Goal: Task Accomplishment & Management: Use online tool/utility

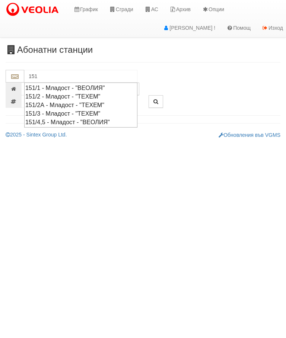
click at [64, 112] on div "151/3 - Младост - "ТЕХЕМ"" at bounding box center [80, 113] width 111 height 9
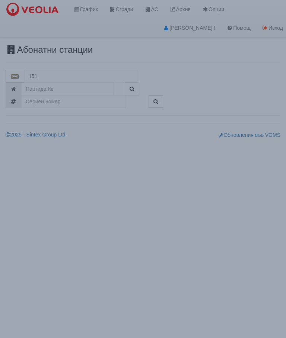
type input "151/3 - Младост - "ТЕХЕМ""
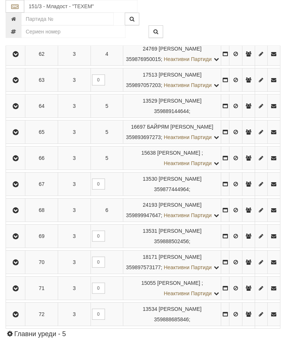
scroll to position [426, 0]
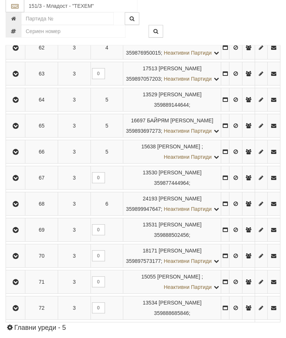
click at [17, 129] on icon "button" at bounding box center [15, 126] width 9 height 5
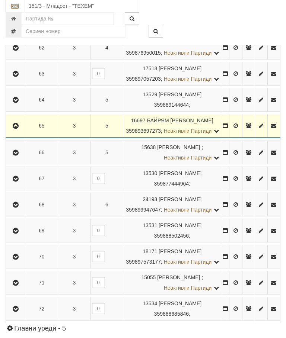
scroll to position [426, 0]
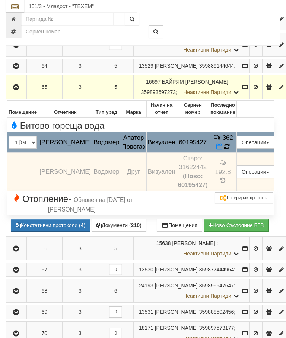
click at [229, 150] on icon at bounding box center [227, 146] width 6 height 7
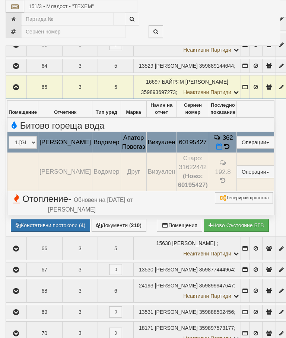
select select "10"
select select "1"
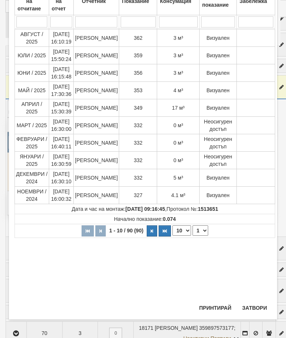
scroll to position [66, 0]
click at [253, 308] on button "Затвори" at bounding box center [254, 308] width 34 height 12
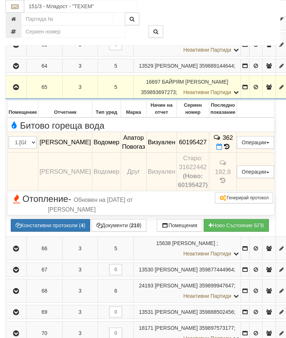
click at [18, 90] on icon "button" at bounding box center [16, 87] width 9 height 5
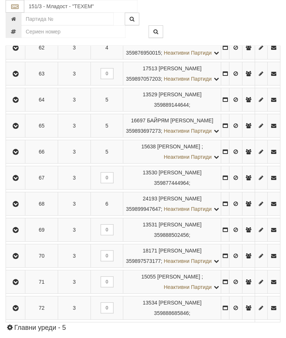
click at [20, 129] on icon "button" at bounding box center [15, 125] width 9 height 5
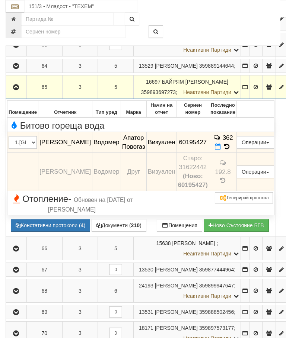
click at [13, 90] on icon "button" at bounding box center [16, 87] width 9 height 5
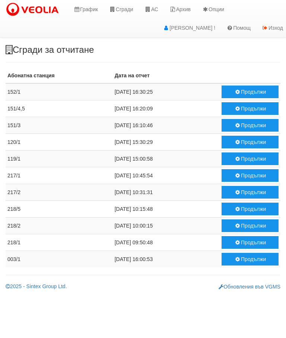
click at [239, 125] on button "Продължи" at bounding box center [249, 125] width 57 height 13
click at [244, 108] on button "Продължи" at bounding box center [249, 108] width 57 height 13
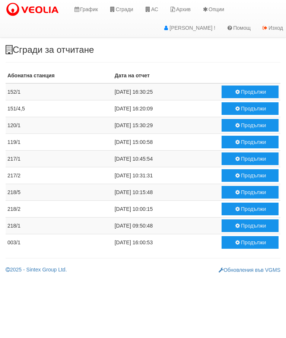
click at [243, 106] on button "Продължи" at bounding box center [249, 108] width 57 height 13
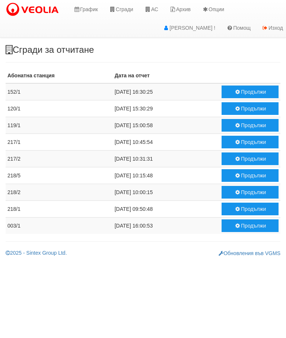
click at [151, 9] on icon at bounding box center [147, 9] width 7 height 5
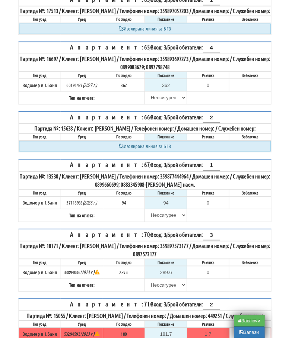
scroll to position [344, 0]
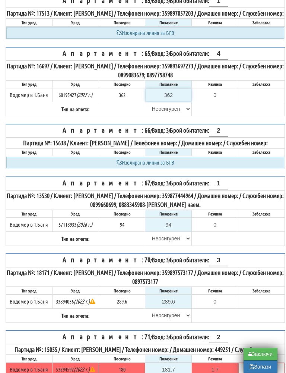
click at [180, 102] on input "362" at bounding box center [167, 95] width 45 height 13
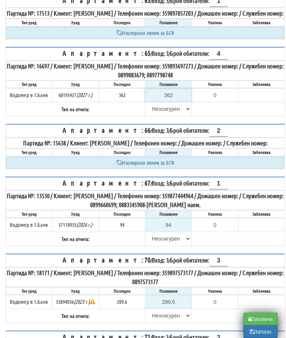
type input "3"
type input "-359.000"
type input "36"
type input "-326.000"
type input "365"
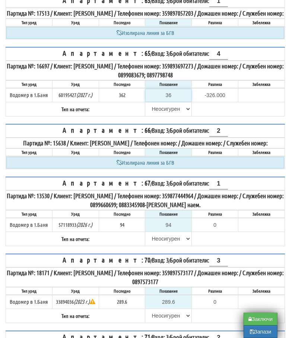
type input "3.000"
type input "365.8"
type input "3.800"
type input "365.8"
click at [162, 115] on select "Избери Визуален Телефон Бележка Неосигурен достъп Самоотчет Служебно Дистанцион…" at bounding box center [167, 109] width 45 height 13
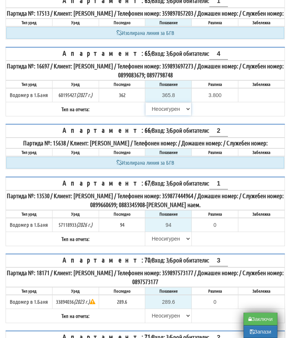
select select "8ac75930-9bfd-e511-80be-8d5a1dced85a"
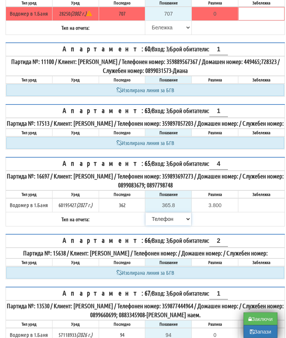
scroll to position [234, 0]
click at [258, 319] on button "Заключи" at bounding box center [260, 319] width 34 height 13
type input "0.000"
type input "0.0"
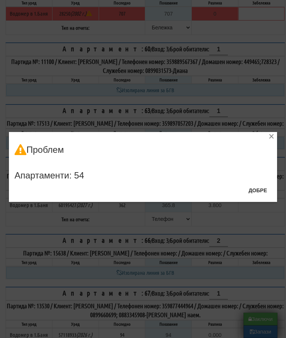
click at [260, 193] on button "Добре" at bounding box center [258, 190] width 28 height 12
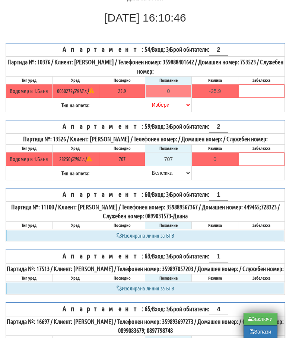
scroll to position [25, 0]
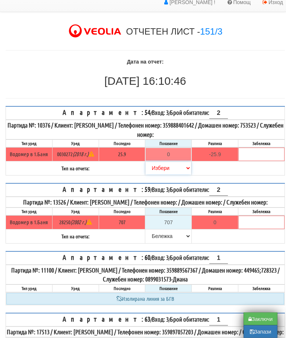
click at [159, 168] on select "Избери Визуален Телефон Бележка Неосигурен достъп Самоотчет Служебно Дистанцион…" at bounding box center [167, 168] width 45 height 13
select select "8cc75930-9bfd-e511-80be-8d5a1dced85a"
type input "25.9"
type input "0.0"
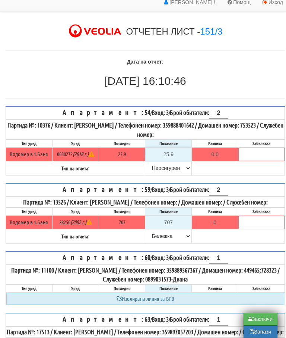
scroll to position [25, 0]
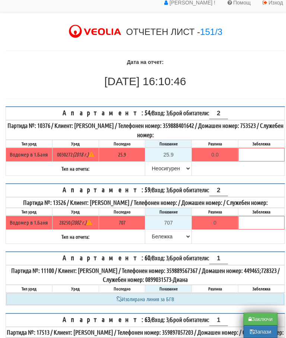
click at [262, 71] on div "Дата на отчет: 01/10/2025 16:10:46 01/10/2025 16:10:46" at bounding box center [145, 72] width 290 height 29
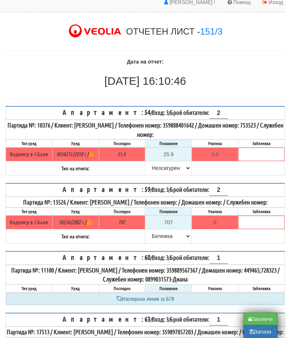
scroll to position [26, 0]
click at [259, 317] on button "Заключи" at bounding box center [260, 319] width 34 height 13
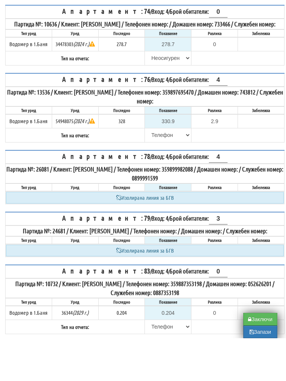
scroll to position [84, 0]
click at [254, 356] on button "Заключи" at bounding box center [260, 362] width 34 height 13
type input "0.0"
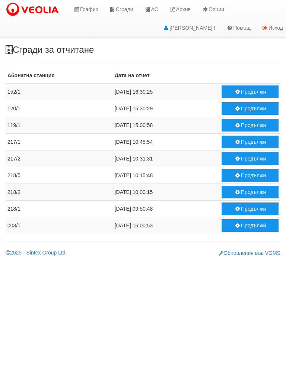
click at [155, 2] on link "АС" at bounding box center [151, 9] width 25 height 19
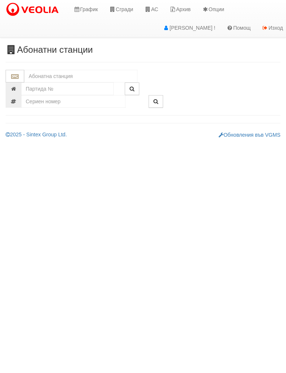
click at [65, 73] on input "text" at bounding box center [80, 76] width 113 height 13
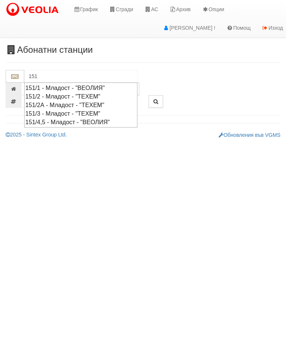
click at [106, 120] on div "151/4,5 - Младост - "ВЕОЛИЯ"" at bounding box center [80, 122] width 111 height 9
type input "151/4,5 - Младост - "ВЕОЛИЯ""
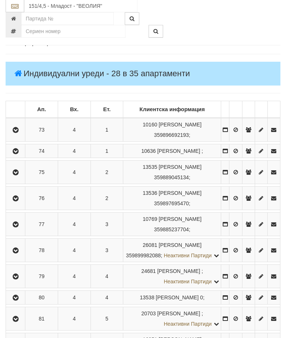
scroll to position [102, 0]
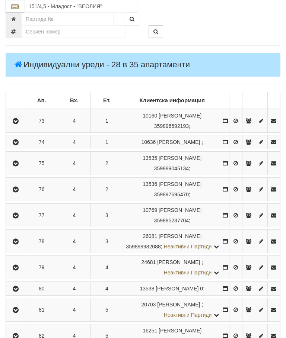
click at [20, 192] on icon "button" at bounding box center [15, 189] width 9 height 5
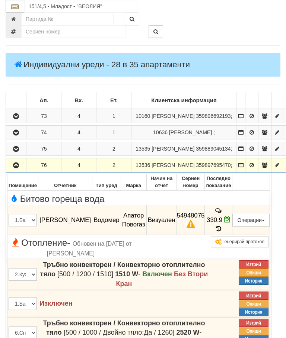
click at [230, 223] on icon at bounding box center [227, 219] width 6 height 6
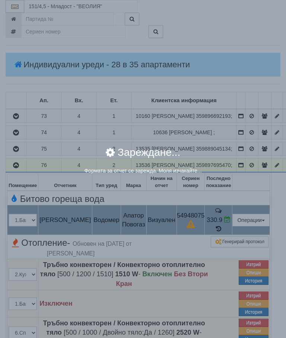
select select "8ac75930-9bfd-e511-80be-8d5a1dced85a"
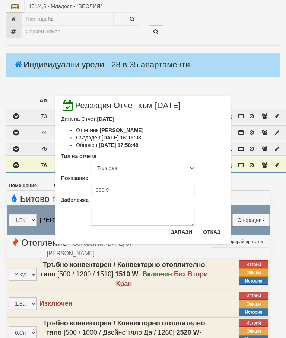
click at [251, 32] on div "× Редакция Отчет към 01/10/2025 Дата на Отчет: 01/10/2025 Отчетник: Стефка Коле…" at bounding box center [142, 122] width 279 height 244
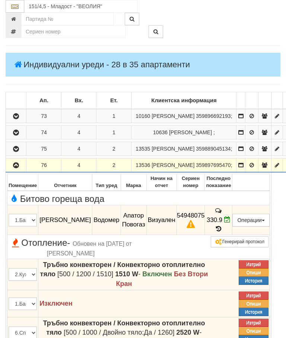
click at [20, 168] on icon "button" at bounding box center [16, 165] width 9 height 5
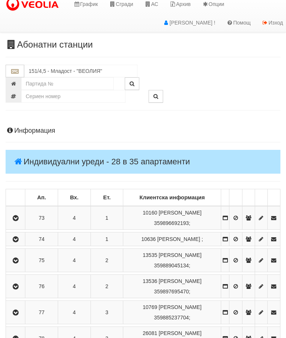
scroll to position [0, 0]
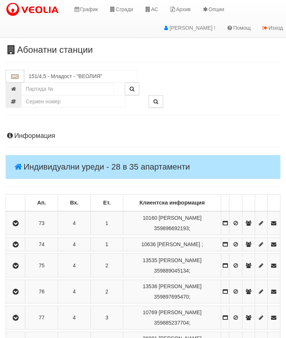
click at [113, 8] on icon at bounding box center [112, 9] width 7 height 5
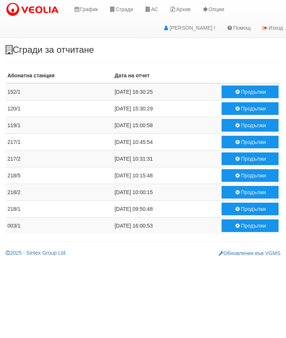
click at [242, 92] on button "Продължи" at bounding box center [249, 92] width 57 height 13
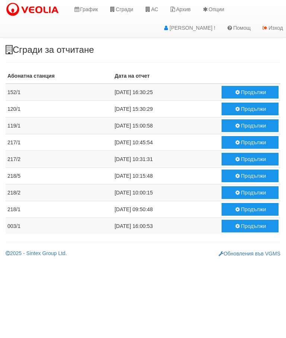
click at [241, 107] on button "Продължи" at bounding box center [249, 109] width 57 height 13
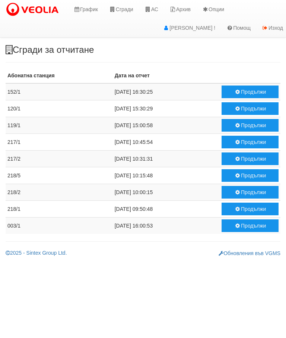
click at [241, 123] on button "Продължи" at bounding box center [249, 125] width 57 height 13
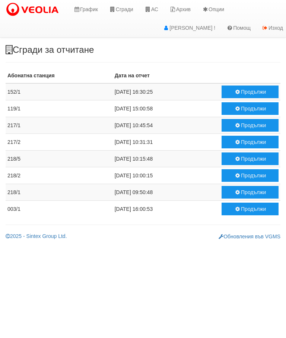
click at [248, 143] on button "Продължи" at bounding box center [249, 142] width 57 height 13
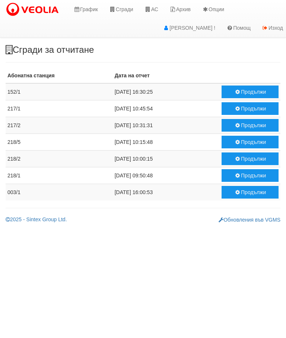
click at [244, 140] on button "Продължи" at bounding box center [249, 142] width 57 height 13
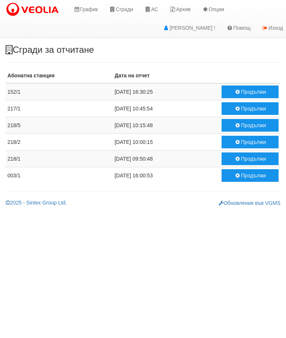
click at [245, 142] on button "Продължи" at bounding box center [249, 142] width 57 height 13
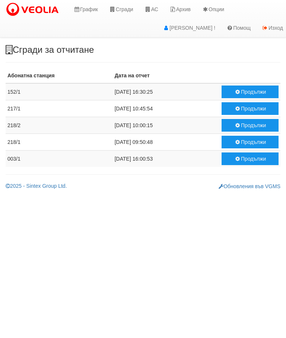
click at [243, 142] on button "Продължи" at bounding box center [249, 142] width 57 height 13
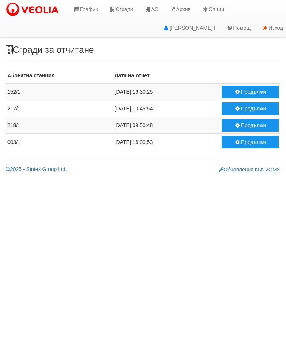
click at [151, 11] on icon at bounding box center [147, 9] width 7 height 5
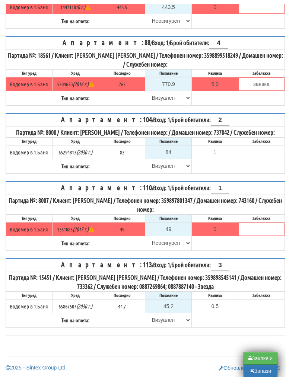
scroll to position [2024, 0]
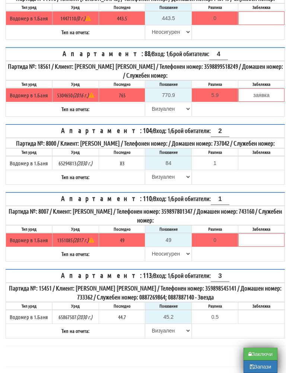
click at [257, 354] on button "Заключи" at bounding box center [260, 354] width 34 height 13
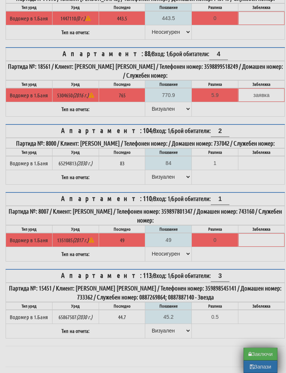
type input "0.000"
type input "0.0"
type input "0.000"
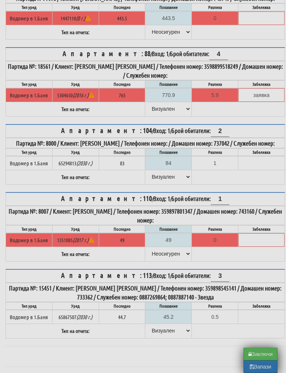
type input "0.0"
type input "0.000"
type input "0.0"
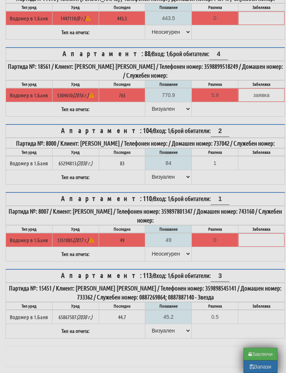
type input "0.000"
type input "0.0"
type input "0.000"
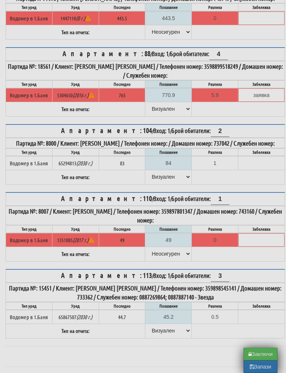
type input "0.0"
type input "0.000"
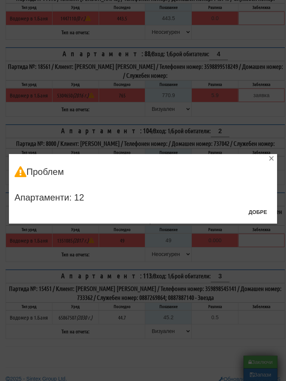
click at [260, 211] on button "Добре" at bounding box center [258, 212] width 28 height 12
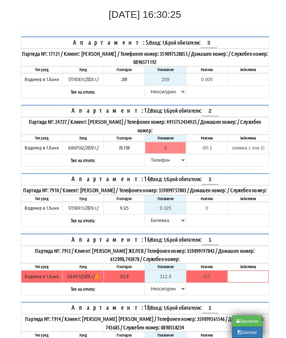
scroll to position [90, 0]
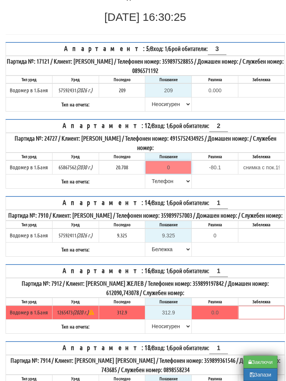
click at [165, 165] on input "0" at bounding box center [167, 167] width 45 height 13
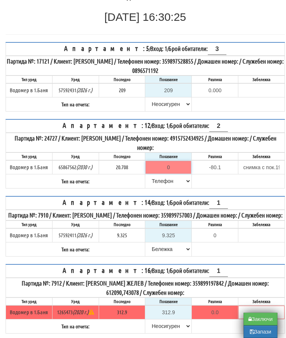
type input "2"
type input "-18.708"
type input "20"
type input "-0.708"
type input "20.7"
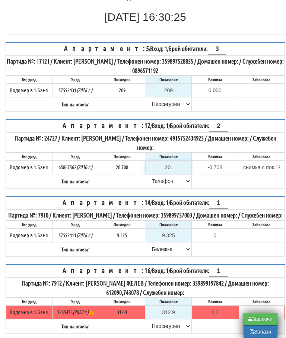
type input "-0.008"
type input "20.708"
type input "0.000"
type input "20.708"
click at [233, 106] on table "Апартамент: 5 / Вход: 1 / Брой обитатели: 3 Партида №: 17121 / Клиент: СИНАН МЕ…" at bounding box center [145, 77] width 279 height 70
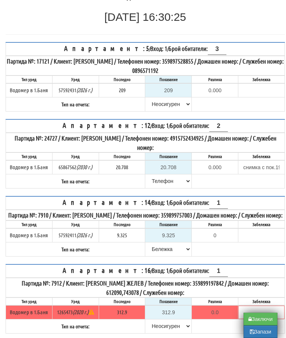
click at [257, 319] on button "Заключи" at bounding box center [260, 319] width 34 height 13
click at [256, 317] on button "Заключи" at bounding box center [260, 319] width 34 height 13
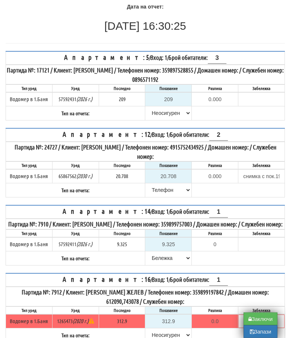
scroll to position [81, 0]
click at [260, 318] on button "Заключи" at bounding box center [260, 319] width 34 height 13
click at [257, 319] on button "Заключи" at bounding box center [260, 319] width 34 height 13
click at [260, 316] on button "Заключи" at bounding box center [260, 319] width 34 height 13
click at [263, 318] on button "Заключи" at bounding box center [260, 319] width 34 height 13
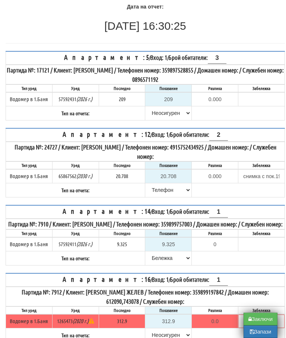
click at [262, 314] on button "Заключи" at bounding box center [260, 319] width 34 height 13
click at [262, 320] on button "Заключи" at bounding box center [260, 319] width 34 height 13
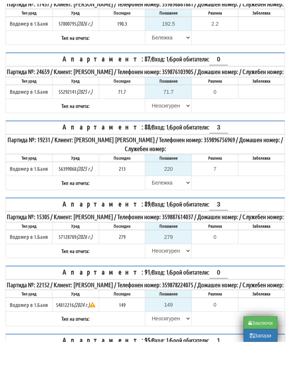
scroll to position [1834, 0]
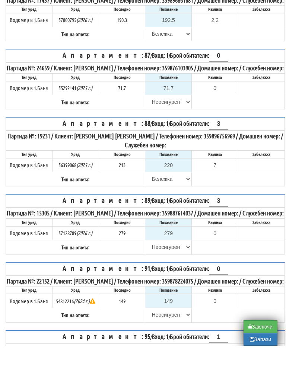
click at [260, 261] on th "Забележка" at bounding box center [261, 258] width 46 height 8
click at [262, 356] on button "Заключи" at bounding box center [260, 362] width 34 height 13
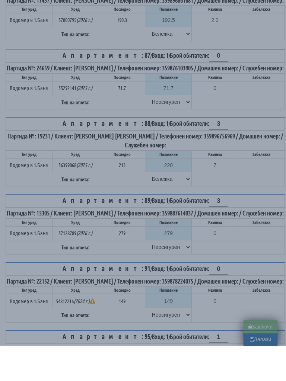
type input "0.000"
type input "0.0"
type input "0.000"
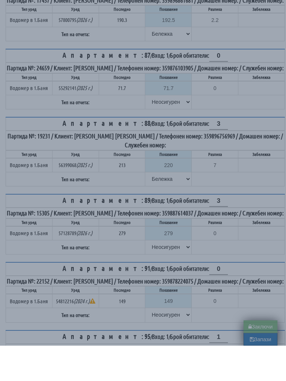
type input "0.0"
type input "0.000"
type input "0.0"
type input "0.000"
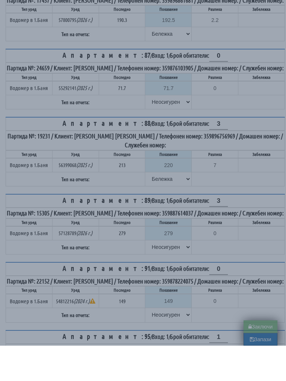
type input "0.000"
type input "0.0"
type input "0.000"
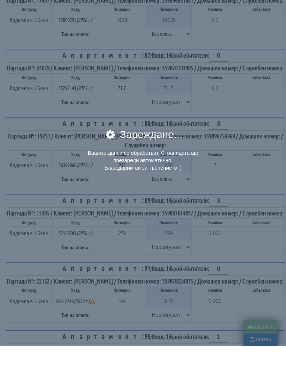
click at [257, 325] on div "× Зареждане... Вашите данни се обработват. Страницата ще презареди автоматично!…" at bounding box center [143, 190] width 286 height 381
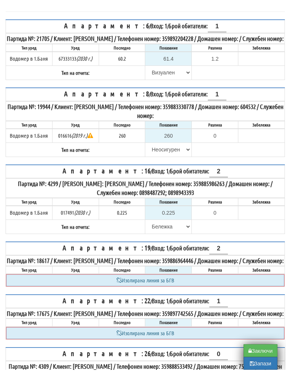
scroll to position [136, 0]
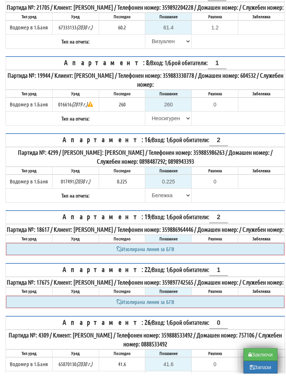
click at [260, 337] on th "Апартамент: 26 / Вход: 1 / Брой обитатели: 0" at bounding box center [145, 330] width 279 height 13
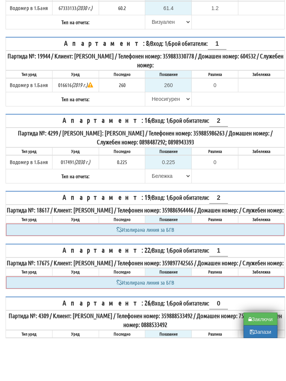
scroll to position [122, 0]
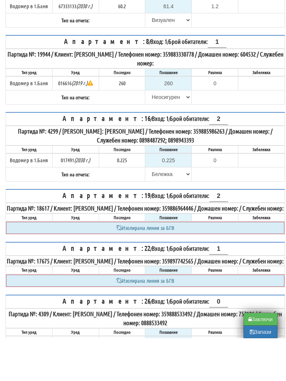
click at [258, 356] on button "Заключи" at bounding box center [260, 362] width 34 height 13
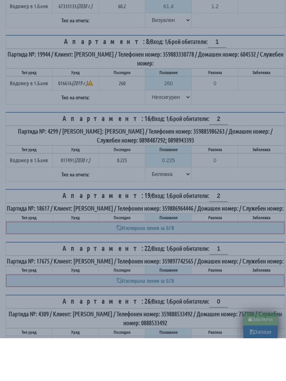
type input "0.000"
type input "0.0"
type input "0.000"
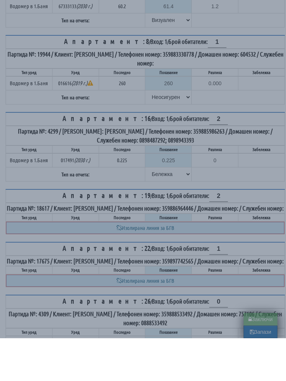
type input "0.0"
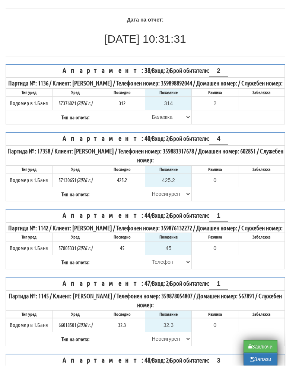
scroll to position [106, 0]
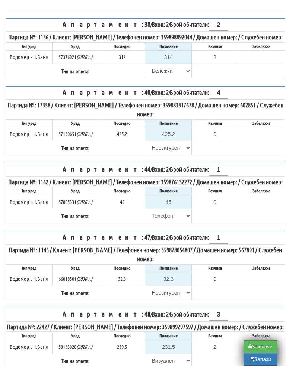
click at [256, 348] on button "Заключи" at bounding box center [260, 354] width 34 height 13
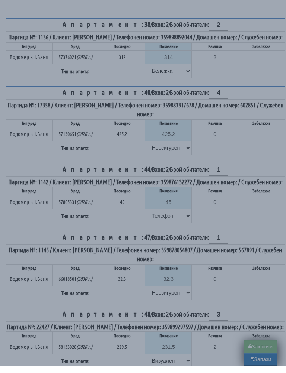
type input "0.0"
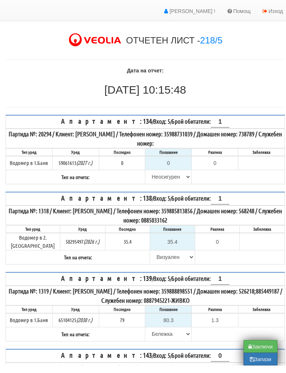
scroll to position [9, 0]
click at [258, 348] on button "Заключи" at bounding box center [260, 354] width 34 height 13
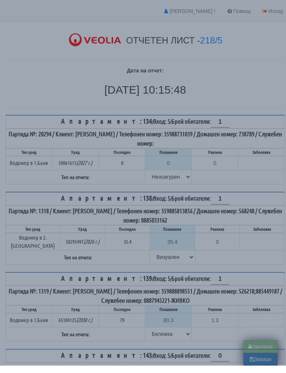
type input "0.000"
type input "0.0"
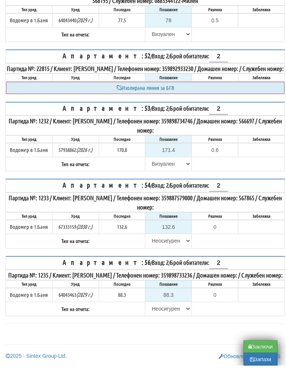
scroll to position [1072, 0]
click at [169, 314] on select "Избери Визуален Телефон Бележка Неосигурен достъп Самоотчет Служебно Дистанцион…" at bounding box center [167, 316] width 45 height 13
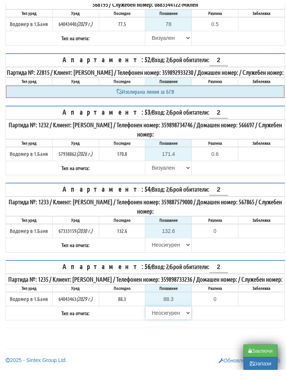
scroll to position [1068, 0]
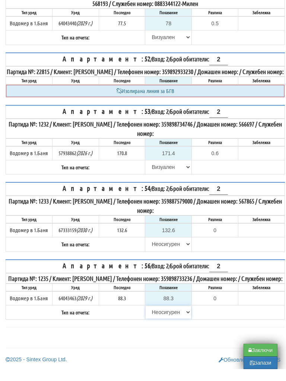
select select "8ac75930-9bfd-e511-80be-8d5a1dced85a"
click at [259, 356] on button "Заключи" at bounding box center [260, 362] width 34 height 13
type input "0.0"
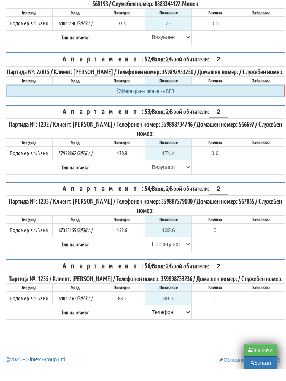
type input "0.0"
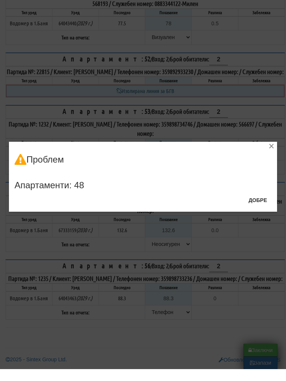
click at [263, 206] on button "Добре" at bounding box center [258, 212] width 28 height 12
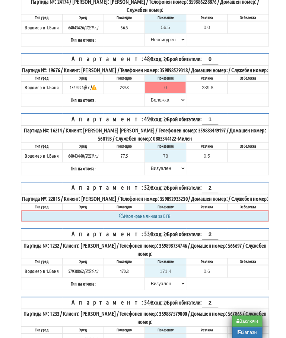
scroll to position [856, 0]
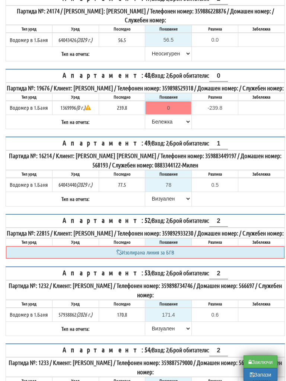
click at [176, 115] on input "0" at bounding box center [167, 108] width 45 height 13
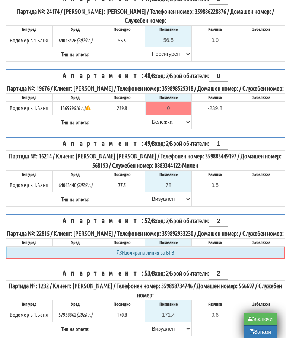
click at [228, 130] on table "Апартамент: 48 / Вход: 2 / Брой обитатели: 0 Партида №: 19676 / Клиент: СТАНИСЛ…" at bounding box center [145, 99] width 279 height 61
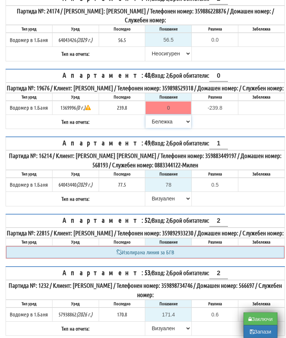
click at [158, 128] on select "[PERSON_NAME] Телефон Бележка Неосигурен достъп Самоотчет Служебно Дистанционен" at bounding box center [167, 122] width 45 height 13
select select "8cc75930-9bfd-e511-80be-8d5a1dced85a"
type input "239.8"
type input "0.0"
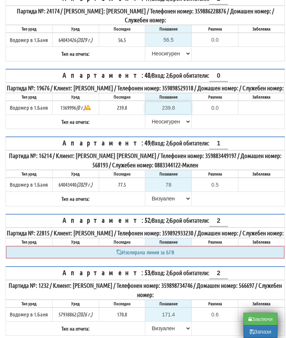
scroll to position [856, 0]
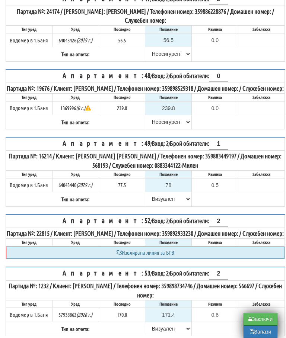
click at [235, 130] on table "Апартамент: 48 / Вход: 2 / Брой обитатели: 0 Партида №: 19676 / Клиент: СТАНИСЛ…" at bounding box center [145, 99] width 279 height 61
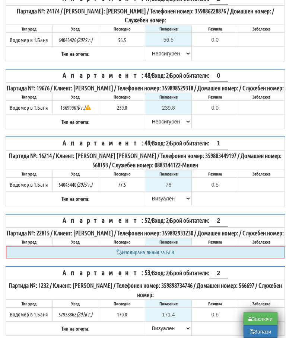
scroll to position [856, 0]
click at [263, 320] on button "Заключи" at bounding box center [260, 319] width 34 height 13
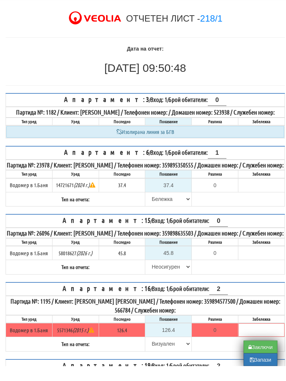
scroll to position [31, 0]
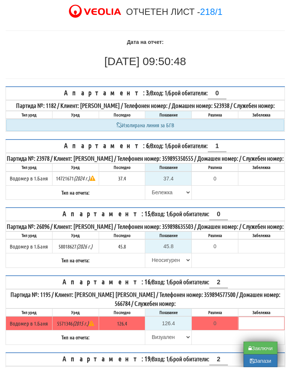
click at [258, 356] on button "Заключи" at bounding box center [260, 362] width 34 height 13
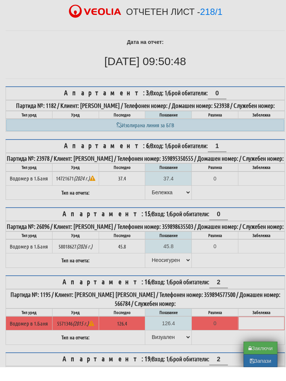
type input "0.0"
type input "0.000"
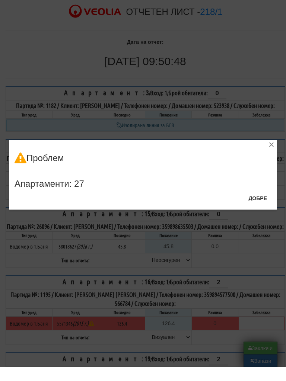
click at [258, 206] on button "Добре" at bounding box center [258, 212] width 28 height 12
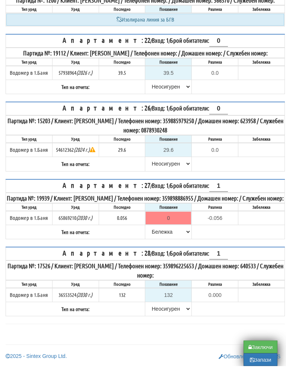
scroll to position [581, 0]
click at [154, 241] on select "Избери Визуален Телефон Бележка Неосигурен достъп Самоотчет Служебно Дистанцион…" at bounding box center [167, 247] width 45 height 13
select select "8cc75930-9bfd-e511-80be-8d5a1dced85a"
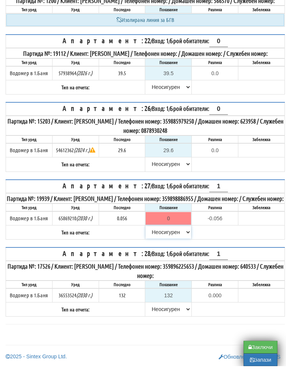
type input "0.056"
type input "0.000"
click at [260, 356] on button "Заключи" at bounding box center [260, 362] width 34 height 13
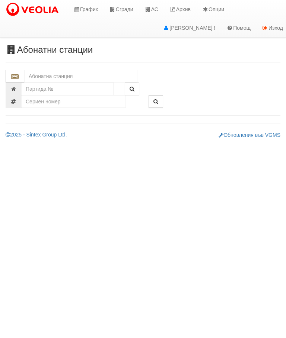
click at [67, 71] on input "text" at bounding box center [80, 76] width 113 height 13
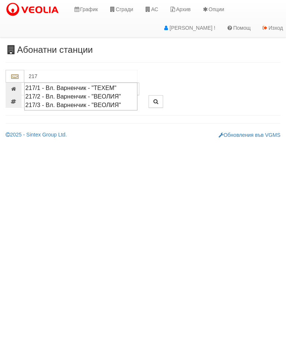
click at [76, 85] on div "217/1 - Вл. Варненчик - "ТЕХЕМ"" at bounding box center [80, 88] width 111 height 9
type input "217/1 - Вл. Варненчик - "ТЕХЕМ""
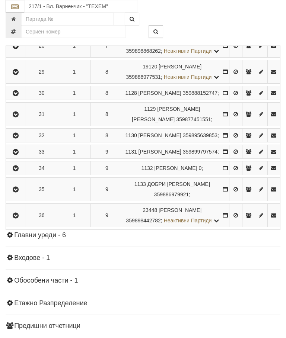
scroll to position [842, 0]
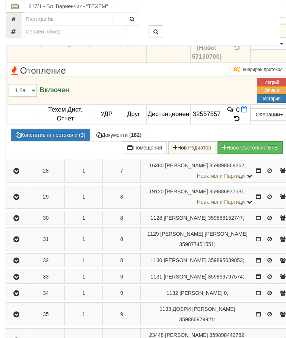
click at [244, 6] on icon at bounding box center [240, 2] width 7 height 7
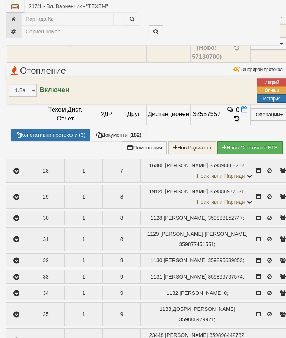
select select "10"
select select "1"
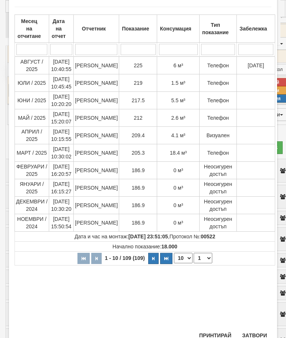
scroll to position [38, 0]
click at [255, 338] on button "Затвори" at bounding box center [254, 336] width 34 height 12
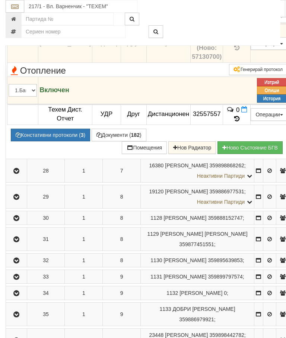
click at [16, 44] on div "217/1 - Вл. Варненчик - "ТЕХЕМ"" at bounding box center [143, 23] width 274 height 46
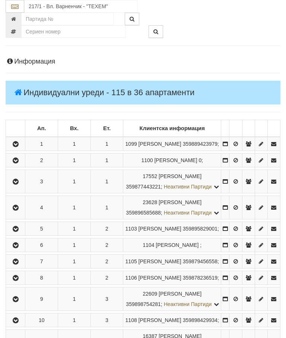
scroll to position [0, 0]
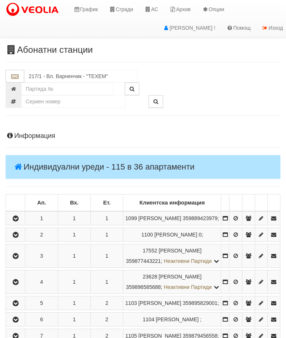
click at [119, 8] on link "Сгради" at bounding box center [120, 9] width 35 height 19
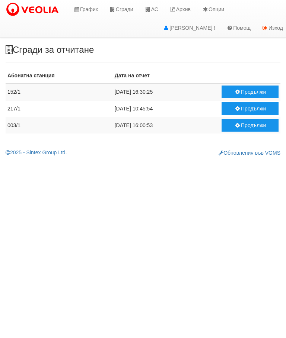
click at [241, 107] on button "Продължи" at bounding box center [249, 108] width 57 height 13
click at [243, 93] on button "Продължи" at bounding box center [249, 92] width 57 height 13
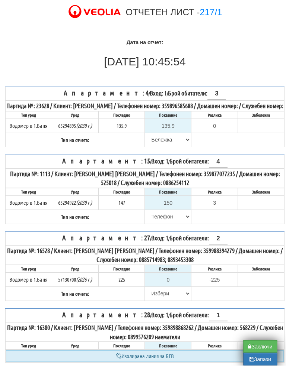
scroll to position [39, 0]
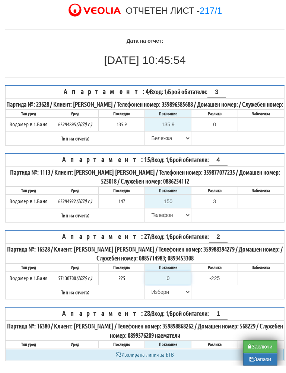
click at [178, 283] on input "0" at bounding box center [167, 286] width 45 height 13
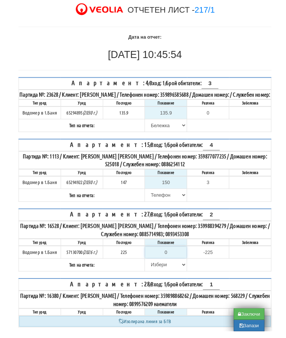
scroll to position [94, 4]
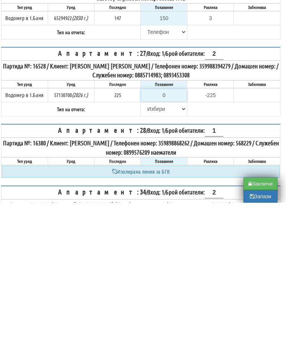
type input "2"
type input "-223.000"
type input "22"
type input "-203.000"
type input "228"
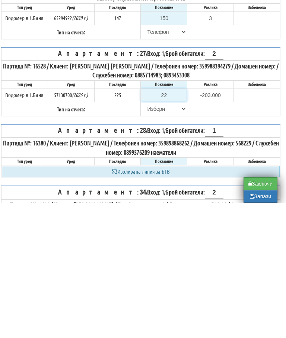
type input "3.000"
type input "228"
click at [150, 238] on select "Избери Визуален Телефон Бележка Неосигурен достъп Самоотчет Служебно Дистанцион…" at bounding box center [163, 244] width 45 height 13
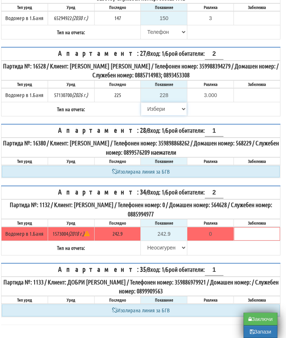
select select "8ac75930-9bfd-e511-80be-8d5a1dced85a"
click at [257, 319] on button "Заключи" at bounding box center [260, 319] width 34 height 13
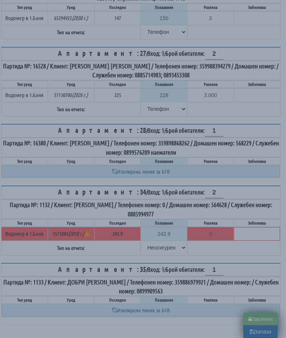
type input "0.0"
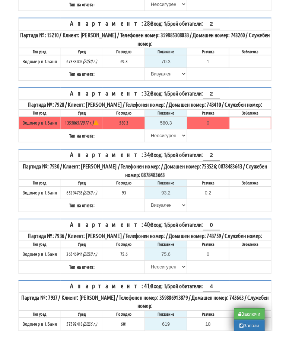
scroll to position [848, 0]
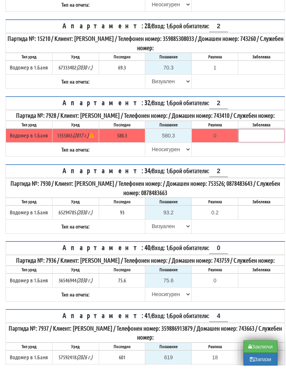
click at [258, 150] on input "text" at bounding box center [260, 143] width 45 height 13
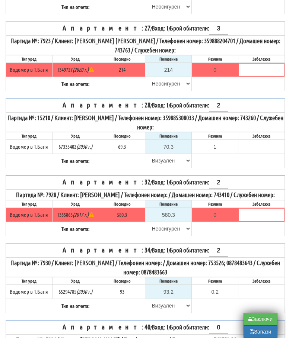
scroll to position [775, 0]
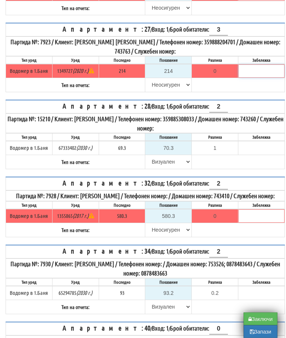
click at [264, 78] on input "text" at bounding box center [260, 71] width 45 height 13
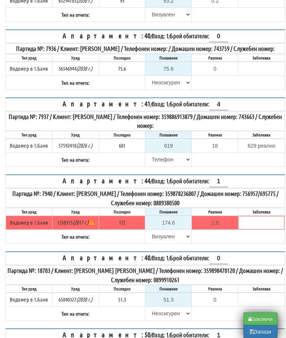
scroll to position [1067, 0]
click at [259, 229] on input "text" at bounding box center [260, 222] width 45 height 13
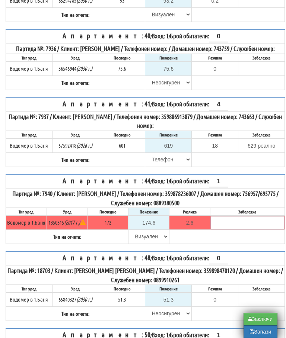
scroll to position [1081, 4]
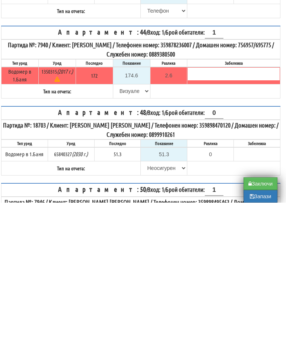
click at [227, 124] on form "Апартамент: 5 / Вход: 1 / Брой обитатели: 3 Партида №: 17121 / Клиент: СИНАН МЕ…" at bounding box center [140, 172] width 279 height 2242
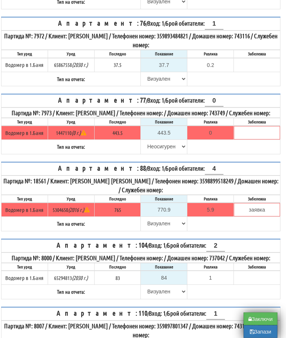
scroll to position [1909, 4]
click at [272, 216] on input "заявка" at bounding box center [256, 209] width 45 height 13
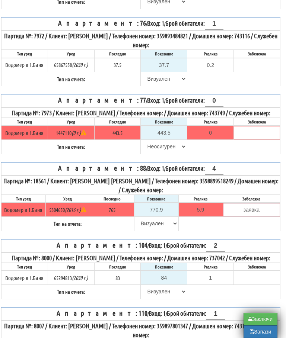
scroll to position [1915, 4]
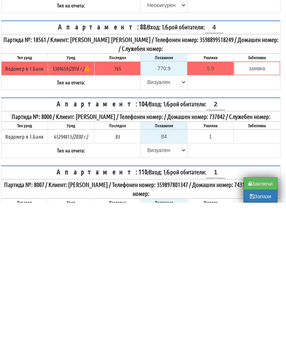
scroll to position [2051, 4]
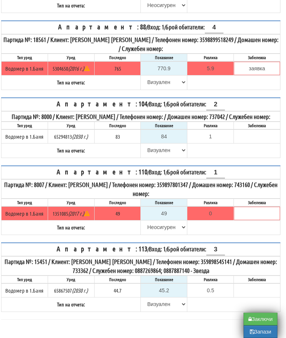
click at [260, 318] on button "Заключи" at bounding box center [260, 319] width 34 height 13
type input "0.000"
type input "0.0"
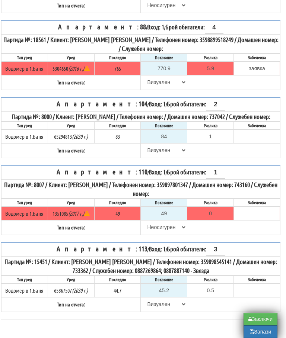
type input "0.000"
type input "0.0"
type input "0.000"
type input "0.0"
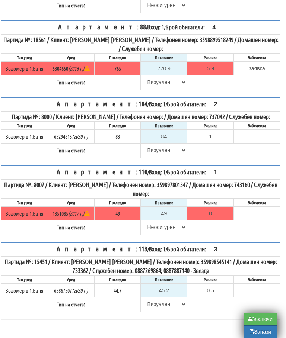
type input "0.0"
type input "0.000"
type input "0.0"
type input "0.000"
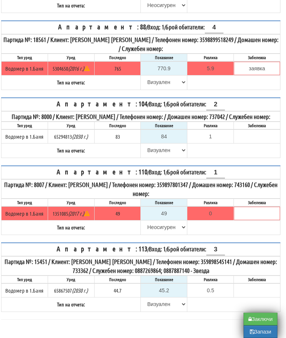
type input "0.000"
type input "0.0"
type input "0.000"
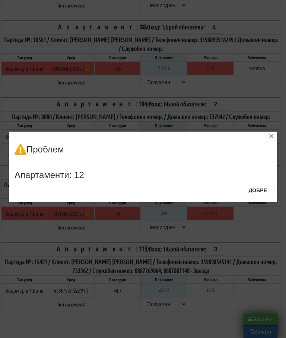
click at [262, 187] on button "Добре" at bounding box center [258, 190] width 28 height 12
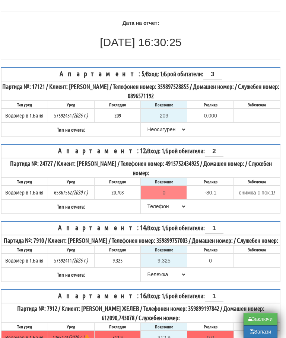
scroll to position [59, 4]
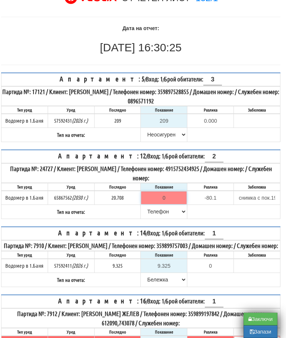
click at [170, 195] on input "0" at bounding box center [163, 198] width 45 height 13
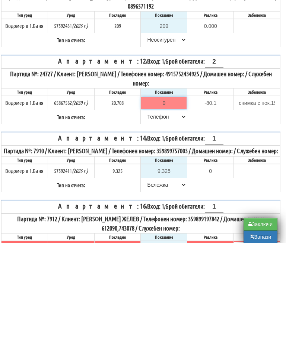
type input "2"
type input "-18.708"
type input "20"
type input "-0.708"
type input "20.7"
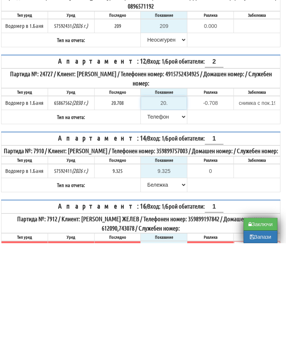
type input "-0.008"
type input "20.708"
type input "0.000"
type input "20.708"
click at [150, 205] on select "Избери Визуален Телефон Бележка Неосигурен достъп Самоотчет Служебно Дистанцион…" at bounding box center [163, 211] width 45 height 13
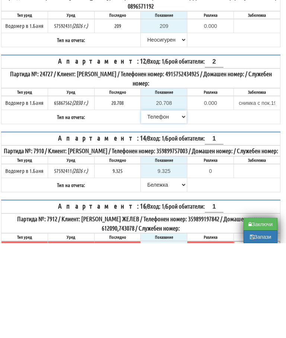
scroll to position [154, 4]
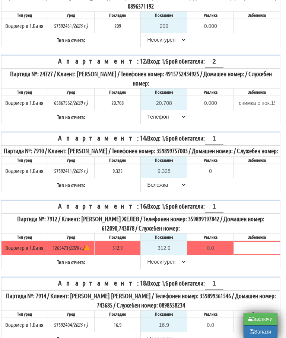
click at [259, 318] on button "Заключи" at bounding box center [260, 319] width 34 height 13
click at [258, 319] on button "Заключи" at bounding box center [260, 319] width 34 height 13
click at [262, 319] on button "Заключи" at bounding box center [260, 319] width 34 height 13
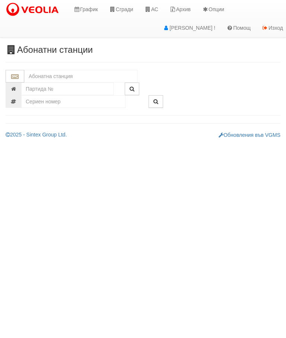
click at [67, 74] on input "text" at bounding box center [80, 76] width 113 height 13
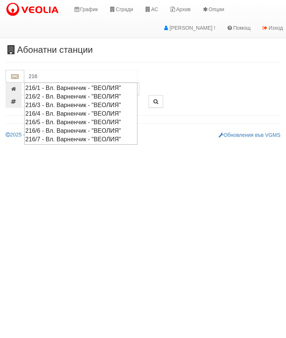
click at [69, 120] on div "216/5 - Вл. Варненчик - "ВЕОЛИЯ"" at bounding box center [80, 122] width 111 height 9
type input "216/5 - Вл. Варненчик - "ВЕОЛИЯ""
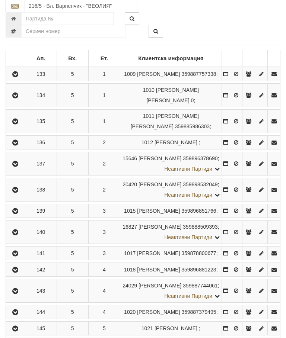
click at [17, 193] on icon "button" at bounding box center [15, 190] width 9 height 5
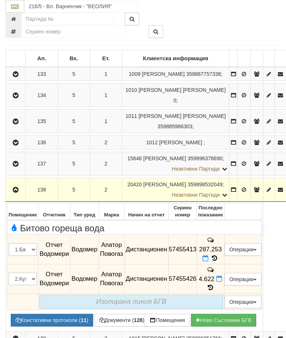
click at [208, 255] on icon at bounding box center [205, 258] width 6 height 6
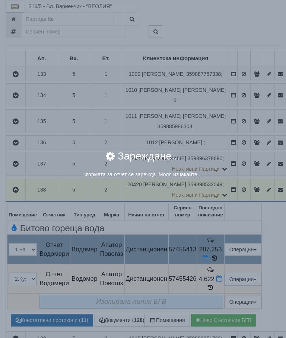
select select "8ac75930-9bfd-e511-80be-8d5a1dced85a"
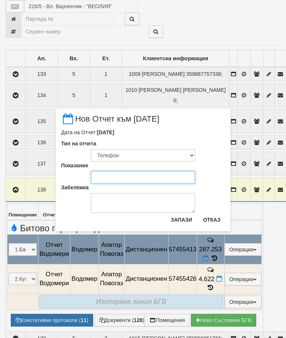
click at [112, 177] on input "Показание" at bounding box center [143, 177] width 104 height 13
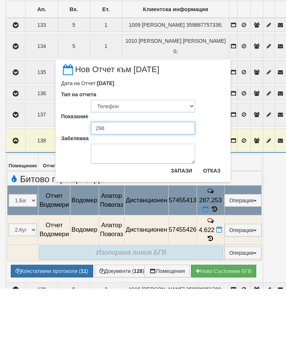
type input "298"
click at [182, 214] on button "Запази" at bounding box center [181, 220] width 30 height 12
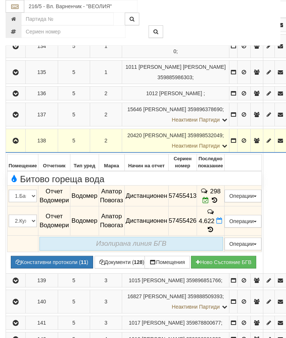
click at [222, 218] on icon at bounding box center [219, 221] width 6 height 6
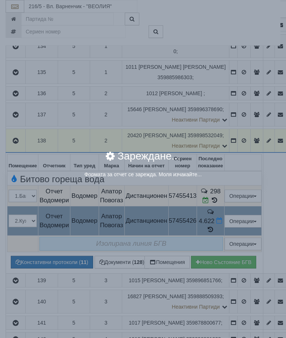
select select "8ac75930-9bfd-e511-80be-8d5a1dced85a"
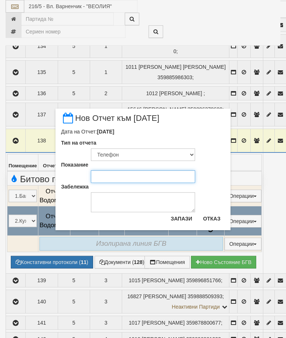
click at [110, 178] on input "Показание" at bounding box center [143, 176] width 104 height 13
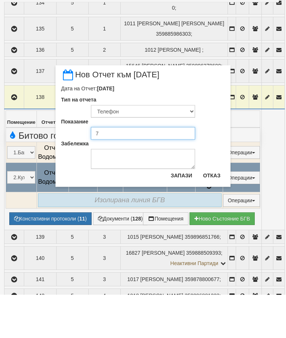
type input "7"
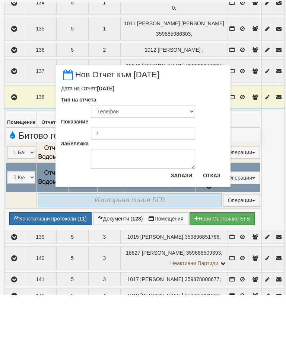
click at [211, 213] on button "Отказ" at bounding box center [211, 219] width 26 height 12
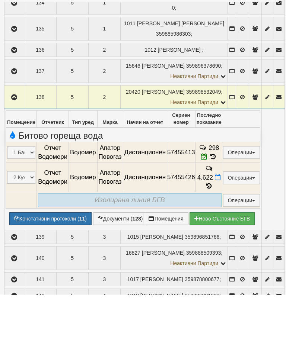
scroll to position [237, 2]
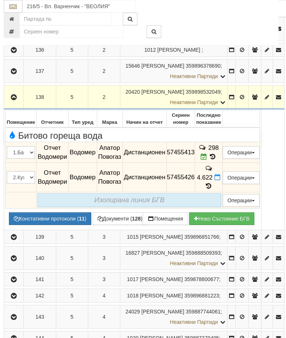
click at [220, 174] on icon at bounding box center [217, 177] width 6 height 6
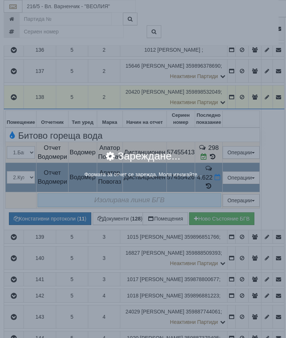
select select "8ac75930-9bfd-e511-80be-8d5a1dced85a"
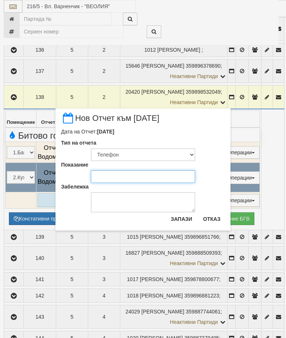
click at [114, 178] on input "Показание" at bounding box center [143, 176] width 104 height 13
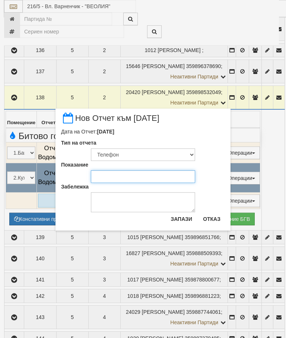
type input "7"
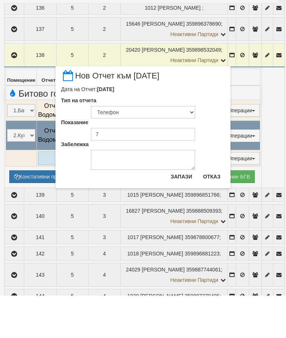
click at [177, 213] on button "Запази" at bounding box center [181, 219] width 30 height 12
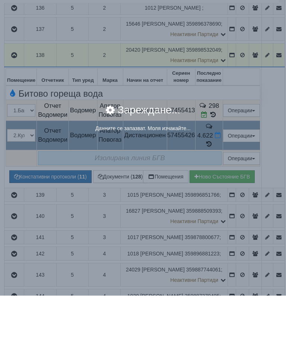
scroll to position [279, 2]
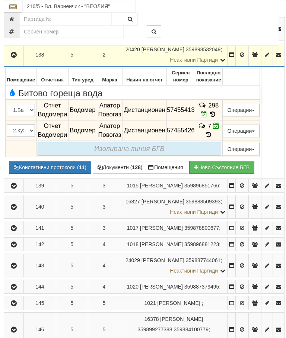
click at [15, 53] on icon "button" at bounding box center [13, 54] width 9 height 5
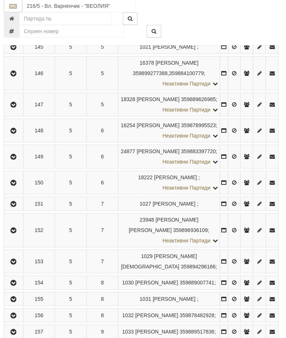
scroll to position [427, 2]
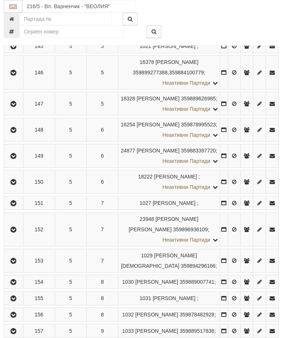
click at [21, 109] on button "button" at bounding box center [13, 103] width 17 height 11
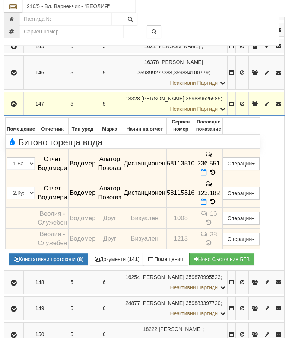
click at [206, 176] on icon at bounding box center [203, 172] width 6 height 6
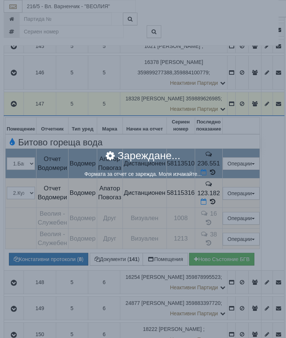
select select "8ac75930-9bfd-e511-80be-8d5a1dced85a"
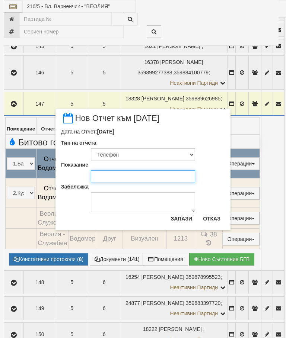
click at [109, 177] on input "Показание" at bounding box center [143, 176] width 104 height 13
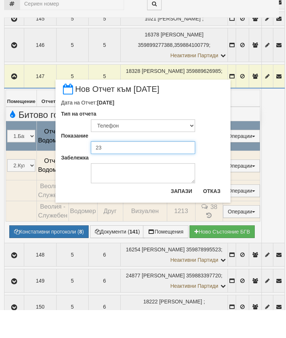
type input "239"
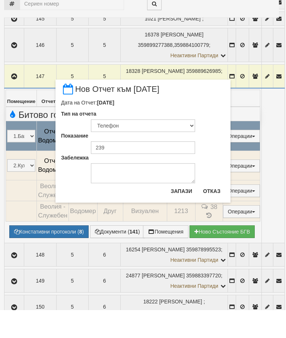
click at [176, 213] on button "Запази" at bounding box center [181, 219] width 30 height 12
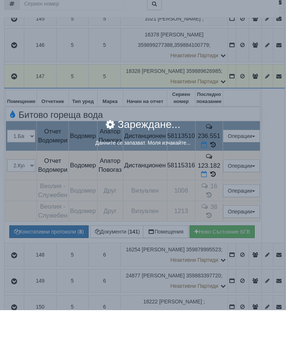
scroll to position [455, 2]
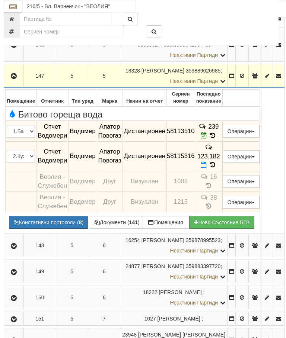
click at [206, 168] on icon at bounding box center [203, 165] width 6 height 6
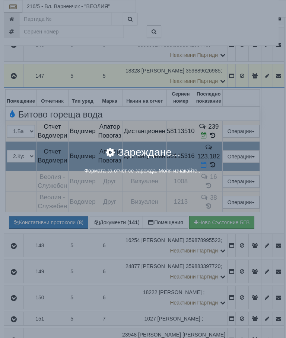
select select "8ac75930-9bfd-e511-80be-8d5a1dced85a"
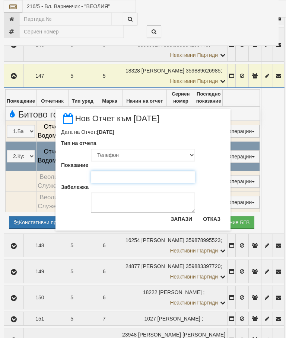
click at [117, 177] on input "Показание" at bounding box center [143, 177] width 104 height 13
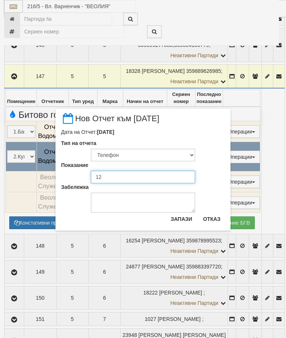
type input "124"
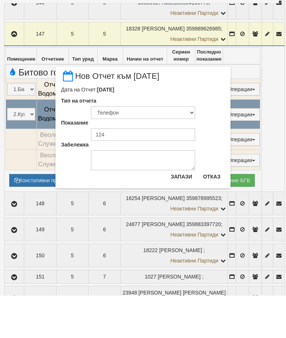
click at [179, 213] on button "Запази" at bounding box center [181, 219] width 30 height 12
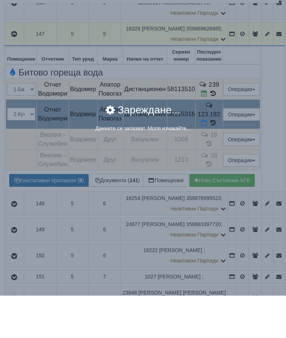
scroll to position [497, 2]
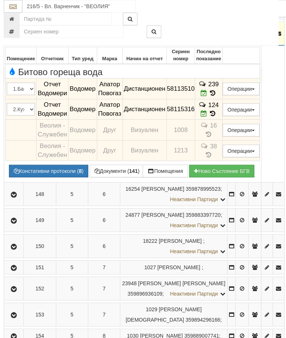
click at [16, 36] on icon "button" at bounding box center [13, 33] width 9 height 5
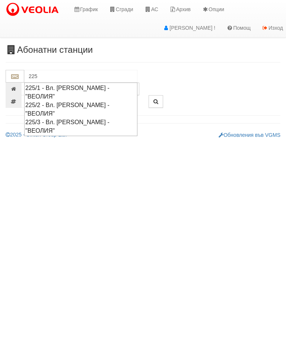
click at [71, 86] on div "225/1 - Вл. [PERSON_NAME] - "ВЕОЛИЯ"" at bounding box center [80, 92] width 111 height 17
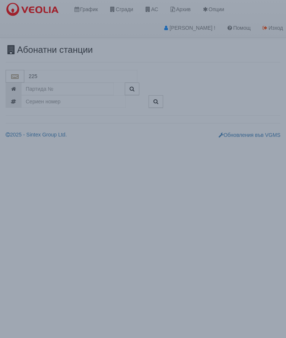
type input "225/1 - Вл. [PERSON_NAME] - "ВЕОЛИЯ""
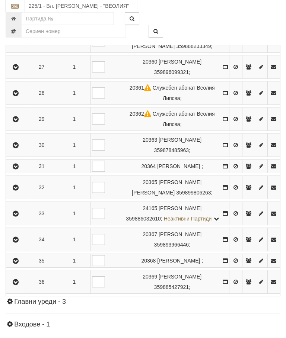
scroll to position [825, 0]
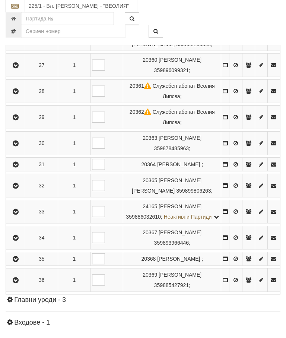
click at [17, 241] on icon "button" at bounding box center [15, 238] width 9 height 5
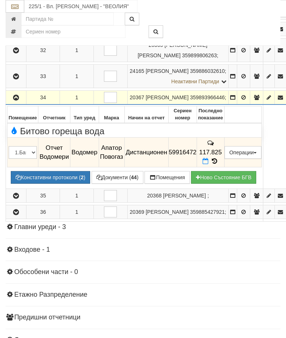
click at [208, 164] on icon at bounding box center [205, 161] width 6 height 6
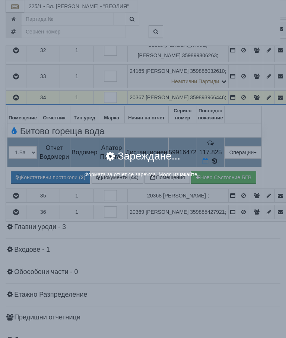
select select "8ac75930-9bfd-e511-80be-8d5a1dced85a"
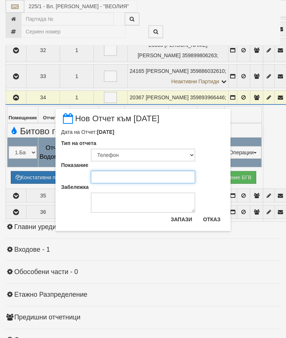
click at [110, 178] on input "Показание" at bounding box center [143, 177] width 104 height 13
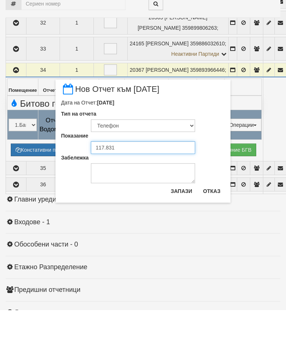
type input "117.831"
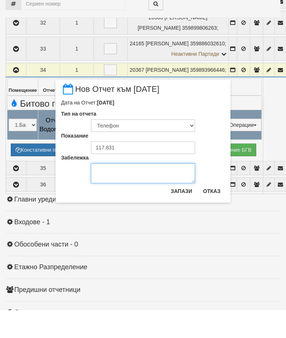
click at [107, 191] on textarea "Забележка" at bounding box center [143, 201] width 104 height 20
type textarea "Снимка Виктор"
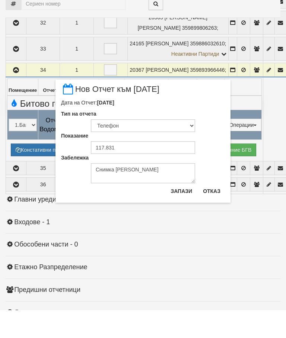
click at [186, 213] on button "Запази" at bounding box center [181, 219] width 30 height 12
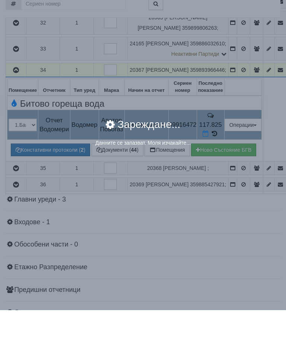
scroll to position [853, 0]
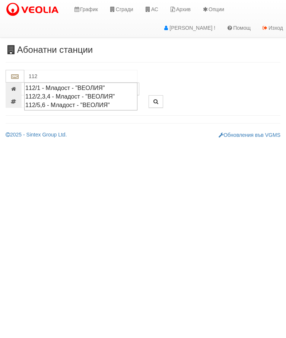
click at [87, 104] on div "112/5,6 - Младост - "ВЕОЛИЯ"" at bounding box center [80, 105] width 111 height 9
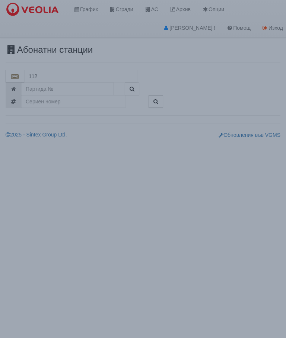
type input "112/5,6 - Младост - "ВЕОЛИЯ""
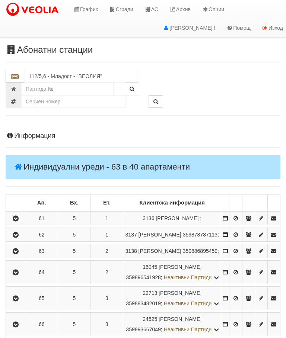
click at [18, 221] on icon "button" at bounding box center [15, 218] width 9 height 5
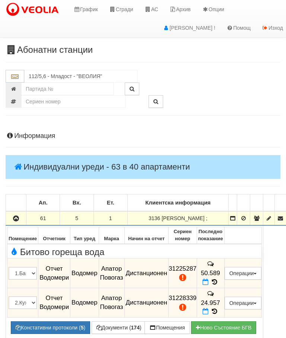
click at [208, 279] on icon at bounding box center [205, 282] width 6 height 6
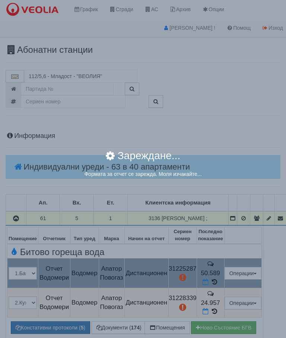
select select "8ac75930-9bfd-e511-80be-8d5a1dced85a"
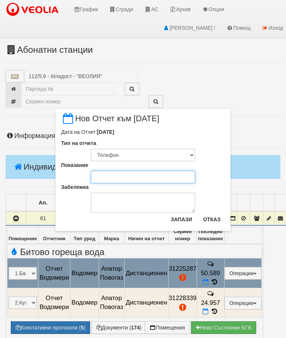
click at [106, 178] on input "Показание" at bounding box center [143, 177] width 104 height 13
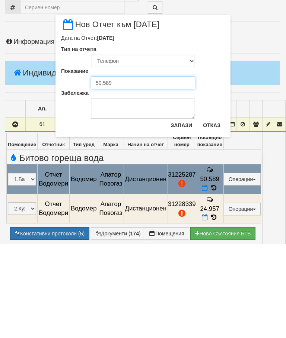
type input "50.589"
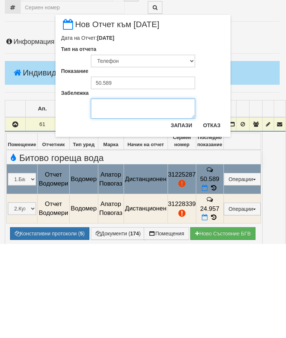
click at [116, 193] on textarea "Забележка" at bounding box center [143, 203] width 104 height 20
type textarea "Снимка"
click at [182, 213] on button "Запази" at bounding box center [181, 219] width 30 height 12
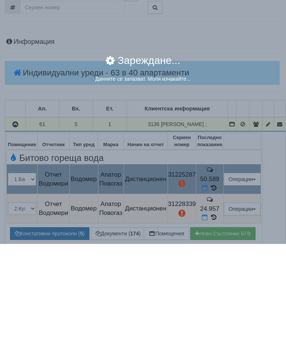
scroll to position [94, 1]
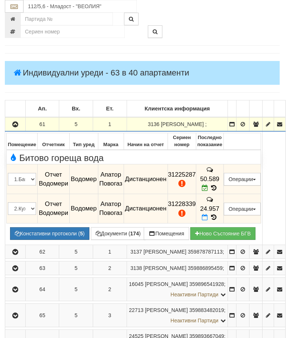
click at [208, 214] on icon at bounding box center [205, 217] width 6 height 6
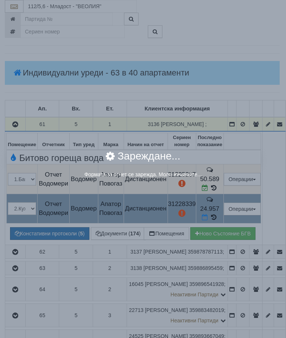
select select "8ac75930-9bfd-e511-80be-8d5a1dced85a"
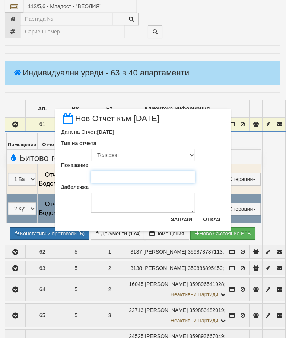
click at [110, 177] on input "Показание" at bounding box center [143, 177] width 104 height 13
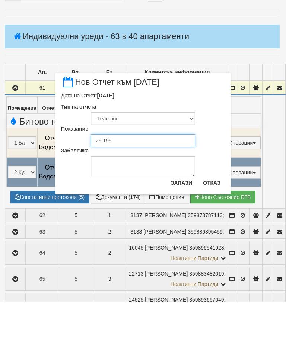
type input "26.195"
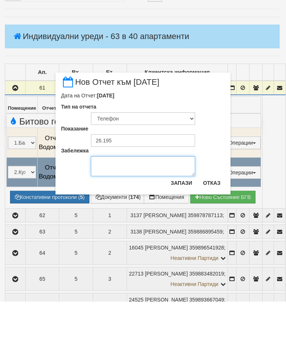
click at [112, 193] on textarea "Забележка" at bounding box center [143, 203] width 104 height 20
type textarea "Сним"
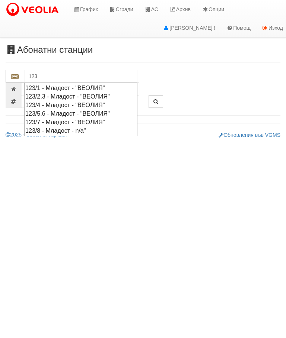
click at [66, 94] on div "123/2,3 - Младост - "ВЕОЛИЯ"" at bounding box center [80, 96] width 111 height 9
type input "123/2,3 - Младост - "ВЕОЛИЯ""
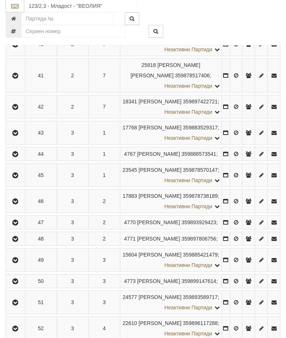
scroll to position [618, 0]
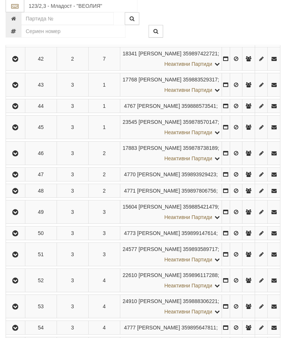
click at [17, 31] on icon "button" at bounding box center [15, 28] width 9 height 5
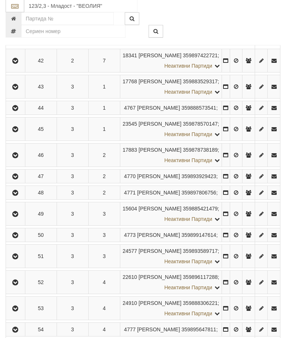
scroll to position [635, 0]
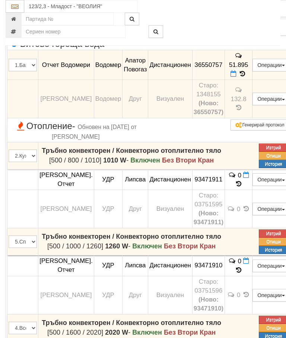
click at [236, 77] on icon at bounding box center [233, 74] width 6 height 6
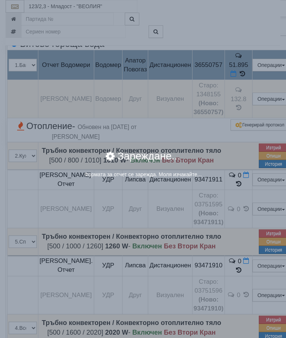
select select "8ac75930-9bfd-e511-80be-8d5a1dced85a"
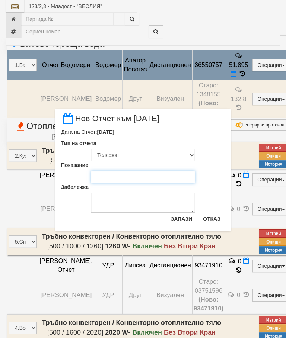
click at [110, 177] on input "Показание" at bounding box center [143, 177] width 104 height 13
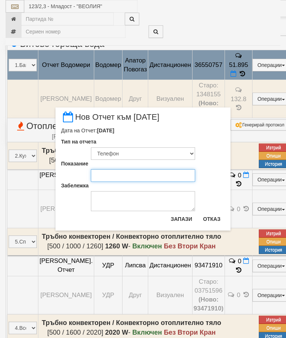
scroll to position [635, 0]
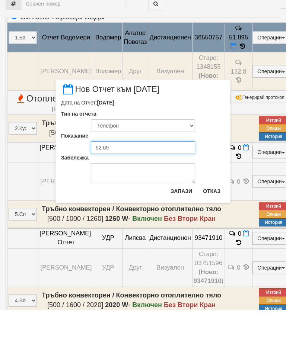
type input "52.690"
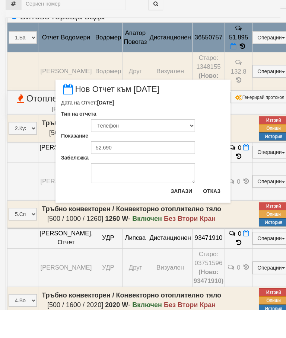
click at [180, 213] on button "Запази" at bounding box center [181, 219] width 30 height 12
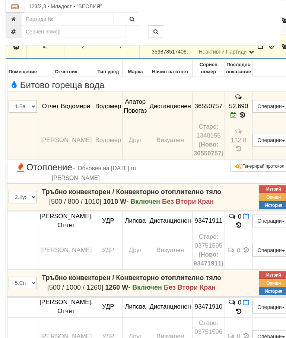
scroll to position [595, 0]
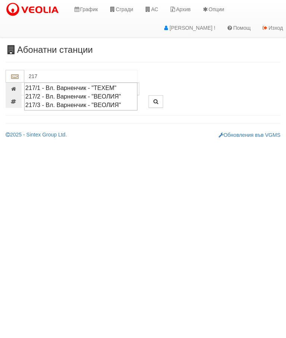
click at [64, 95] on div "217/2 - Вл. Варненчик - "ВЕОЛИЯ"" at bounding box center [80, 96] width 111 height 9
type input "217/2 - Вл. Варненчик - "ВЕОЛИЯ""
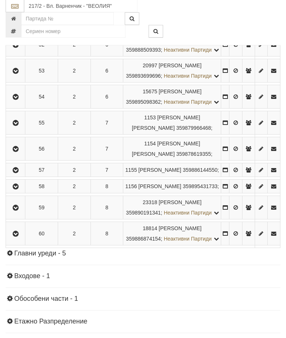
scroll to position [511, 0]
click at [22, 154] on button "button" at bounding box center [15, 148] width 17 height 11
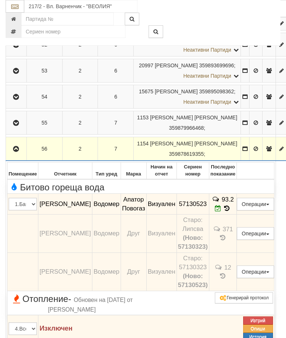
click at [231, 212] on icon at bounding box center [227, 208] width 8 height 6
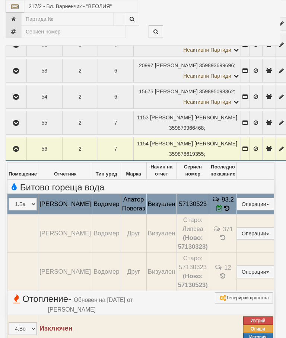
select select "10"
select select "1"
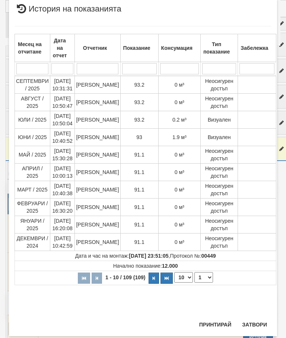
scroll to position [581, 0]
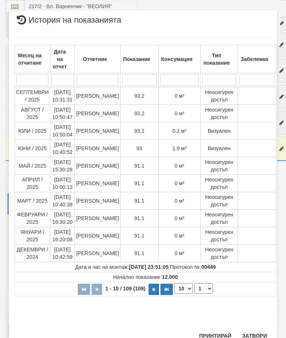
click at [253, 337] on button "Затвори" at bounding box center [254, 336] width 34 height 12
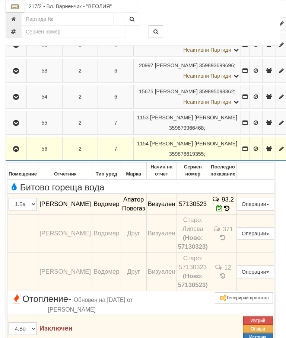
click at [222, 212] on icon at bounding box center [219, 208] width 6 height 6
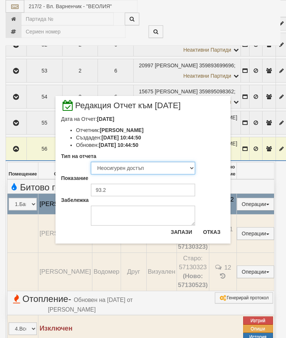
click at [137, 166] on select "Визуален Телефон Бележка Неосигурен достъп Самоотчет Служебно Дистанционен" at bounding box center [143, 168] width 104 height 13
select select "8ac75930-9bfd-e511-80be-8d5a1dced85a"
click at [181, 236] on button "Запази" at bounding box center [181, 232] width 30 height 12
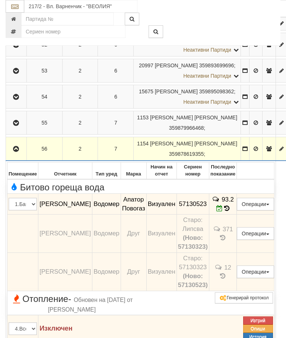
click at [18, 154] on button "button" at bounding box center [16, 148] width 18 height 11
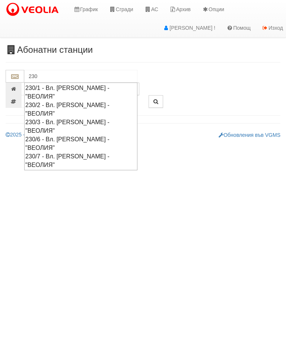
click at [63, 101] on div "230/2 - Вл. [PERSON_NAME] - "ВЕОЛИЯ"" at bounding box center [80, 109] width 111 height 17
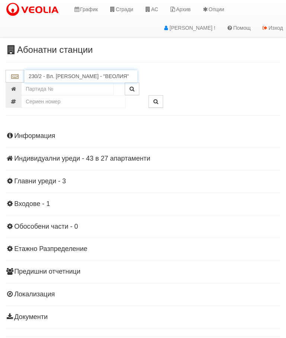
click at [77, 76] on input "230/2 - Вл. [PERSON_NAME] - "ВЕОЛИЯ"" at bounding box center [80, 76] width 113 height 13
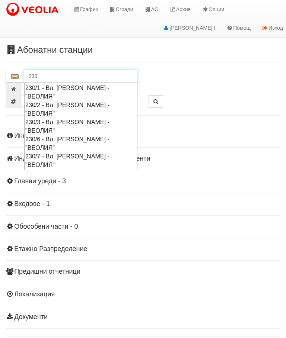
click at [68, 118] on div "230/3 - Вл. [PERSON_NAME] - "ВЕОЛИЯ"" at bounding box center [80, 126] width 111 height 17
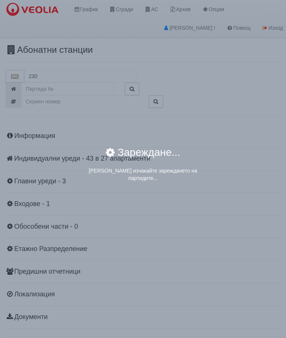
type input "230/3 - Вл. [PERSON_NAME] - "ВЕОЛИЯ""
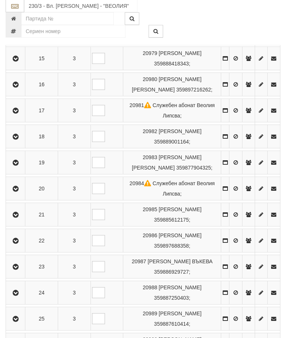
scroll to position [518, 0]
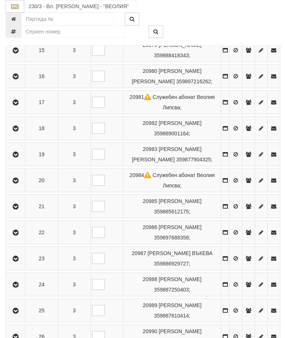
click at [17, 157] on icon "button" at bounding box center [15, 154] width 9 height 5
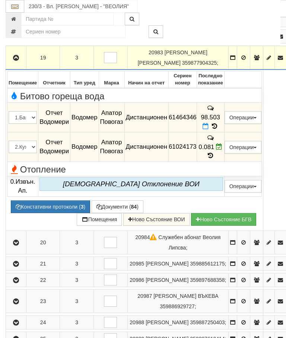
click at [208, 129] on icon at bounding box center [205, 126] width 6 height 6
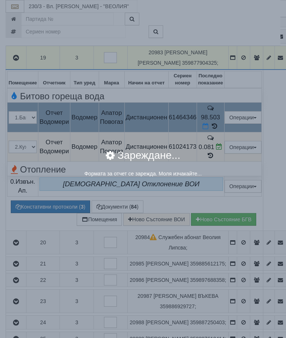
select select "8ac75930-9bfd-e511-80be-8d5a1dced85a"
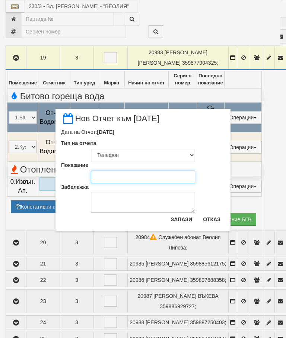
click at [115, 177] on input "Показание" at bounding box center [143, 177] width 104 height 13
type input "103.022"
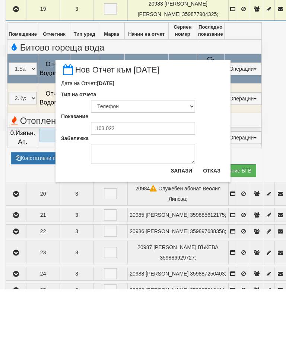
click at [182, 213] on button "Запази" at bounding box center [181, 219] width 30 height 12
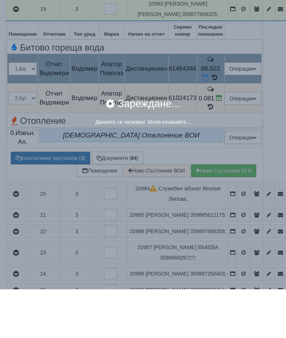
scroll to position [567, 0]
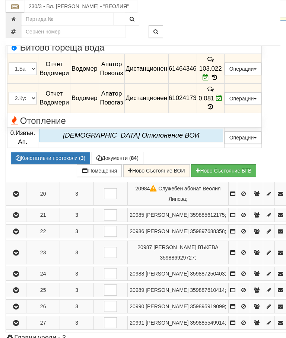
click at [17, 12] on icon "button" at bounding box center [16, 9] width 9 height 5
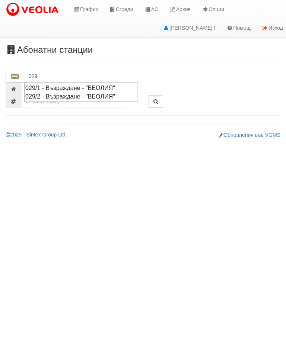
click at [74, 96] on div "029/2 - Възраждане - "ВЕОЛИЯ"" at bounding box center [80, 96] width 111 height 9
type input "029/2 - Възраждане - "ВЕОЛИЯ""
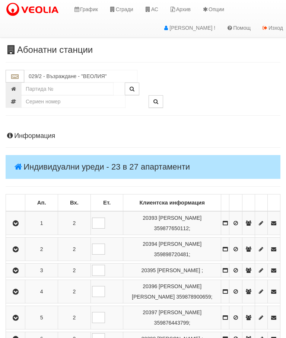
click at [16, 248] on icon "button" at bounding box center [15, 249] width 9 height 5
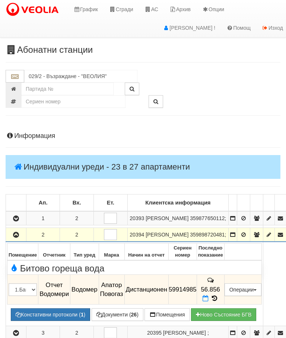
click at [208, 302] on icon at bounding box center [205, 298] width 6 height 6
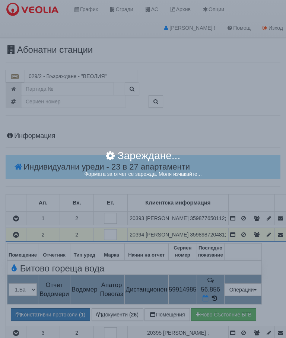
select select "8ac75930-9bfd-e511-80be-8d5a1dced85a"
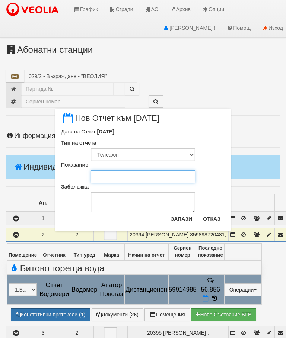
click at [109, 176] on input "Показание" at bounding box center [143, 176] width 104 height 13
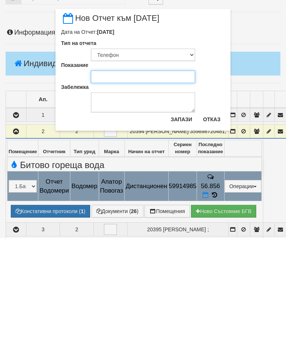
scroll to position [4, 0]
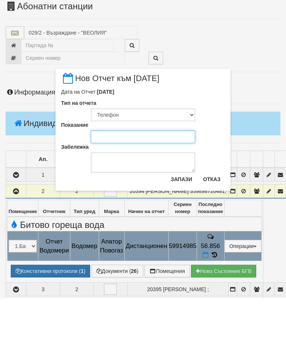
type input "58.5"
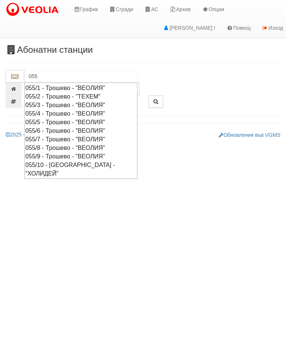
click at [67, 137] on div "055/7 - Трошево - "ВЕОЛИЯ"" at bounding box center [80, 139] width 111 height 9
type input "055/7 - Трошево - "ВЕОЛИЯ""
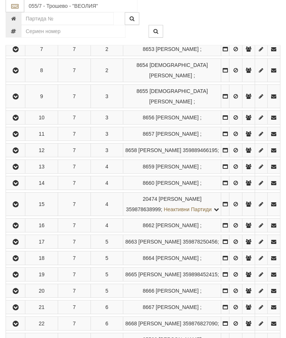
click at [15, 121] on icon "button" at bounding box center [15, 118] width 9 height 5
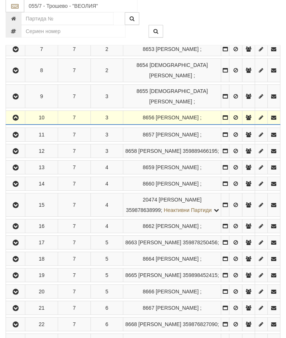
scroll to position [277, 0]
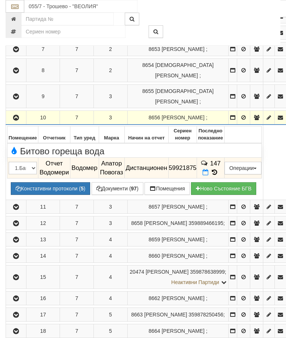
click at [208, 169] on icon at bounding box center [205, 172] width 6 height 6
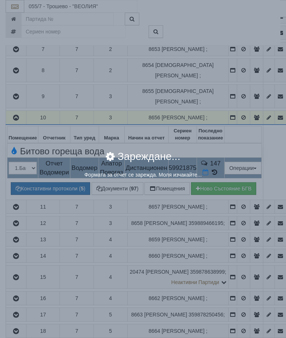
select select "8ac75930-9bfd-e511-80be-8d5a1dced85a"
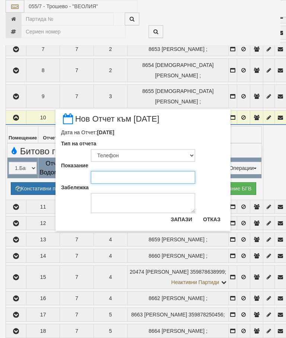
click at [113, 174] on input "Показание" at bounding box center [143, 177] width 104 height 13
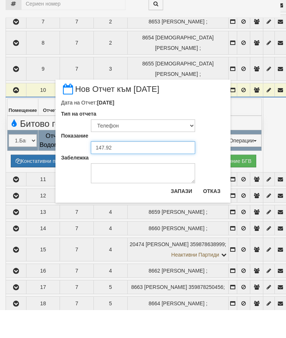
type input "147.927"
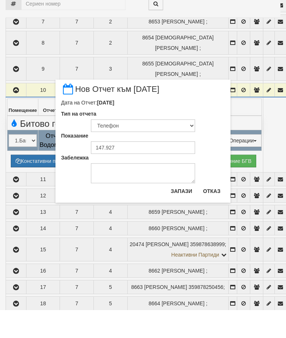
click at [182, 213] on button "Запази" at bounding box center [181, 219] width 30 height 12
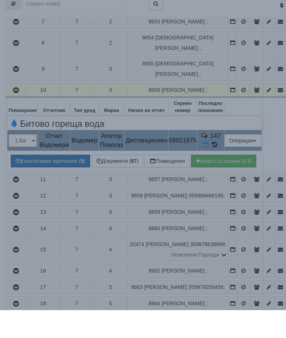
scroll to position [305, 0]
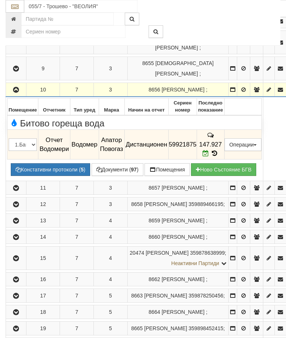
click at [15, 84] on button "button" at bounding box center [16, 89] width 18 height 11
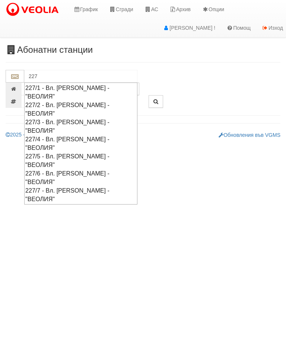
click at [65, 135] on div "227/4 - Вл. [PERSON_NAME] - "ВЕОЛИЯ"" at bounding box center [80, 143] width 111 height 17
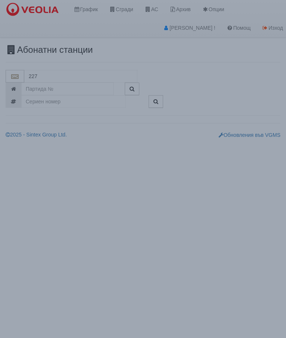
type input "227/4 - Вл. [PERSON_NAME] - "ВЕОЛИЯ""
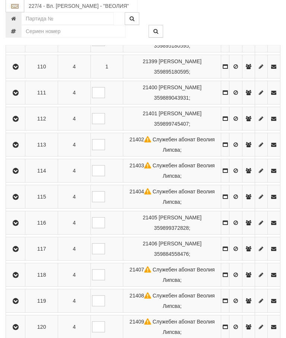
scroll to position [188, 0]
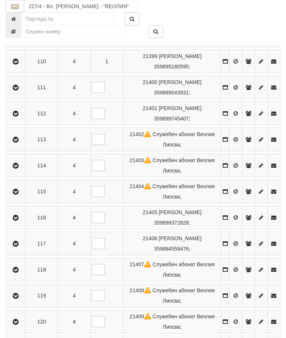
click at [18, 242] on icon "button" at bounding box center [15, 243] width 9 height 5
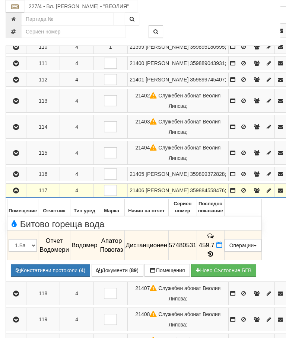
click at [222, 248] on icon at bounding box center [219, 245] width 6 height 6
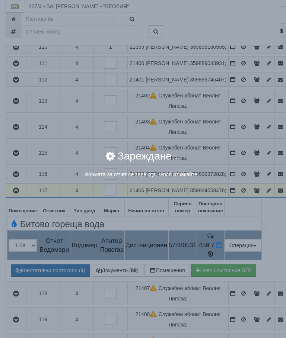
select select "8ac75930-9bfd-e511-80be-8d5a1dced85a"
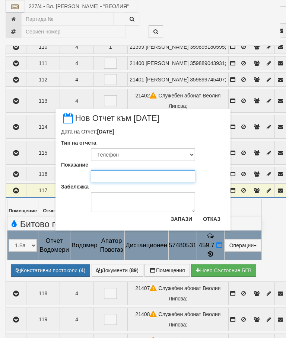
click at [111, 177] on input "Показание" at bounding box center [143, 176] width 104 height 13
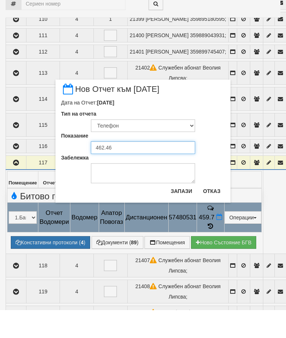
type input "462.460"
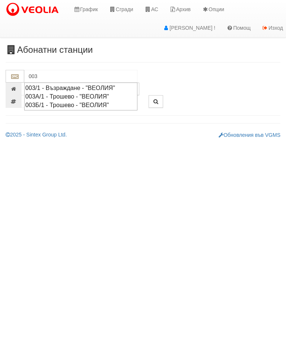
click at [65, 87] on div "003/1 - Възраждане - "ВЕОЛИЯ"" at bounding box center [80, 88] width 111 height 9
type input "003/1 - Възраждане - "ВЕОЛИЯ""
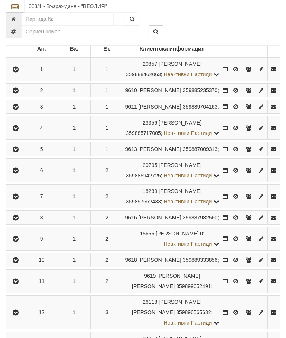
scroll to position [158, 0]
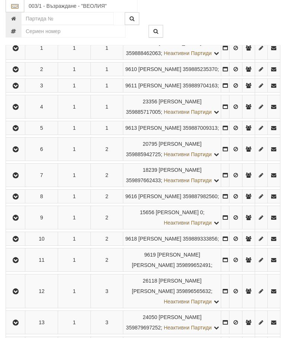
click at [20, 131] on icon "button" at bounding box center [15, 128] width 9 height 5
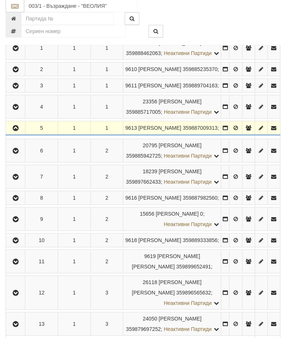
scroll to position [159, 0]
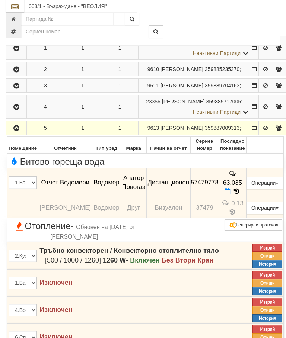
click at [230, 189] on icon at bounding box center [227, 191] width 6 height 6
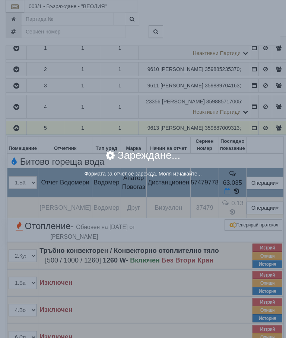
select select "8ac75930-9bfd-e511-80be-8d5a1dced85a"
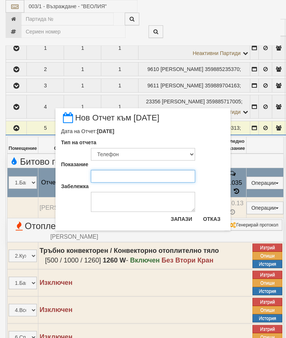
click at [115, 176] on input "Показание" at bounding box center [143, 176] width 104 height 13
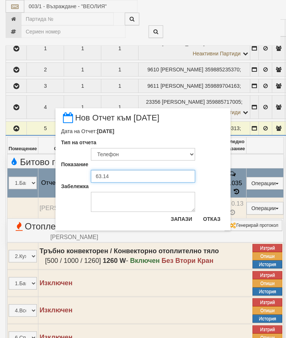
type input "63.142"
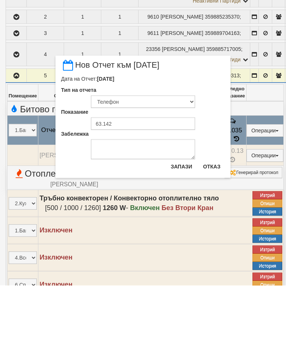
click at [179, 213] on button "Запази" at bounding box center [181, 219] width 30 height 12
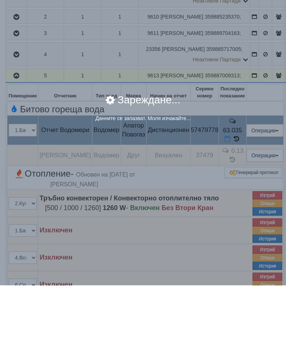
scroll to position [211, 0]
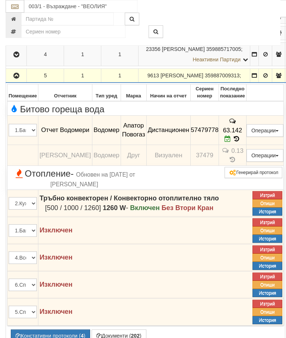
click at [16, 78] on icon "button" at bounding box center [16, 75] width 9 height 5
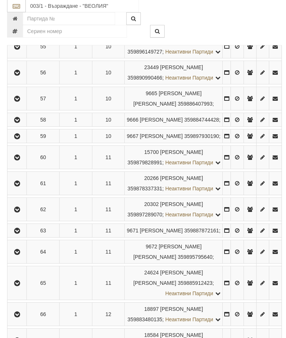
scroll to position [1455, 0]
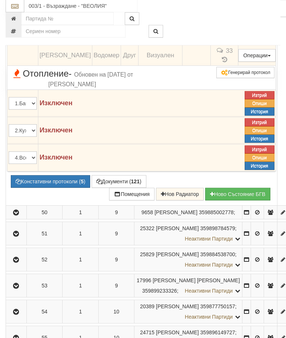
scroll to position [1292, 0]
click at [236, 33] on span at bounding box center [233, 29] width 6 height 7
click at [236, 33] on icon at bounding box center [233, 30] width 6 height 6
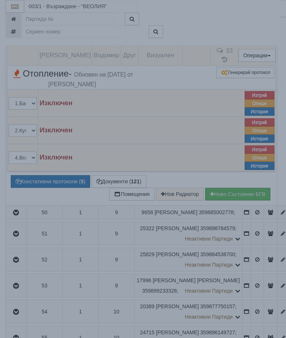
select select "8ac75930-9bfd-e511-80be-8d5a1dced85a"
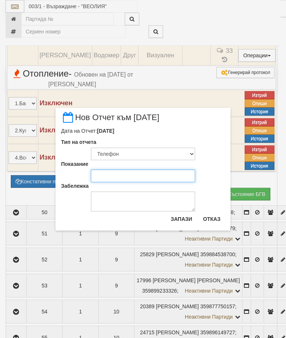
click at [106, 177] on input "Показание" at bounding box center [143, 176] width 104 height 13
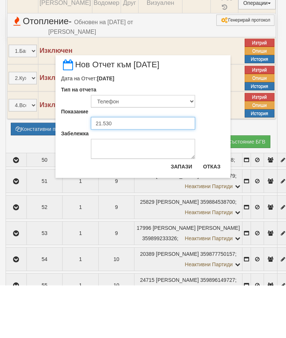
type input "21.530"
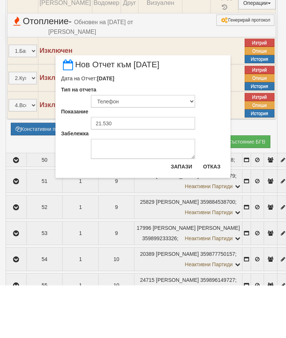
click at [181, 213] on button "Запази" at bounding box center [181, 219] width 30 height 12
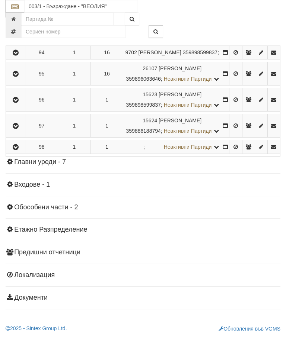
scroll to position [2583, 0]
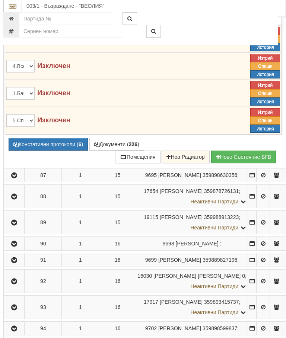
scroll to position [2265, 2]
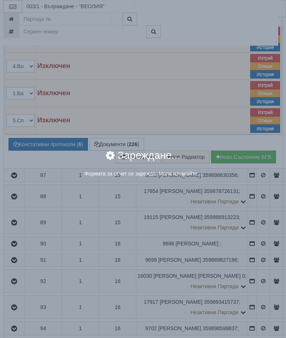
select select "8ac75930-9bfd-e511-80be-8d5a1dced85a"
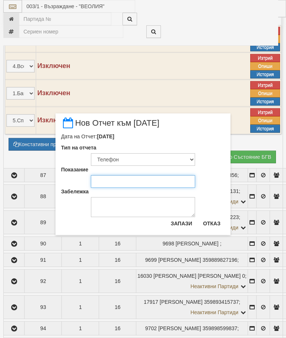
click at [104, 182] on input "Показание" at bounding box center [143, 181] width 104 height 13
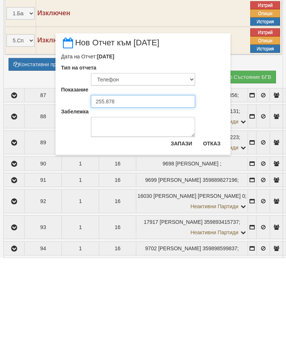
type input "255.878"
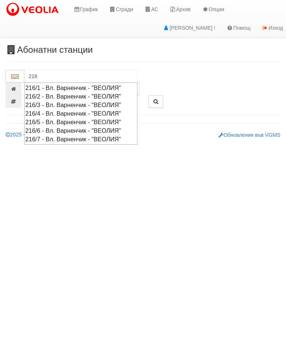
click at [64, 119] on div "216/5 - Вл. Варненчик - "ВЕОЛИЯ"" at bounding box center [80, 122] width 111 height 9
type input "216/5 - Вл. Варненчик - "ВЕОЛИЯ""
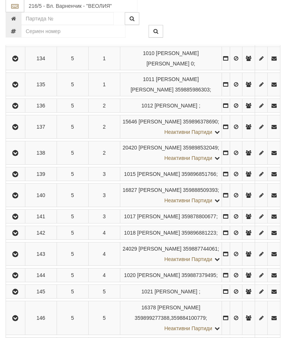
scroll to position [231, 0]
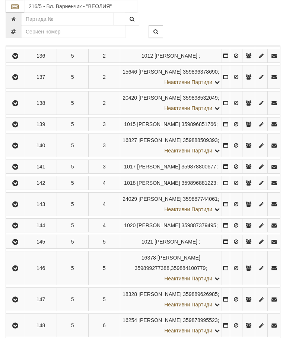
click at [18, 207] on icon "button" at bounding box center [15, 204] width 9 height 5
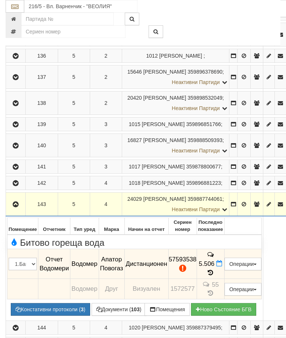
click at [222, 267] on icon at bounding box center [219, 263] width 6 height 6
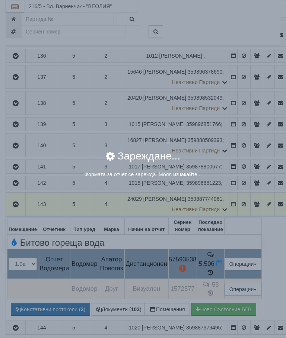
select select "8ac75930-9bfd-e511-80be-8d5a1dced85a"
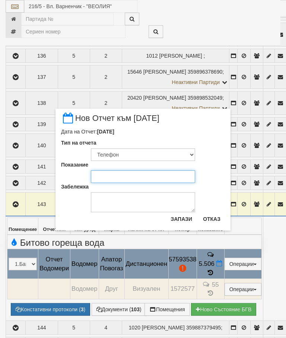
click at [109, 177] on input "Показание" at bounding box center [143, 176] width 104 height 13
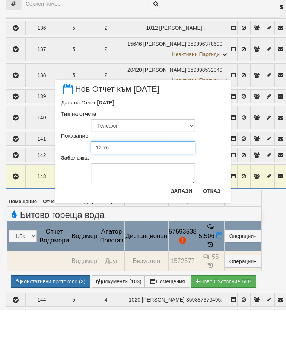
type input "12.767"
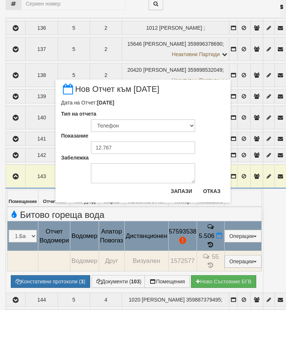
click at [183, 213] on button "Запази" at bounding box center [181, 219] width 30 height 12
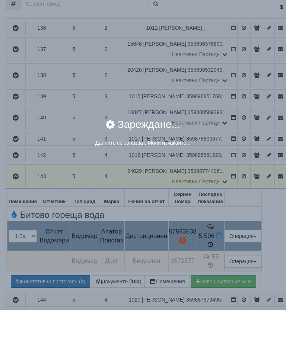
scroll to position [259, 0]
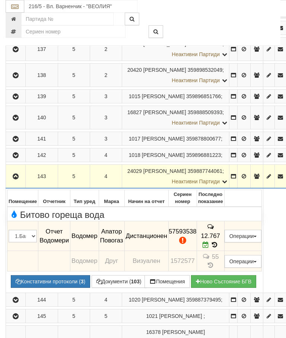
click at [16, 179] on icon "button" at bounding box center [15, 176] width 9 height 5
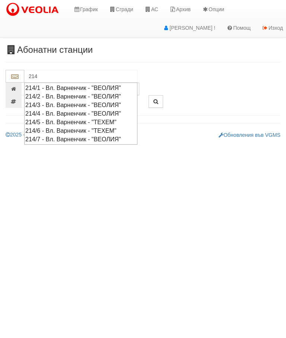
click at [59, 111] on div "214/4 - Вл. Варненчик - "ВЕОЛИЯ"" at bounding box center [80, 113] width 111 height 9
type input "214/4 - Вл. Варненчик - "ВЕОЛИЯ""
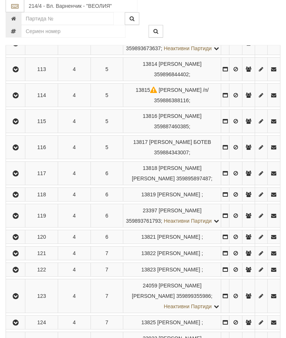
scroll to position [564, 0]
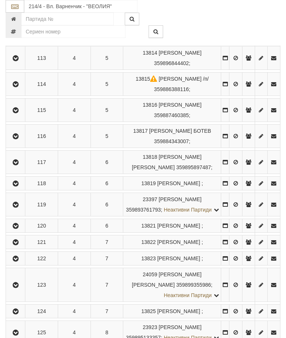
click at [17, 186] on icon "button" at bounding box center [15, 183] width 9 height 5
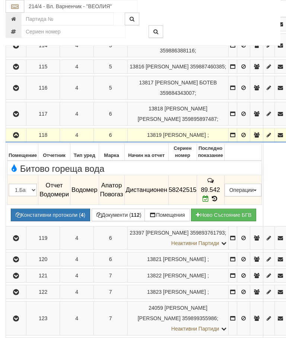
click at [15, 138] on icon "button" at bounding box center [16, 135] width 9 height 5
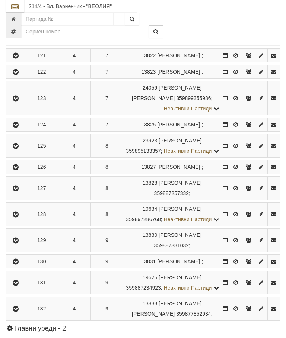
scroll to position [786, 0]
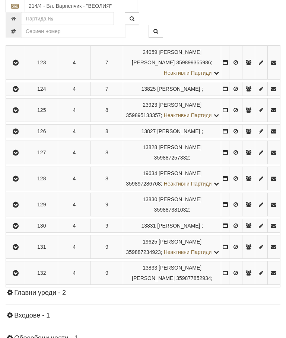
click at [17, 116] on button "button" at bounding box center [15, 110] width 17 height 11
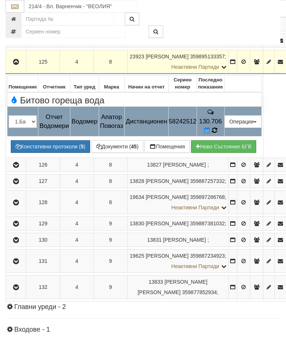
click at [217, 127] on icon at bounding box center [214, 130] width 6 height 7
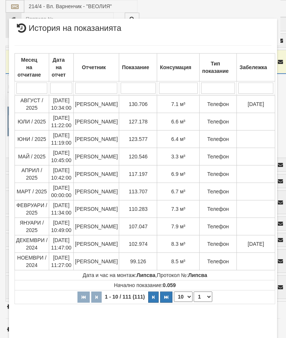
select select "10"
select select "1"
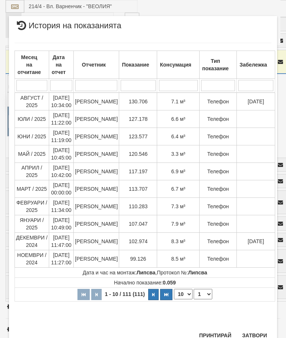
scroll to position [696, 0]
click at [256, 335] on button "Затвори" at bounding box center [254, 336] width 34 height 12
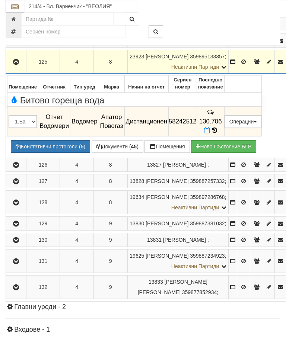
click at [210, 127] on icon at bounding box center [207, 130] width 6 height 6
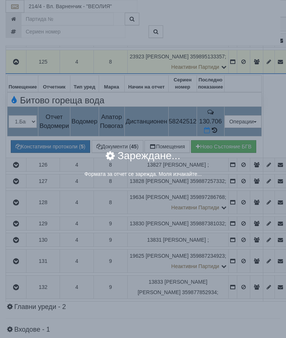
select select "8ac75930-9bfd-e511-80be-8d5a1dced85a"
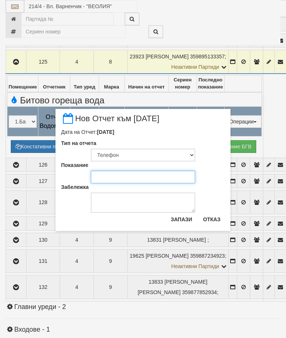
click at [105, 177] on input "Показание" at bounding box center [143, 177] width 104 height 13
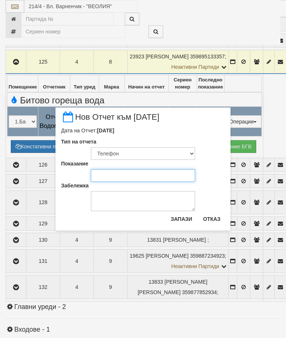
scroll to position [786, 0]
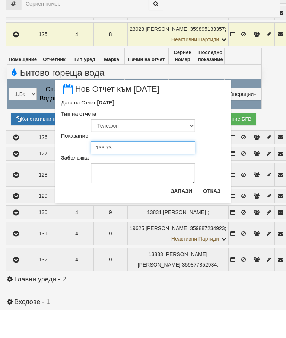
type input "133.737"
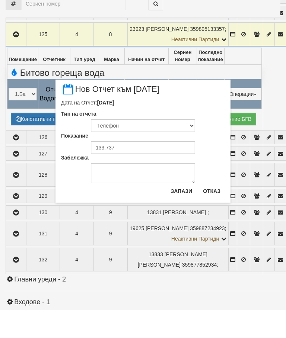
click at [180, 213] on button "Запази" at bounding box center [181, 219] width 30 height 12
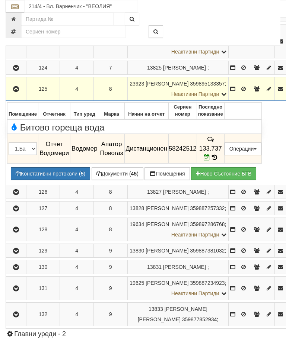
scroll to position [759, 0]
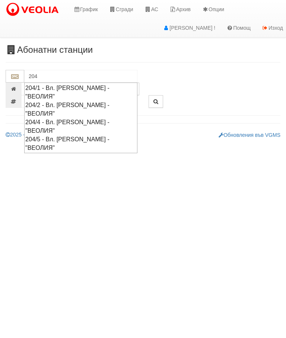
click at [52, 118] on div "204/4 - Вл. [PERSON_NAME] - "ВЕОЛИЯ"" at bounding box center [80, 126] width 111 height 17
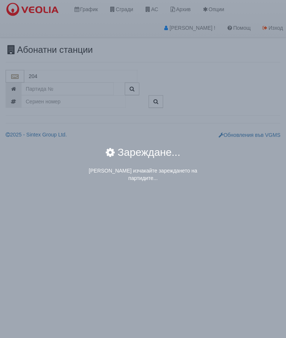
type input "204/4 - Вл. [PERSON_NAME] - "ВЕОЛИЯ""
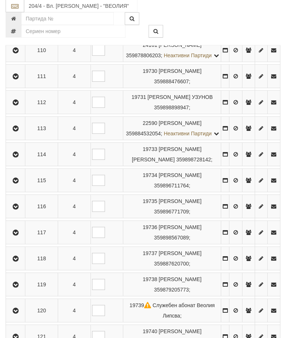
scroll to position [549, 0]
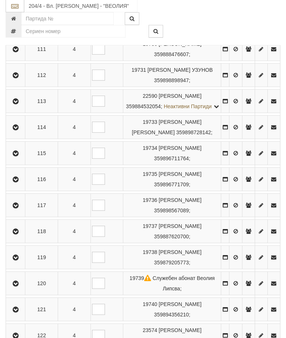
click at [18, 235] on icon "button" at bounding box center [15, 231] width 9 height 5
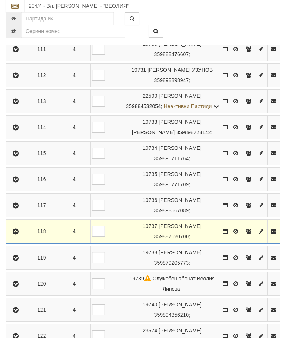
scroll to position [549, 0]
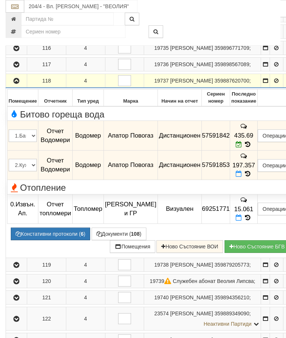
click at [241, 177] on icon at bounding box center [238, 174] width 6 height 6
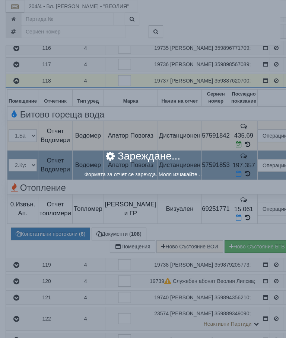
select select "8ac75930-9bfd-e511-80be-8d5a1dced85a"
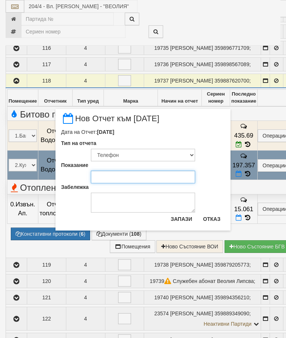
click at [116, 177] on input "Показание" at bounding box center [143, 177] width 104 height 13
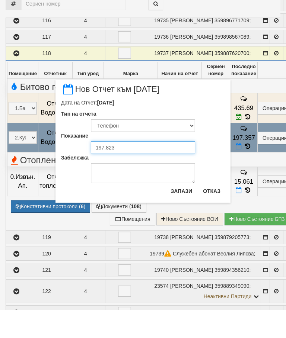
type input "197.823"
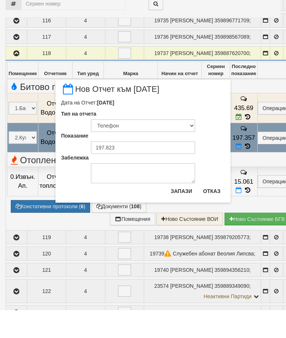
click at [182, 213] on button "Запази" at bounding box center [181, 219] width 30 height 12
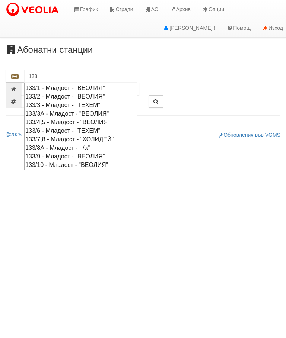
click at [60, 129] on div "133/6 - Младост - "ТЕХЕМ"" at bounding box center [80, 130] width 111 height 9
type input "133/6 - Младост - "ТЕХЕМ""
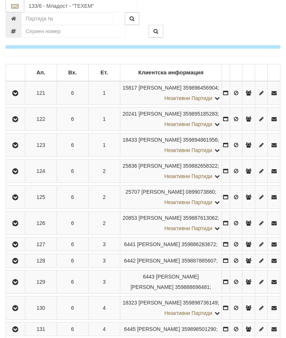
scroll to position [166, 0]
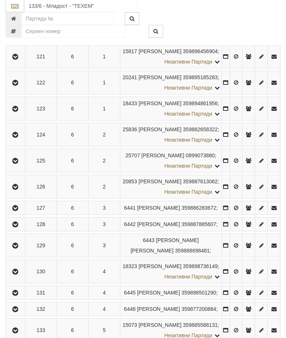
click at [17, 211] on icon "button" at bounding box center [15, 208] width 9 height 5
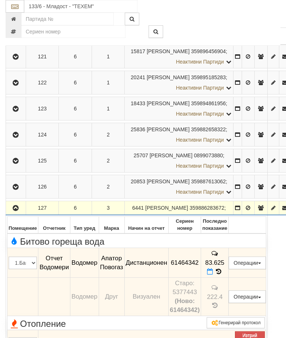
click at [213, 274] on icon at bounding box center [210, 272] width 6 height 6
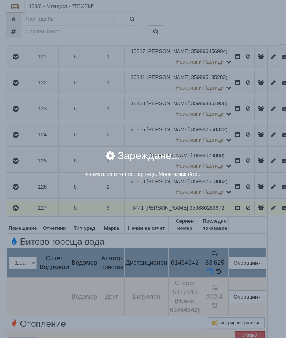
select select "8ac75930-9bfd-e511-80be-8d5a1dced85a"
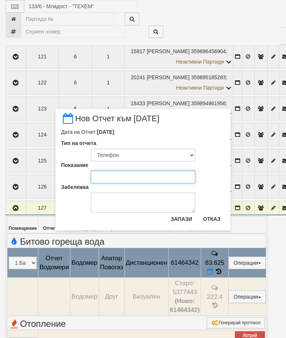
click at [115, 179] on input "Показание" at bounding box center [143, 177] width 104 height 13
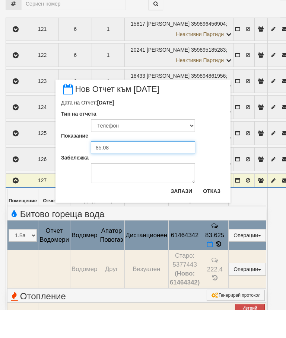
type input "85.083"
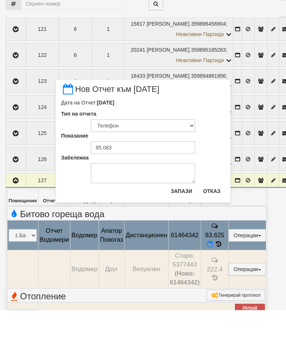
click at [183, 213] on button "Запази" at bounding box center [181, 219] width 30 height 12
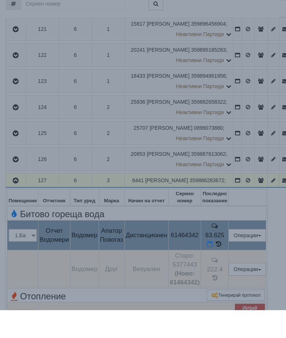
scroll to position [195, 0]
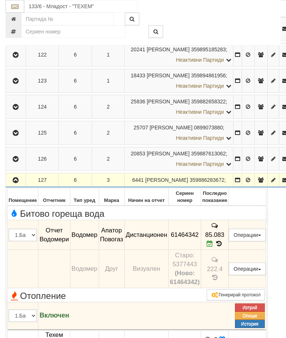
click at [17, 183] on icon "button" at bounding box center [15, 180] width 9 height 5
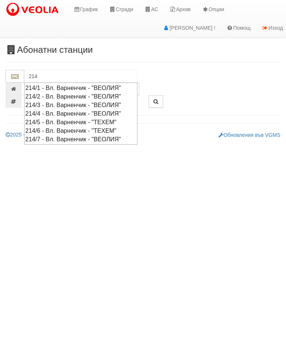
click at [65, 103] on div "214/3 - Вл. Варненчик - "ВЕОЛИЯ"" at bounding box center [80, 105] width 111 height 9
type input "214/3 - Вл. Варненчик - "ВЕОЛИЯ""
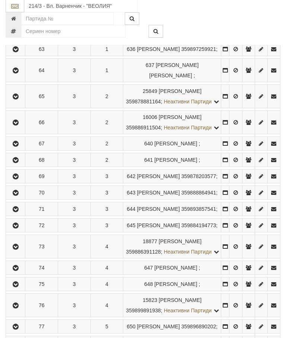
click at [16, 212] on icon "button" at bounding box center [15, 209] width 9 height 5
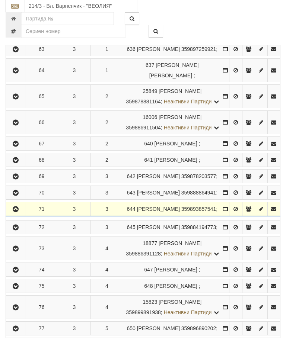
scroll to position [202, 0]
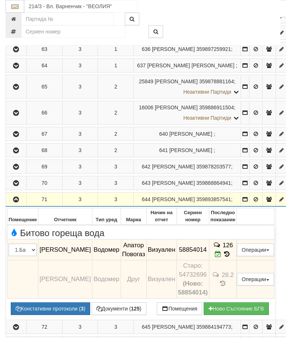
click at [223, 258] on span at bounding box center [219, 254] width 8 height 7
click at [221, 257] on icon at bounding box center [218, 254] width 6 height 6
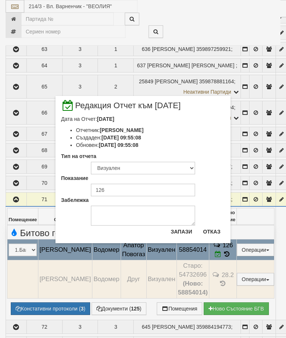
click at [217, 231] on button "Отказ" at bounding box center [211, 232] width 26 height 12
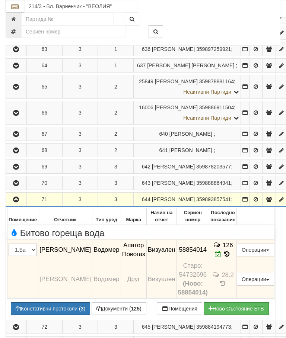
click at [17, 202] on icon "button" at bounding box center [16, 199] width 9 height 5
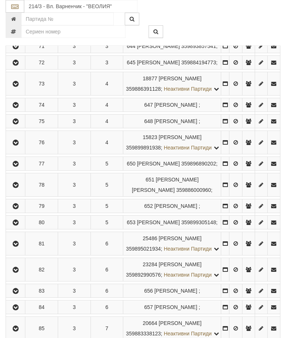
scroll to position [404, 0]
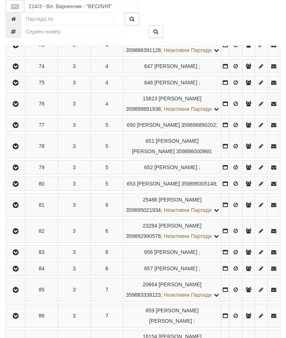
click at [14, 149] on icon "button" at bounding box center [15, 146] width 9 height 5
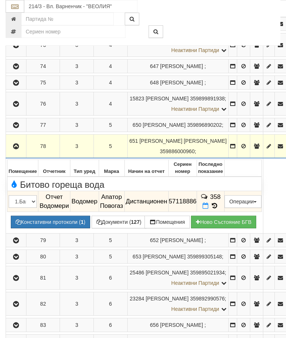
click at [208, 209] on icon at bounding box center [205, 206] width 6 height 6
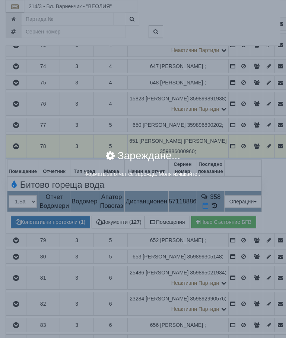
select select "8ac75930-9bfd-e511-80be-8d5a1dced85a"
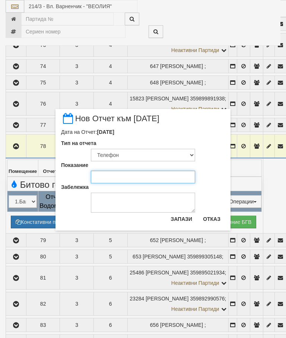
click at [113, 176] on input "Показание" at bounding box center [143, 177] width 104 height 13
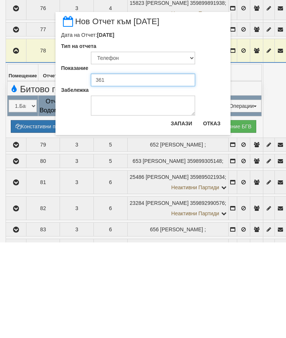
type input "361"
click at [184, 213] on button "Запази" at bounding box center [181, 219] width 30 height 12
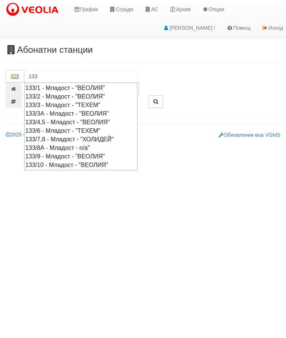
click at [58, 97] on div "133/2 - Младост - "ВЕОЛИЯ"" at bounding box center [80, 96] width 111 height 9
type input "133/2 - Младост - "ВЕОЛИЯ""
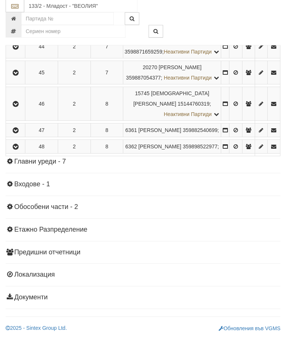
scroll to position [704, 0]
click at [17, 150] on icon "button" at bounding box center [15, 147] width 9 height 5
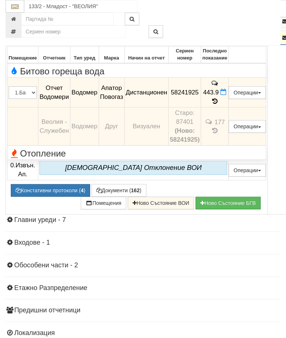
click at [226, 95] on icon at bounding box center [223, 92] width 6 height 6
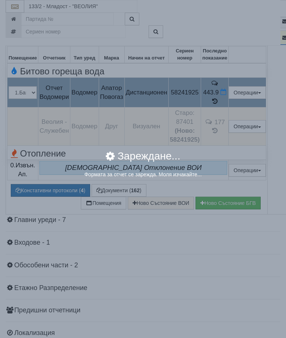
select select "8ac75930-9bfd-e511-80be-8d5a1dced85a"
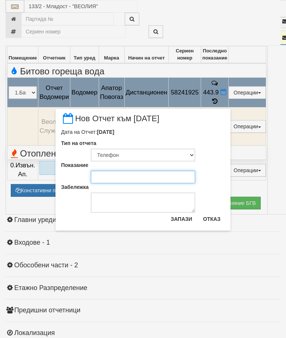
click at [107, 176] on input "Показание" at bounding box center [143, 177] width 104 height 13
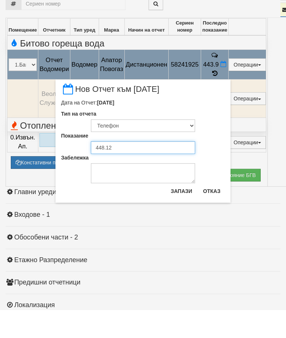
type input "448.125"
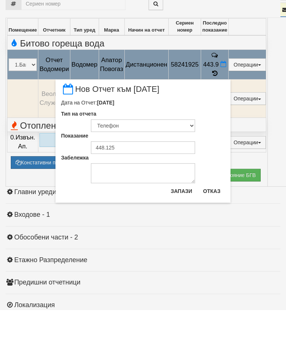
click at [185, 213] on button "Запази" at bounding box center [181, 219] width 30 height 12
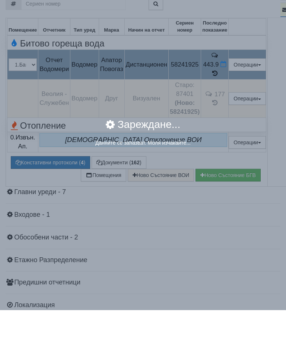
scroll to position [732, 0]
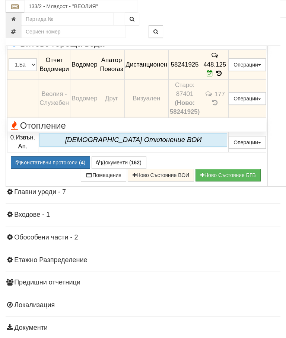
click at [19, 13] on icon "button" at bounding box center [16, 9] width 9 height 5
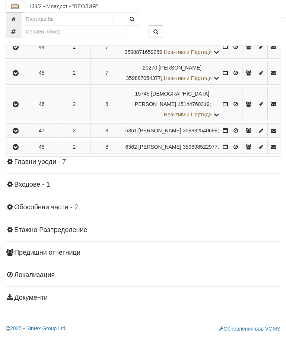
scroll to position [645, 0]
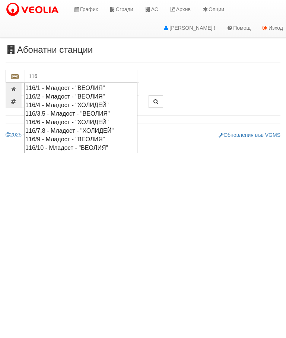
click at [57, 111] on div "116/3,5 - Младост - "ВЕОЛИЯ"" at bounding box center [80, 113] width 111 height 9
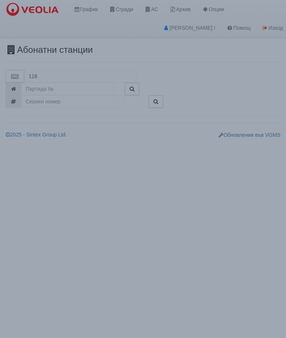
type input "116/3,5 - Младост - "ВЕОЛИЯ""
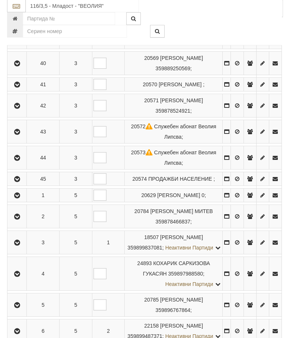
scroll to position [427, 0]
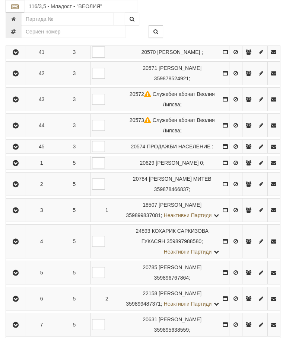
click at [17, 244] on icon "button" at bounding box center [15, 241] width 9 height 5
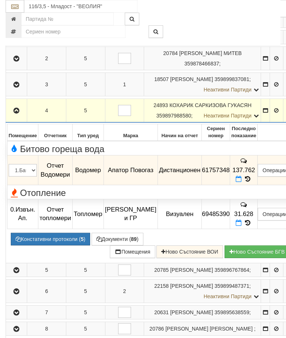
click at [241, 182] on icon at bounding box center [238, 179] width 6 height 6
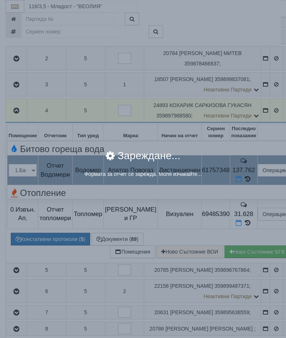
select select "8ac75930-9bfd-e511-80be-8d5a1dced85a"
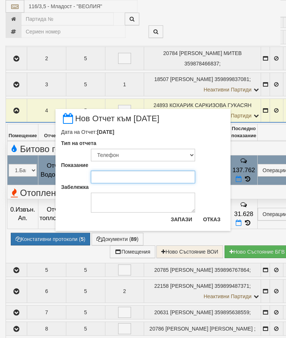
click at [106, 180] on input "Показание" at bounding box center [143, 177] width 104 height 13
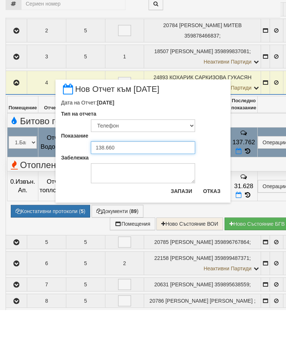
type input "138.660"
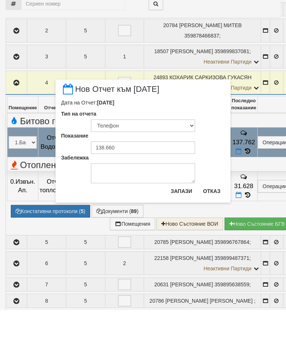
click at [180, 213] on button "Запази" at bounding box center [181, 219] width 30 height 12
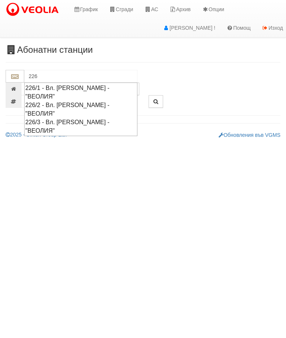
click at [48, 89] on div "226/1 - Вл. Варненчик - "ВЕОЛИЯ"" at bounding box center [80, 92] width 111 height 17
type input "226/1 - Вл. Варненчик - "ВЕОЛИЯ""
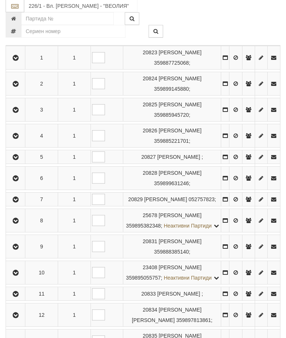
scroll to position [317, 0]
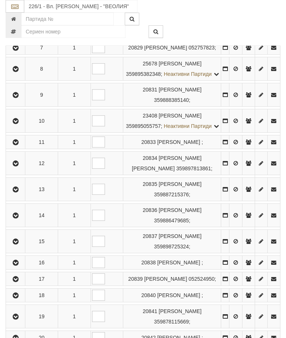
click at [13, 247] on button "button" at bounding box center [15, 241] width 17 height 11
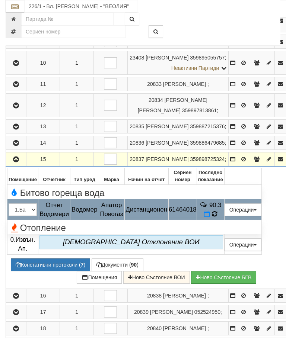
click at [218, 218] on icon at bounding box center [214, 213] width 8 height 7
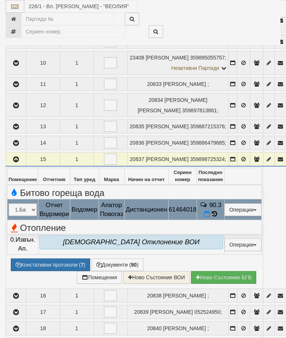
select select "10"
select select "1"
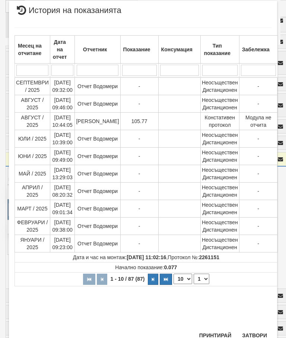
scroll to position [325, 0]
click at [252, 338] on button "Затвори" at bounding box center [254, 336] width 34 height 12
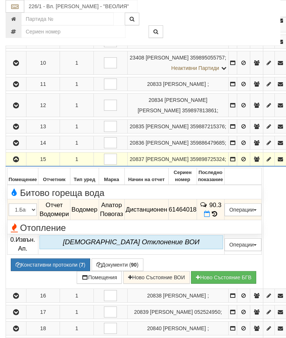
click at [210, 217] on icon at bounding box center [207, 214] width 6 height 6
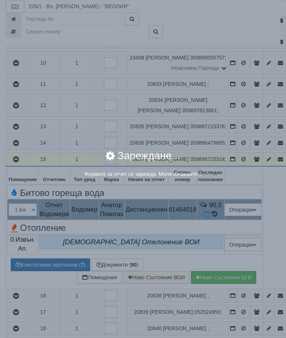
select select "8ac75930-9bfd-e511-80be-8d5a1dced85a"
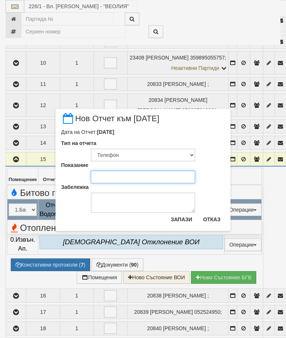
click at [117, 178] on input "Показание" at bounding box center [143, 177] width 104 height 13
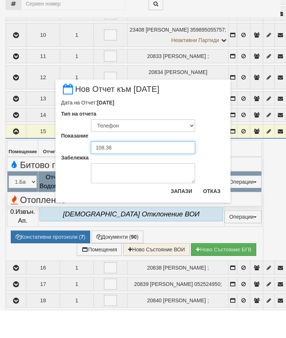
type input "108.360"
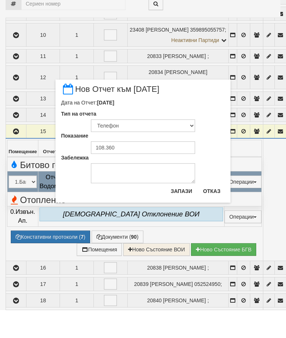
click at [182, 213] on button "Запази" at bounding box center [181, 219] width 30 height 12
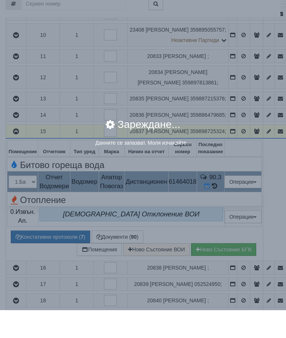
scroll to position [345, 0]
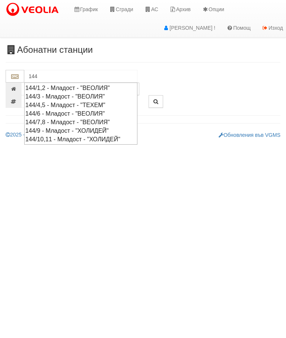
click at [52, 121] on div "144/7,8 - Младост - "ВЕОЛИЯ"" at bounding box center [80, 122] width 111 height 9
type input "144/7,8 - Младост - "ВЕОЛИЯ""
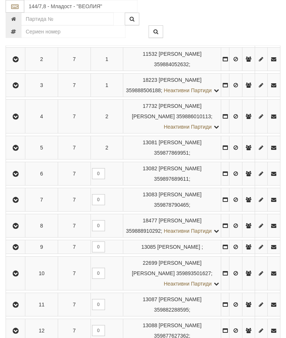
scroll to position [212, 0]
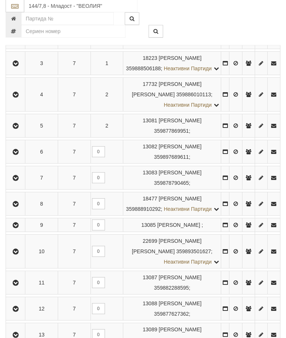
click at [14, 207] on icon "button" at bounding box center [15, 204] width 9 height 5
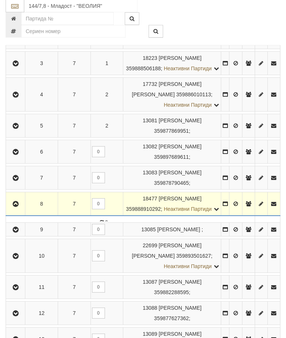
scroll to position [212, 0]
click at [18, 213] on td at bounding box center [15, 204] width 19 height 24
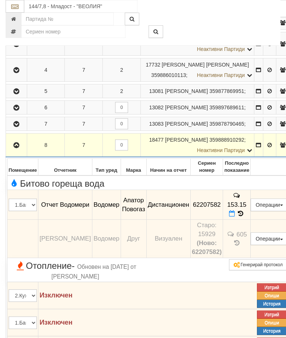
click at [235, 217] on icon at bounding box center [232, 214] width 6 height 6
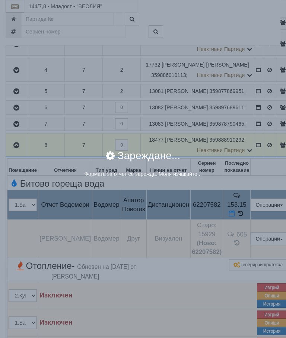
select select "8ac75930-9bfd-e511-80be-8d5a1dced85a"
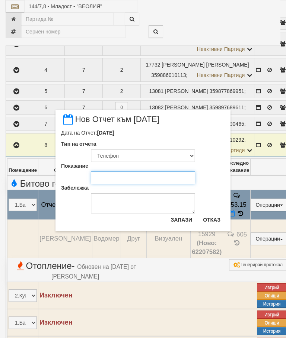
click at [115, 178] on input "Показание" at bounding box center [143, 177] width 104 height 13
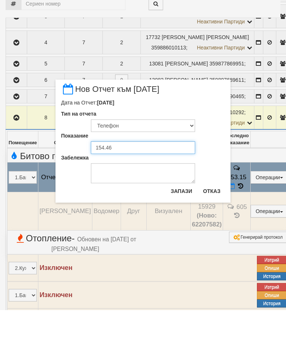
type input "154.464"
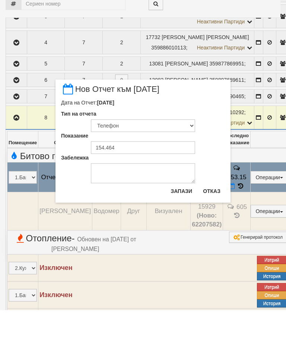
click at [183, 213] on button "Запази" at bounding box center [181, 219] width 30 height 12
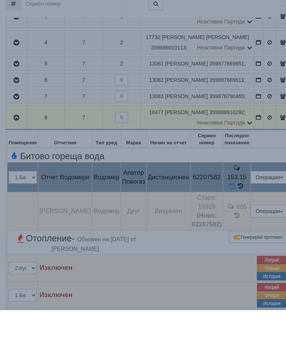
scroll to position [240, 0]
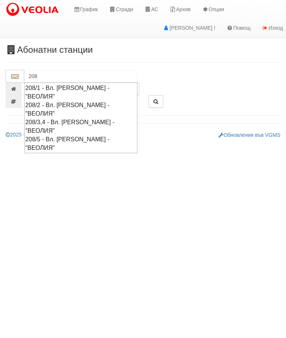
click at [71, 118] on div "208/3,4 - Вл. [PERSON_NAME] - "ВЕОЛИЯ"" at bounding box center [80, 126] width 111 height 17
type input "208/3,4 - Вл. [PERSON_NAME] - "ВЕОЛИЯ""
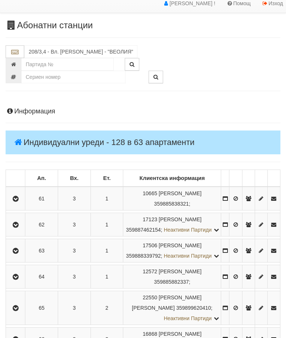
scroll to position [25, 0]
click at [17, 280] on icon "button" at bounding box center [15, 276] width 9 height 5
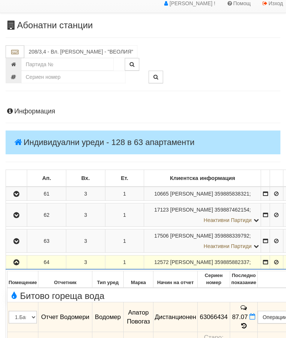
click at [255, 320] on icon at bounding box center [252, 317] width 6 height 6
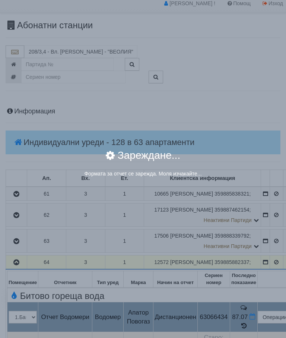
select select "8ac75930-9bfd-e511-80be-8d5a1dced85a"
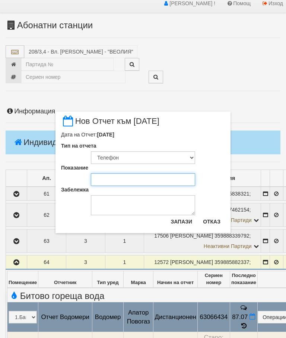
click at [117, 179] on input "Показание" at bounding box center [143, 179] width 104 height 13
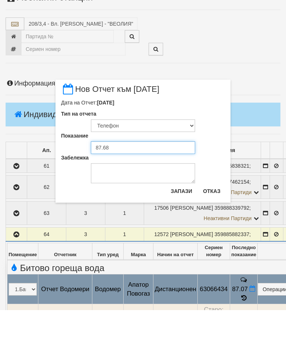
type input "87.680"
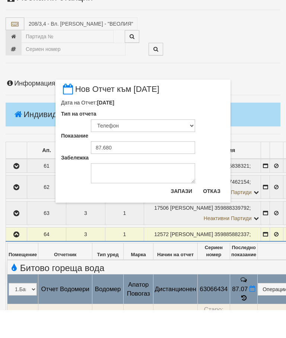
click at [181, 213] on button "Запази" at bounding box center [181, 219] width 30 height 12
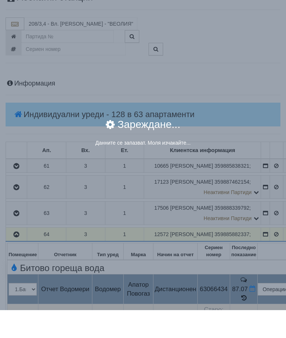
scroll to position [52, 0]
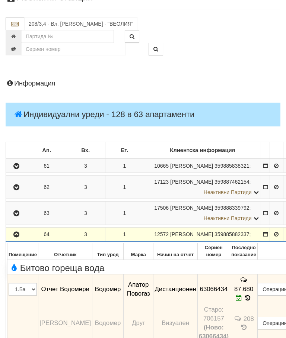
click at [18, 237] on icon "button" at bounding box center [16, 234] width 9 height 5
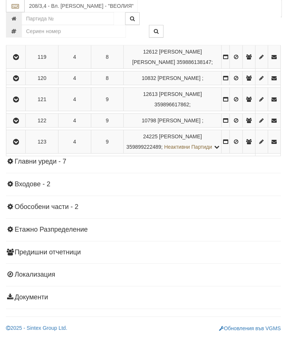
scroll to position [1846, 0]
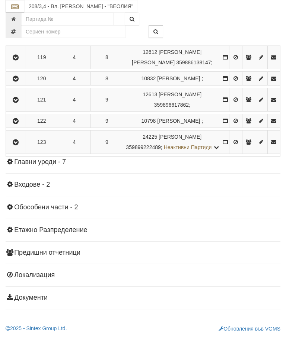
click at [18, 124] on icon "button" at bounding box center [15, 121] width 9 height 5
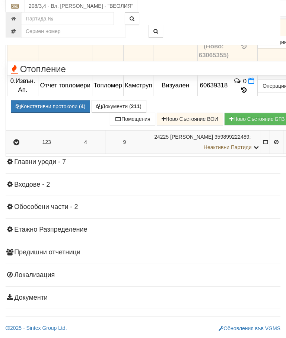
scroll to position [1640, 0]
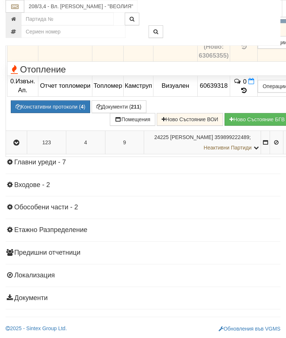
click at [251, 20] on icon at bounding box center [247, 17] width 7 height 6
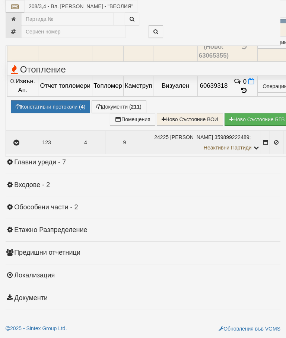
select select "10"
select select "1"
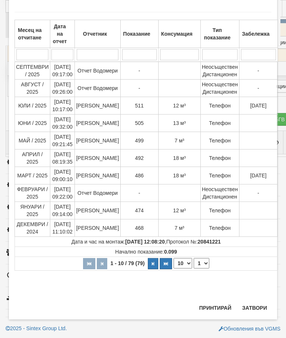
scroll to position [455, 0]
click at [254, 308] on button "Затвори" at bounding box center [254, 308] width 34 height 12
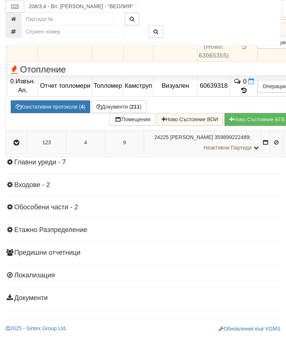
click at [257, 23] on td "511" at bounding box center [244, 13] width 28 height 21
click at [243, 20] on icon at bounding box center [240, 17] width 6 height 6
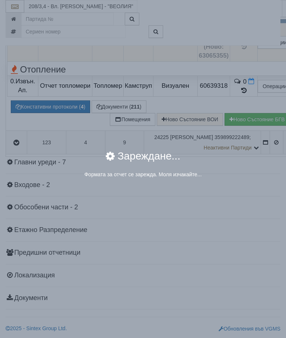
select select "8ac75930-9bfd-e511-80be-8d5a1dced85a"
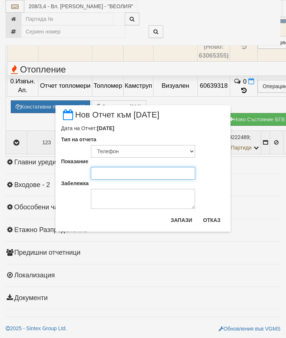
click at [113, 174] on input "Показание" at bounding box center [143, 173] width 104 height 13
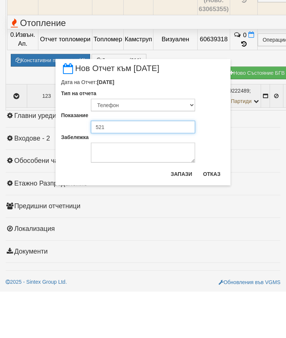
type input "521"
click at [182, 214] on button "Запази" at bounding box center [181, 220] width 30 height 12
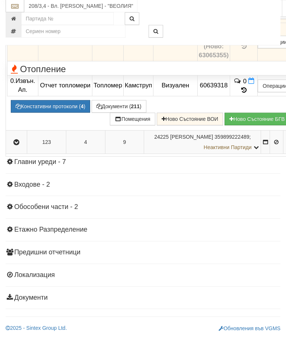
scroll to position [1591, 0]
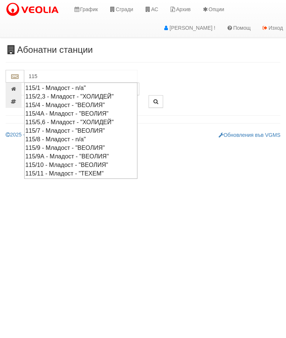
click at [98, 144] on div "115/9 - Младост - "ВЕОЛИЯ"" at bounding box center [80, 148] width 111 height 9
type input "115/9 - Младост - "ВЕОЛИЯ""
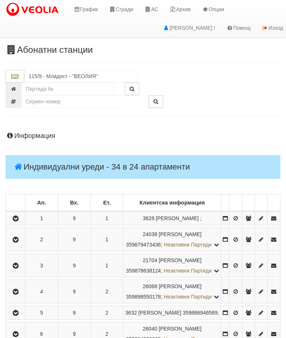
click at [20, 242] on icon "button" at bounding box center [15, 239] width 9 height 5
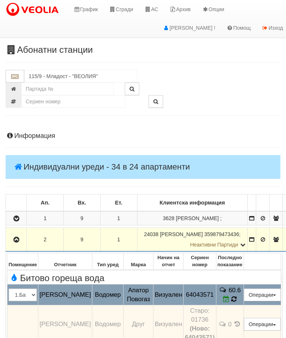
click at [238, 300] on icon at bounding box center [234, 298] width 8 height 7
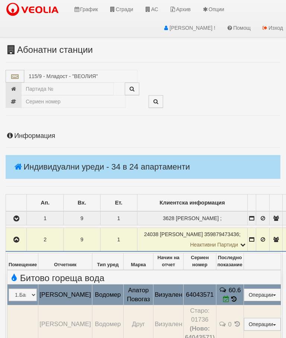
select select "10"
select select "1"
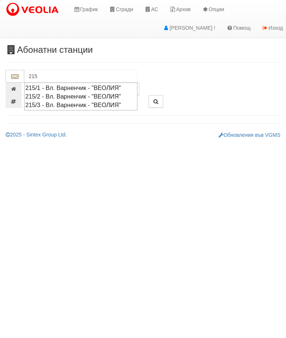
click at [58, 97] on div "215/2 - Вл. Варненчик - "ВЕОЛИЯ"" at bounding box center [80, 96] width 111 height 9
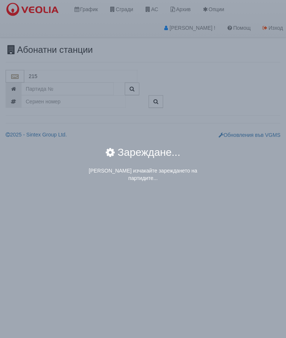
type input "215/2 - Вл. Варненчик - "ВЕОЛИЯ""
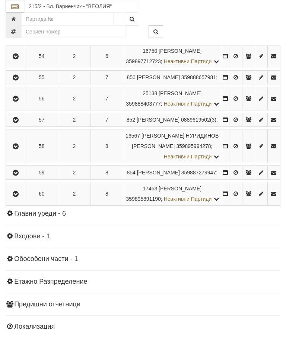
scroll to position [582, 0]
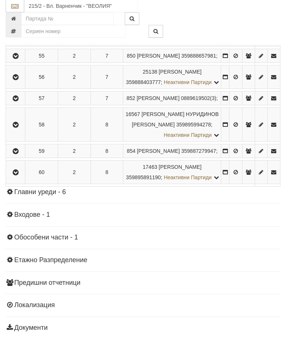
click at [21, 104] on button "button" at bounding box center [15, 98] width 17 height 11
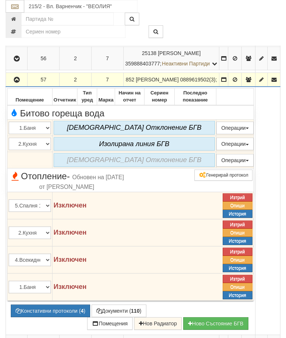
scroll to position [594, 0]
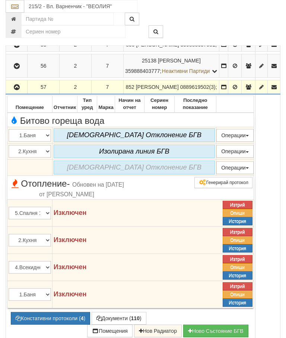
click at [15, 90] on icon "button" at bounding box center [16, 87] width 9 height 5
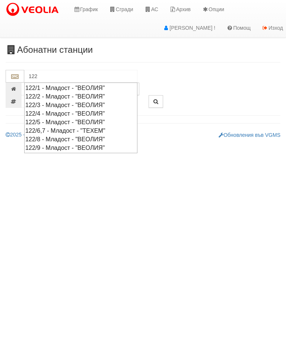
click at [65, 144] on div "122/9 - Младост - "ВЕОЛИЯ"" at bounding box center [80, 148] width 111 height 9
type input "122/9 - Младост - "ВЕОЛИЯ""
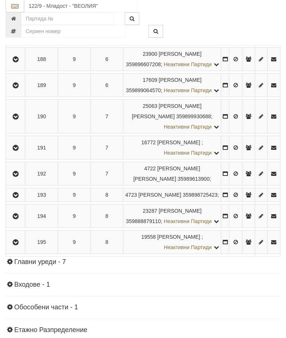
click at [16, 62] on icon "button" at bounding box center [15, 59] width 9 height 5
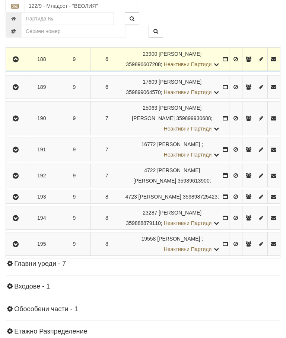
scroll to position [494, 0]
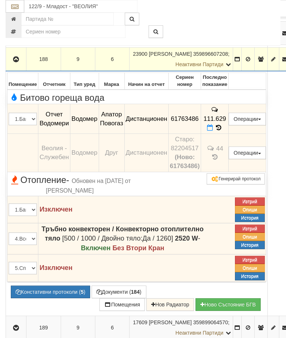
click at [213, 131] on icon at bounding box center [210, 128] width 6 height 6
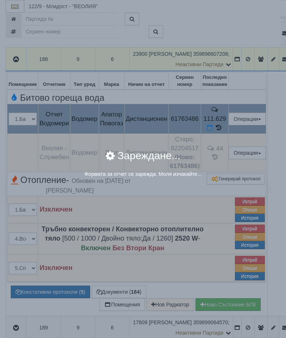
select select "8ac75930-9bfd-e511-80be-8d5a1dced85a"
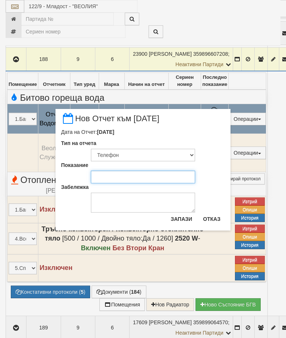
click at [116, 178] on input "Показание" at bounding box center [143, 177] width 104 height 13
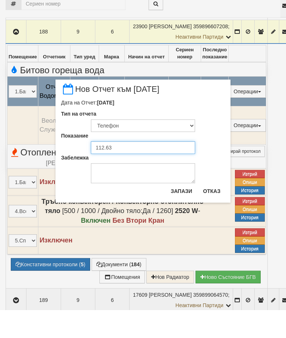
type input "112.637"
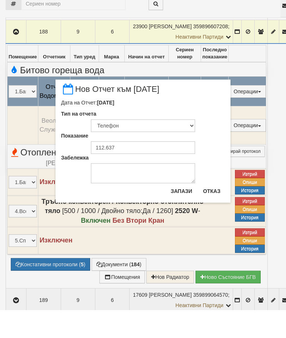
click at [184, 213] on button "Запази" at bounding box center [181, 219] width 30 height 12
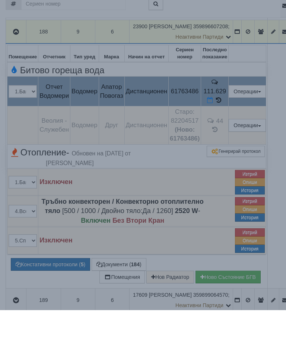
scroll to position [522, 0]
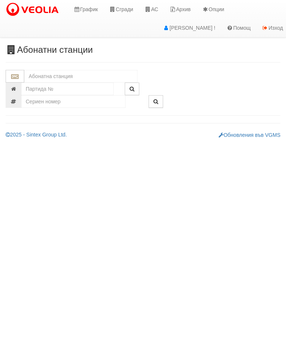
click at [60, 78] on input "text" at bounding box center [80, 76] width 113 height 13
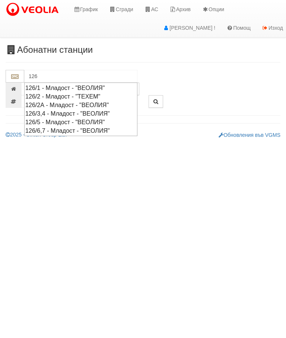
click at [63, 112] on div "126/3,4 - Младост - "ВЕОЛИЯ"" at bounding box center [80, 113] width 111 height 9
type input "126/3,4 - Младост - "ВЕОЛИЯ""
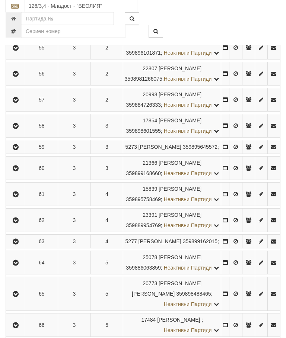
scroll to position [251, 0]
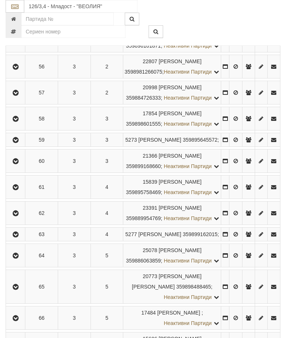
click at [13, 164] on icon "button" at bounding box center [15, 161] width 9 height 5
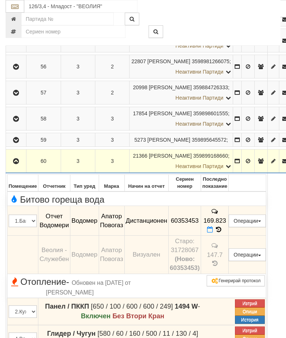
click at [213, 233] on icon at bounding box center [210, 230] width 6 height 6
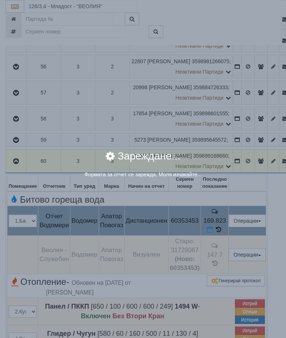
select select "8ac75930-9bfd-e511-80be-8d5a1dced85a"
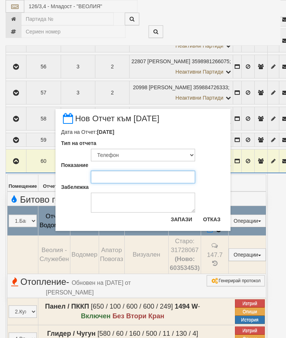
click at [121, 177] on input "Показание" at bounding box center [143, 177] width 104 height 13
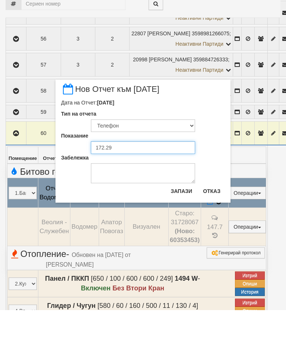
type input "172.291"
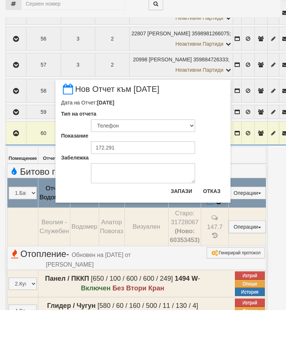
click at [180, 213] on button "Запази" at bounding box center [181, 219] width 30 height 12
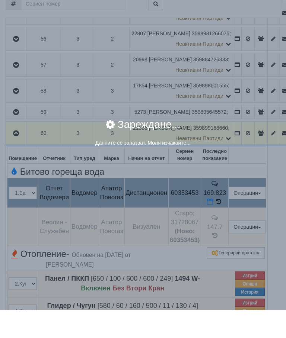
scroll to position [279, 0]
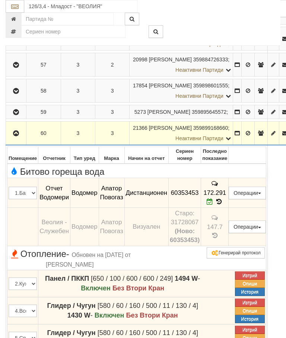
click at [12, 139] on button "button" at bounding box center [16, 133] width 18 height 11
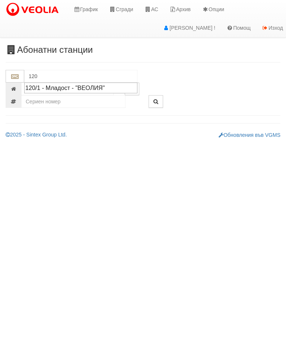
click at [87, 87] on div "120/1 - Младост - "ВЕОЛИЯ"" at bounding box center [80, 88] width 111 height 9
type input "120/1 - Младост - "ВЕОЛИЯ""
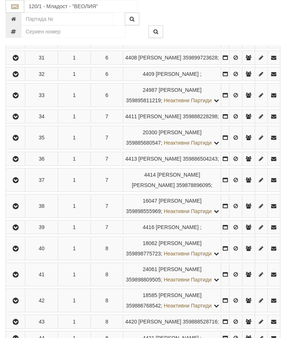
scroll to position [1072, 0]
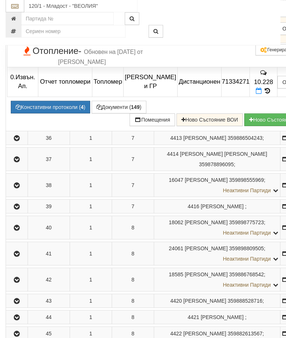
scroll to position [1021, 0]
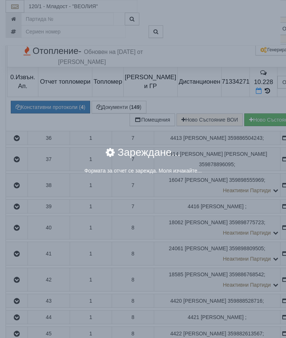
select select "8cc75930-9bfd-e511-80be-8d5a1dced85a"
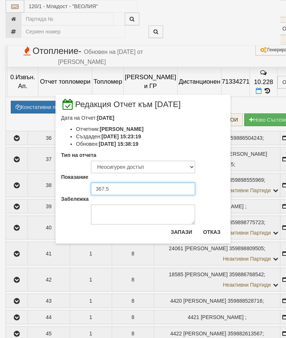
click at [119, 186] on input "367.5" at bounding box center [143, 189] width 104 height 13
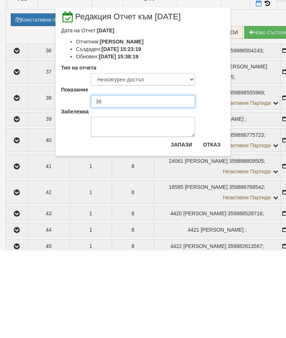
type input "3"
type input "369.973"
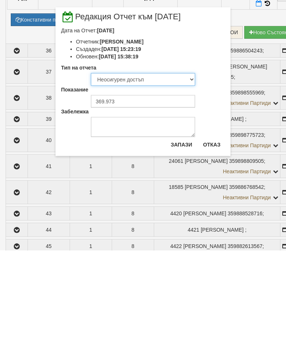
click at [133, 161] on select "Визуален Телефон Бележка Неосигурен достъп Самоотчет Служебно Дистанционен" at bounding box center [143, 167] width 104 height 13
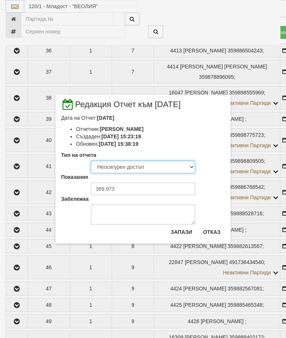
select select "8ac75930-9bfd-e511-80be-8d5a1dced85a"
click at [179, 230] on button "Запази" at bounding box center [181, 232] width 30 height 12
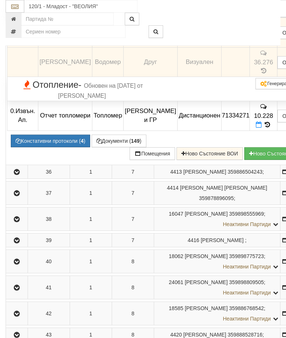
scroll to position [970, 0]
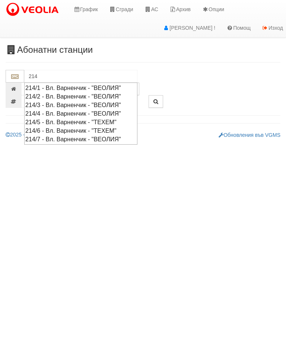
click at [58, 128] on div "214/6 - Вл. Варненчик - "ТЕХЕМ"" at bounding box center [80, 130] width 111 height 9
type input "214/6 - Вл. Варненчик - "ТЕХЕМ""
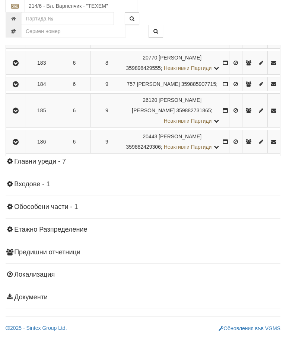
scroll to position [753, 0]
click at [18, 66] on icon "button" at bounding box center [15, 63] width 9 height 5
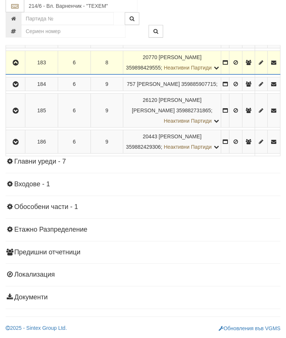
scroll to position [754, 0]
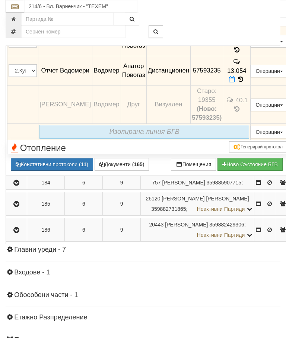
click at [248, 44] on icon at bounding box center [245, 41] width 6 height 6
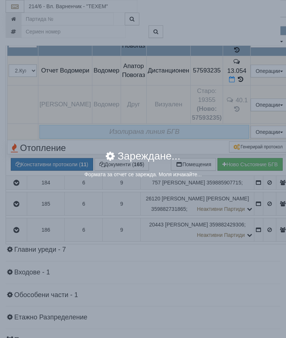
select select "8ac75930-9bfd-e511-80be-8d5a1dced85a"
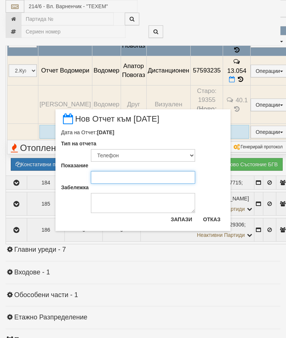
click at [109, 179] on input "Показание" at bounding box center [143, 177] width 104 height 13
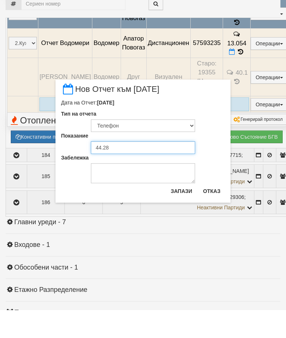
type input "44.288"
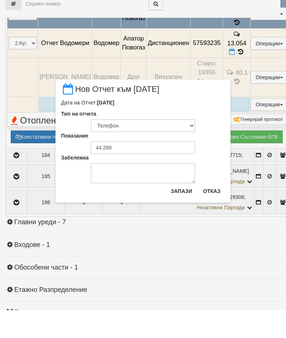
click at [186, 213] on button "Запази" at bounding box center [181, 219] width 30 height 12
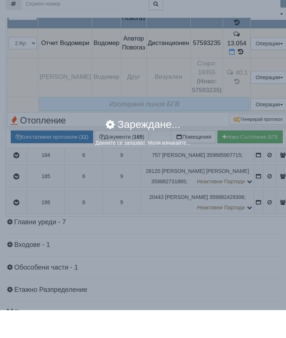
scroll to position [781, 0]
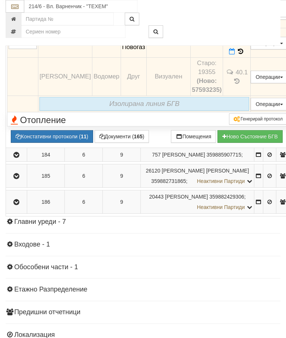
click at [237, 55] on span at bounding box center [233, 51] width 8 height 7
click at [235, 55] on icon at bounding box center [232, 51] width 6 height 6
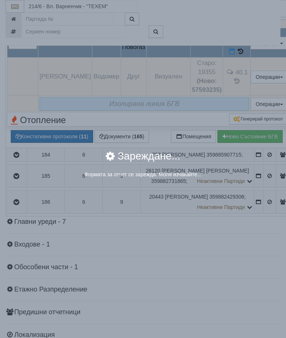
select select "8ac75930-9bfd-e511-80be-8d5a1dced85a"
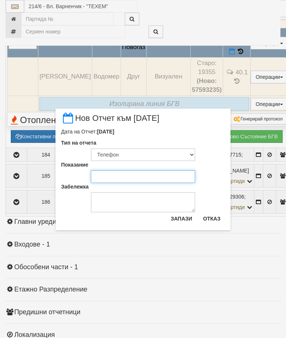
click at [110, 176] on input "Показание" at bounding box center [143, 176] width 104 height 13
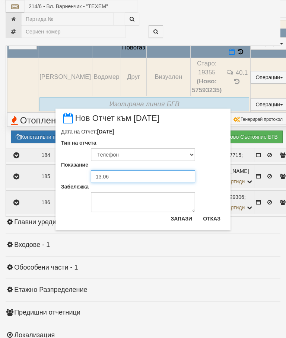
type input "13.066"
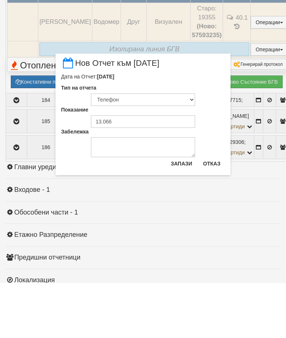
click at [183, 213] on button "Запази" at bounding box center [181, 219] width 30 height 12
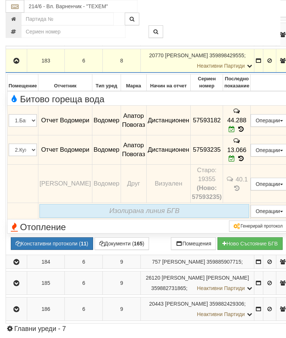
scroll to position [671, 0]
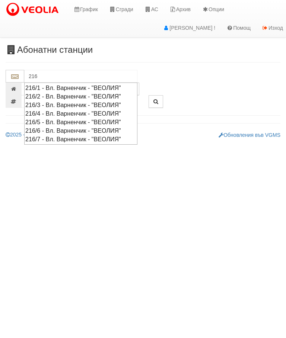
click at [58, 128] on div "216/6 - Вл. Варненчик - "ВЕОЛИЯ"" at bounding box center [80, 130] width 111 height 9
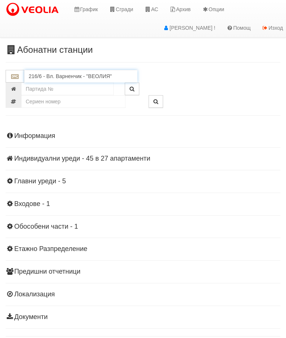
click at [74, 77] on input "216/6 - Вл. Варненчик - "ВЕОЛИЯ"" at bounding box center [80, 76] width 113 height 13
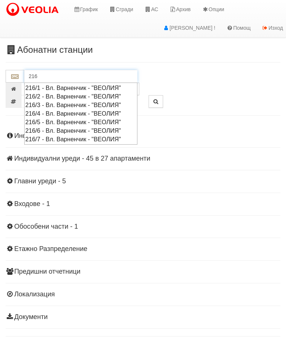
click at [56, 120] on div "216/5 - Вл. Варненчик - "ВЕОЛИЯ"" at bounding box center [80, 122] width 111 height 9
type input "216/5 - Вл. Варненчик - "ВЕОЛИЯ""
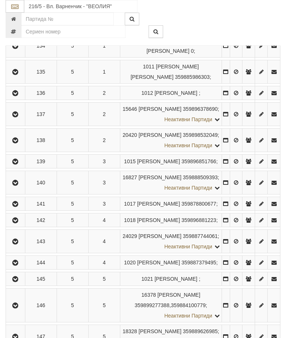
scroll to position [208, 0]
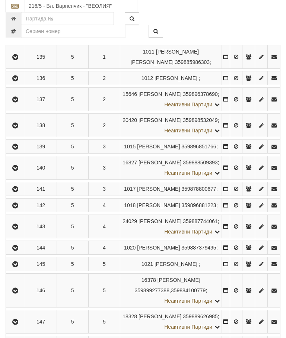
click at [19, 152] on button "button" at bounding box center [15, 146] width 17 height 11
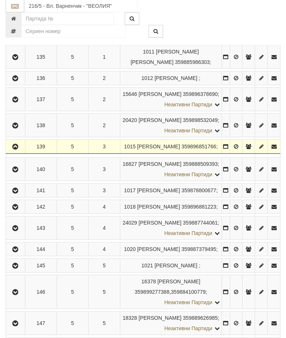
scroll to position [209, 0]
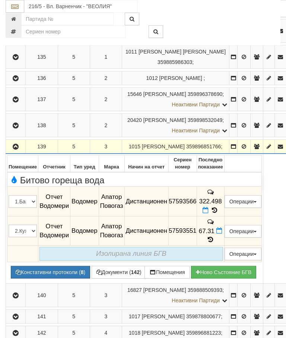
click at [208, 209] on icon at bounding box center [205, 210] width 6 height 6
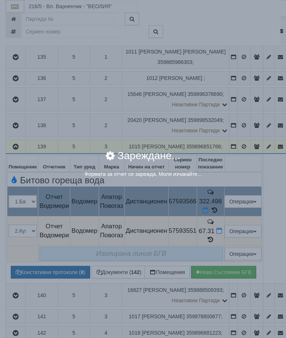
select select "8ac75930-9bfd-e511-80be-8d5a1dced85a"
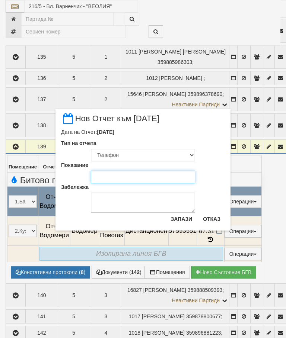
click at [110, 179] on input "Показание" at bounding box center [143, 177] width 104 height 13
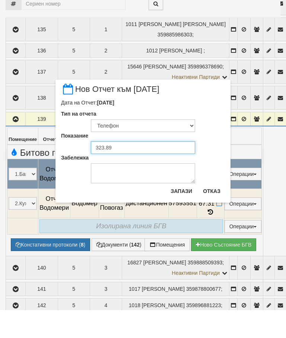
type input "323.893"
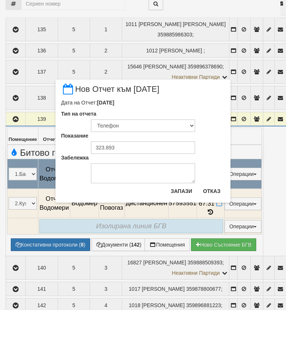
click at [181, 213] on button "Запази" at bounding box center [181, 219] width 30 height 12
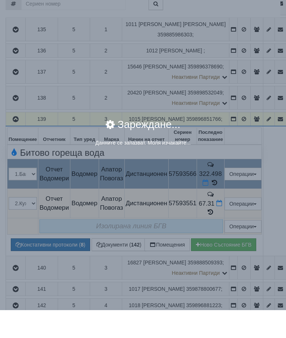
scroll to position [237, 0]
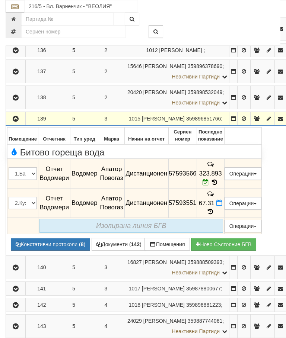
click at [222, 200] on icon at bounding box center [219, 203] width 6 height 6
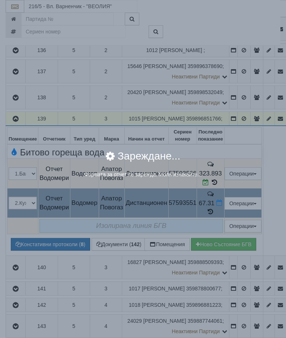
select select "8ac75930-9bfd-e511-80be-8d5a1dced85a"
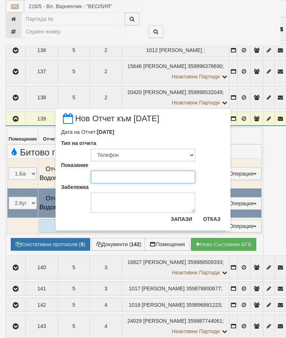
click at [117, 177] on input "Показание" at bounding box center [143, 177] width 104 height 13
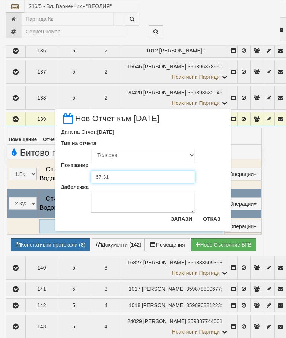
type input "67.310"
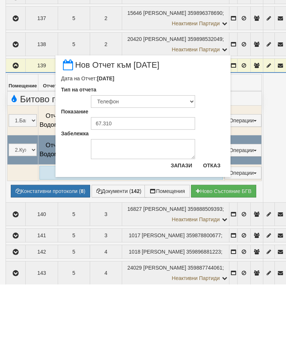
click at [181, 213] on button "Запази" at bounding box center [181, 219] width 30 height 12
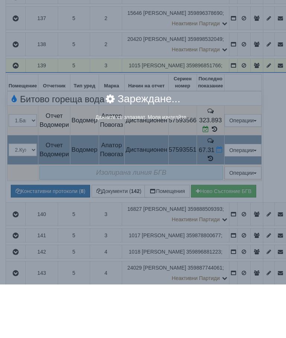
scroll to position [290, 0]
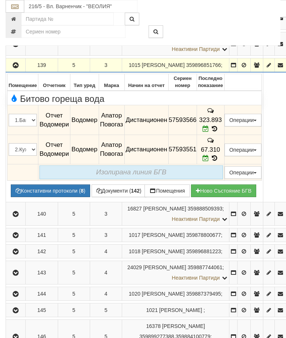
click at [15, 68] on icon "button" at bounding box center [15, 65] width 9 height 5
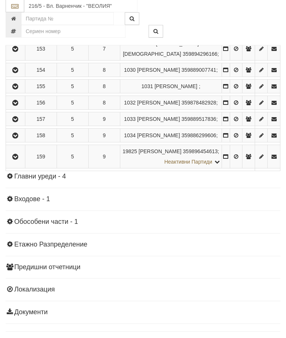
scroll to position [699, 0]
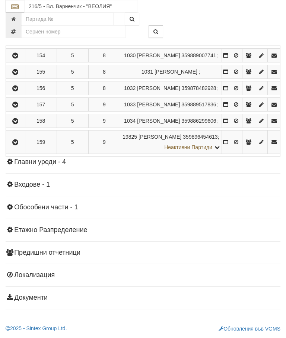
click at [20, 145] on icon "button" at bounding box center [15, 142] width 9 height 5
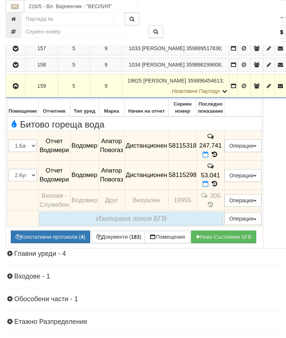
click at [208, 158] on icon at bounding box center [205, 154] width 6 height 6
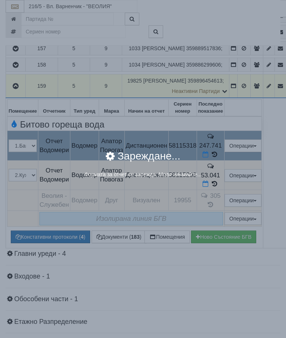
select select "8ac75930-9bfd-e511-80be-8d5a1dced85a"
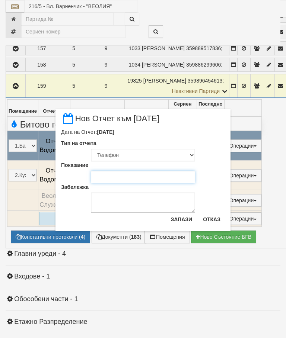
click at [112, 178] on input "Показание" at bounding box center [143, 177] width 104 height 13
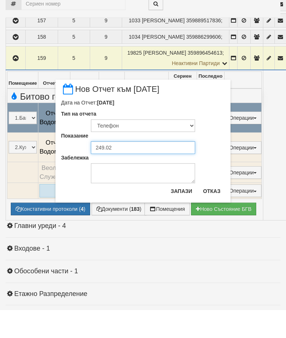
type input "249.022"
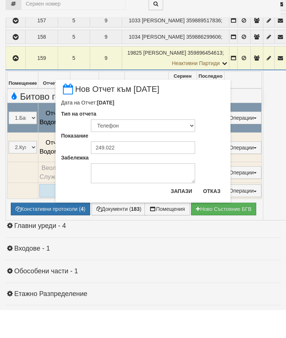
click at [182, 213] on button "Запази" at bounding box center [181, 219] width 30 height 12
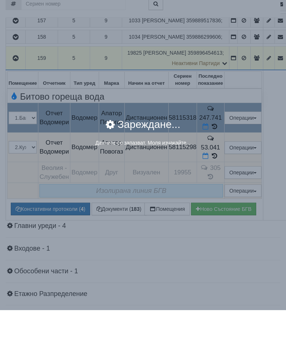
scroll to position [727, 0]
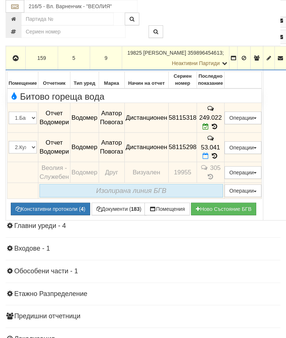
click at [210, 160] on span at bounding box center [206, 155] width 8 height 7
click at [208, 159] on icon at bounding box center [205, 156] width 6 height 6
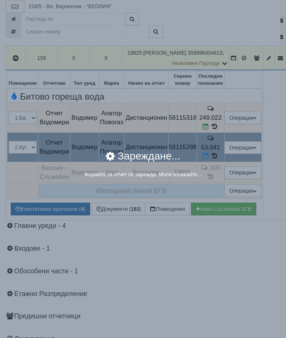
select select "8ac75930-9bfd-e511-80be-8d5a1dced85a"
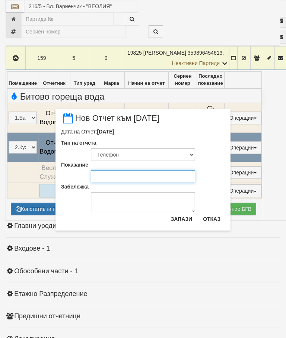
click at [118, 177] on input "Показание" at bounding box center [143, 176] width 104 height 13
type input "53.400"
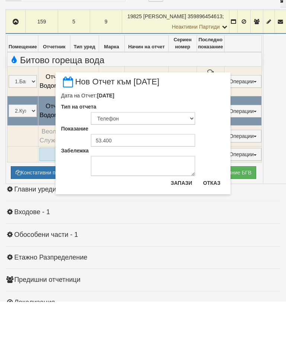
click at [183, 213] on button "Запази" at bounding box center [181, 219] width 30 height 12
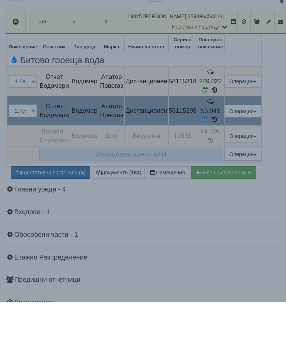
scroll to position [763, 0]
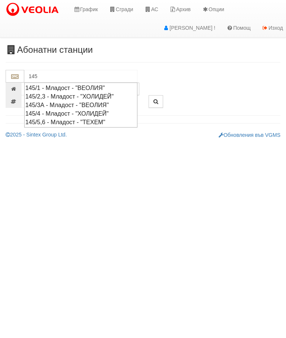
click at [62, 87] on div "145/1 - Младост - "ВЕОЛИЯ"" at bounding box center [80, 88] width 111 height 9
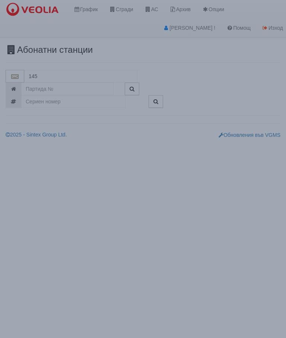
type input "145/1 - Младост - "ВЕОЛИЯ""
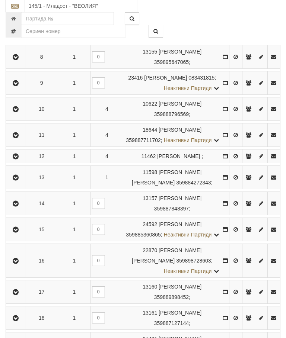
scroll to position [487, 0]
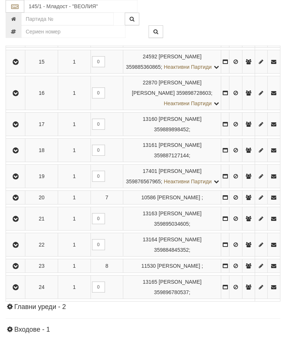
click at [17, 179] on icon "button" at bounding box center [15, 176] width 9 height 5
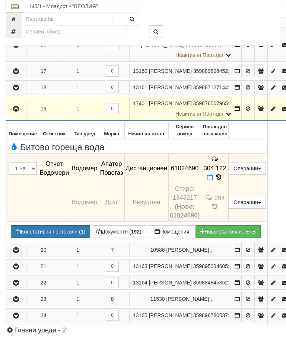
click at [213, 180] on icon at bounding box center [210, 177] width 6 height 6
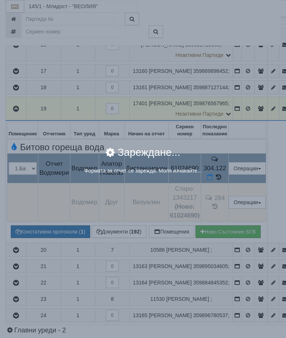
select select "8ac75930-9bfd-e511-80be-8d5a1dced85a"
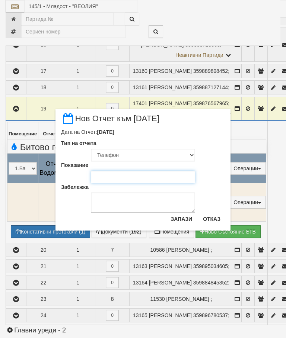
click at [110, 178] on input "Показание" at bounding box center [143, 177] width 104 height 13
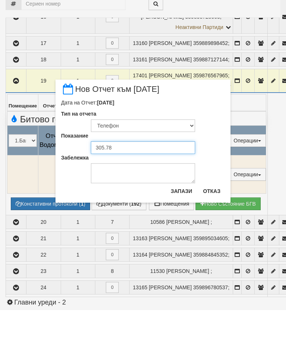
type input "305.784"
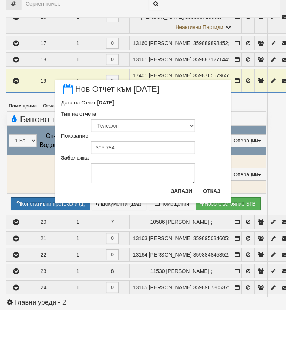
click at [181, 213] on button "Запази" at bounding box center [181, 219] width 30 height 12
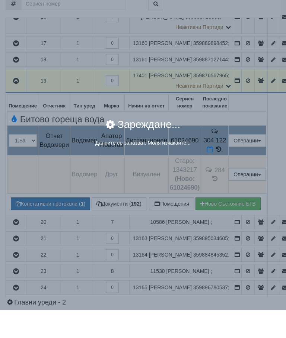
scroll to position [515, 0]
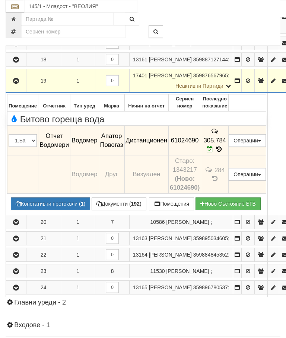
click at [16, 84] on icon "button" at bounding box center [16, 80] width 9 height 5
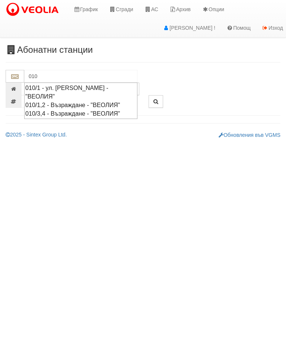
click at [72, 113] on div "010/3,4 - Възраждане - "ВЕОЛИЯ"" at bounding box center [80, 113] width 111 height 9
type input "010/3,4 - Възраждане - "ВЕОЛИЯ""
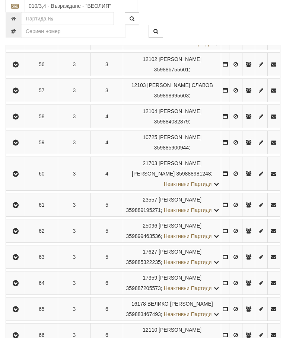
scroll to position [351, 0]
click at [16, 261] on icon "button" at bounding box center [15, 258] width 9 height 5
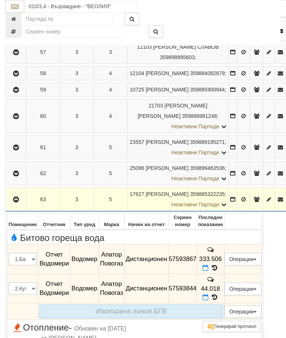
click at [208, 271] on icon at bounding box center [205, 268] width 6 height 6
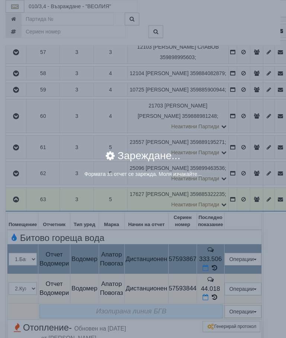
select select "8ac75930-9bfd-e511-80be-8d5a1dced85a"
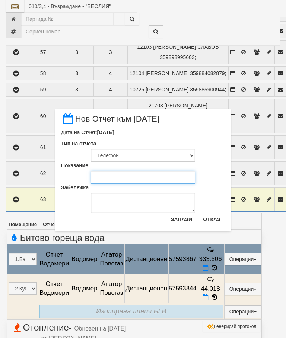
click at [113, 177] on input "Показание" at bounding box center [143, 177] width 104 height 13
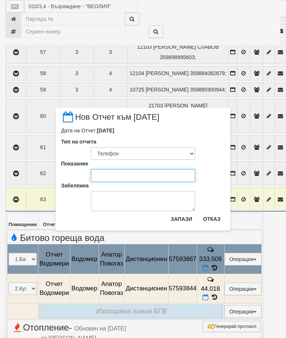
scroll to position [351, 0]
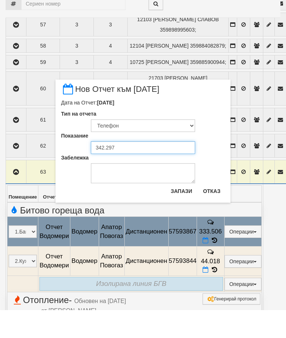
type input "342.297"
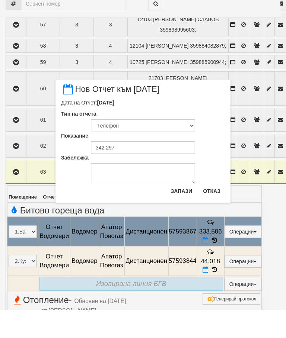
click at [180, 213] on button "Запази" at bounding box center [181, 219] width 30 height 12
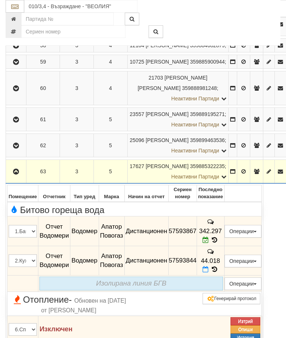
click at [208, 273] on icon at bounding box center [205, 269] width 6 height 6
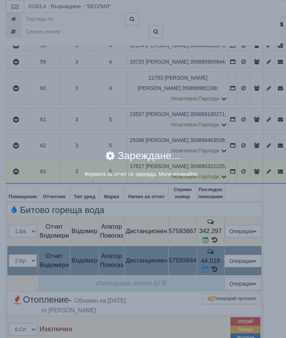
select select "8ac75930-9bfd-e511-80be-8d5a1dced85a"
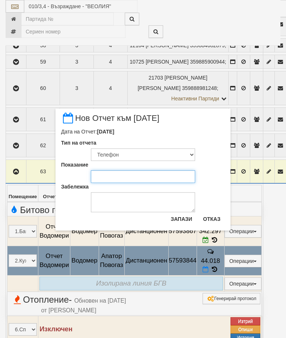
click at [110, 174] on input "Показание" at bounding box center [143, 176] width 104 height 13
type input "44.018"
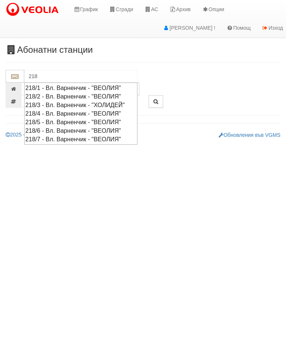
click at [79, 118] on div "218/4 - Вл. Варненчик - "ВЕОЛИЯ"" at bounding box center [80, 113] width 111 height 9
type input "218/4 - Вл. Варненчик - "ВЕОЛИЯ""
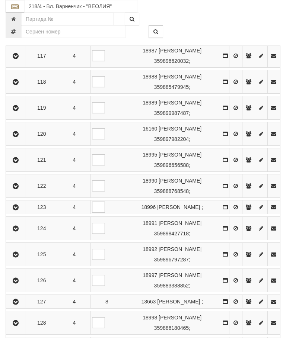
scroll to position [697, 0]
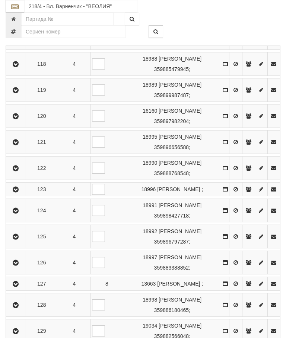
click at [14, 213] on icon "button" at bounding box center [15, 210] width 9 height 5
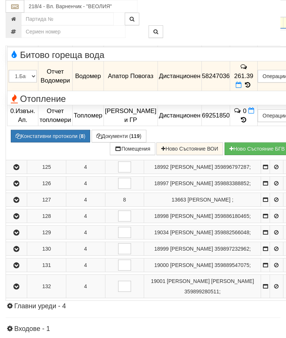
click at [241, 88] on icon at bounding box center [238, 85] width 6 height 6
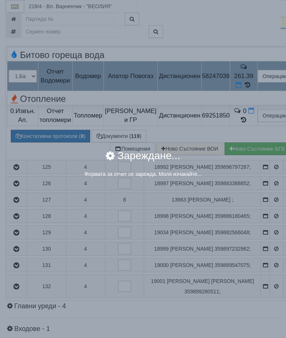
select select "8ac75930-9bfd-e511-80be-8d5a1dced85a"
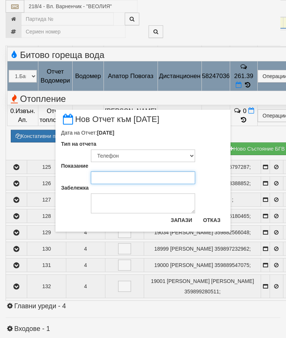
click at [118, 179] on input "Показание" at bounding box center [143, 177] width 104 height 13
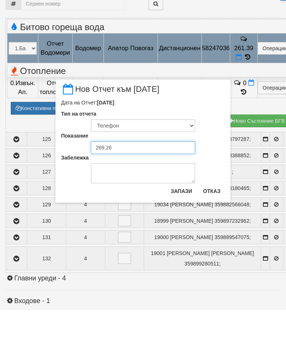
type input "269.266"
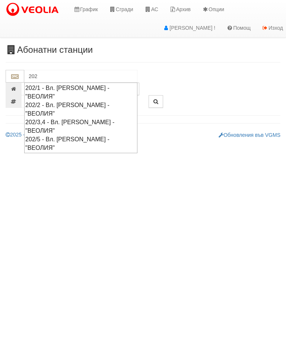
click at [64, 84] on div "202/1 - Вл. [PERSON_NAME] - "ВЕОЛИЯ"" at bounding box center [80, 92] width 111 height 17
type input "202/1 - Вл. [PERSON_NAME] - "ВЕОЛИЯ""
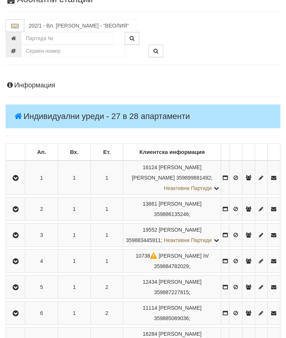
scroll to position [49, 0]
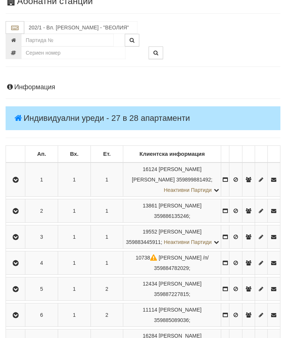
click at [19, 292] on icon "button" at bounding box center [15, 289] width 9 height 5
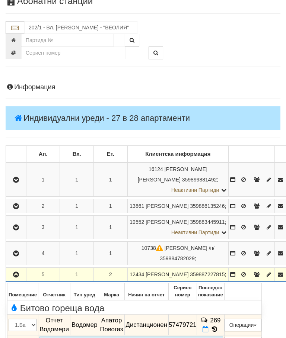
click at [208, 330] on icon at bounding box center [205, 329] width 6 height 6
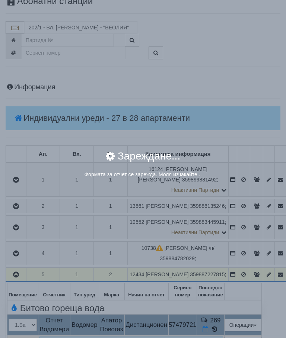
select select "8ac75930-9bfd-e511-80be-8d5a1dced85a"
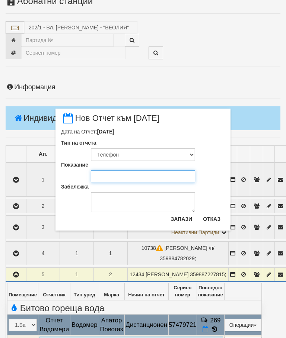
click at [122, 176] on input "Показание" at bounding box center [143, 176] width 104 height 13
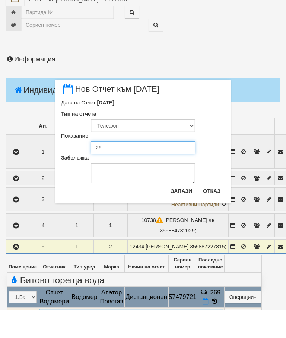
type input "269"
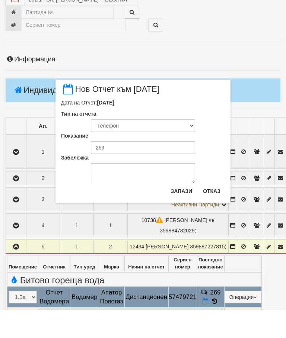
click at [185, 213] on button "Запази" at bounding box center [181, 219] width 30 height 12
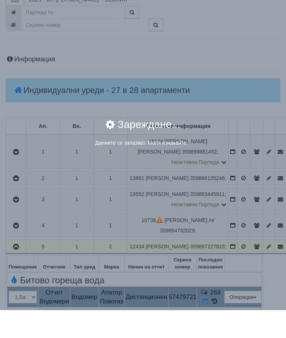
scroll to position [77, 0]
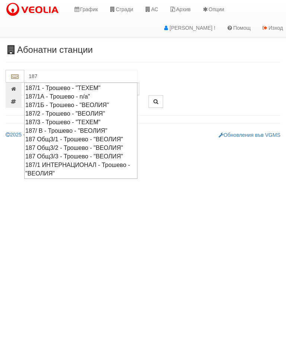
click at [74, 112] on div "187/2 - Трошево - "ВЕОЛИЯ"" at bounding box center [80, 113] width 111 height 9
type input "187/2 - Трошево - "ВЕОЛИЯ""
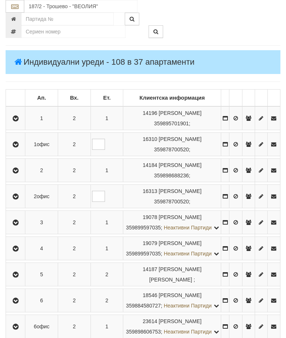
scroll to position [123, 0]
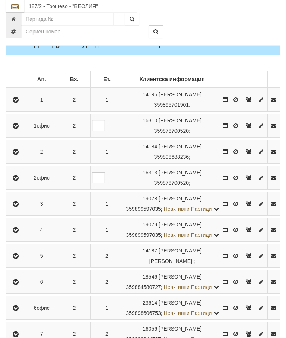
click at [19, 205] on icon "button" at bounding box center [15, 204] width 9 height 5
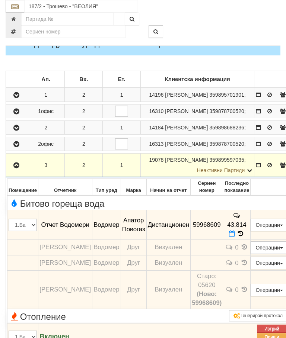
click at [235, 237] on icon at bounding box center [232, 234] width 6 height 6
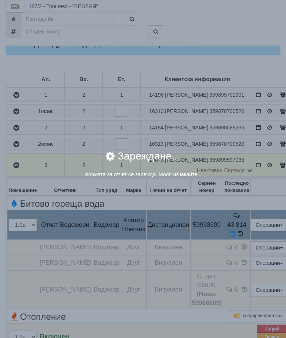
select select "8ac75930-9bfd-e511-80be-8d5a1dced85a"
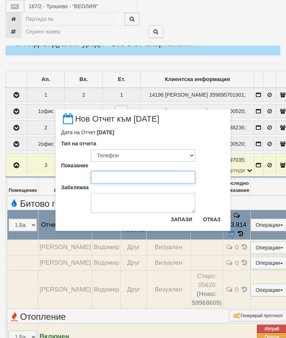
click at [118, 180] on input "Показание" at bounding box center [143, 177] width 104 height 13
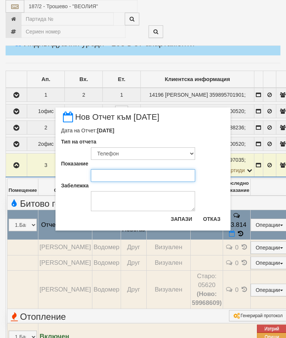
scroll to position [123, 0]
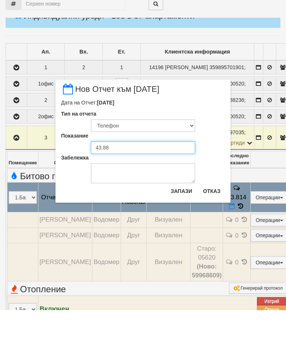
type input "43.883"
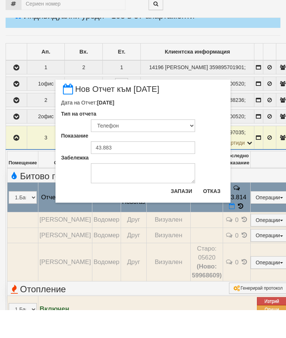
click at [185, 213] on button "Запази" at bounding box center [181, 219] width 30 height 12
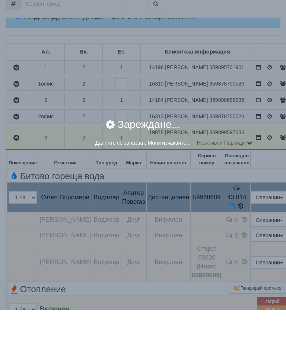
scroll to position [151, 0]
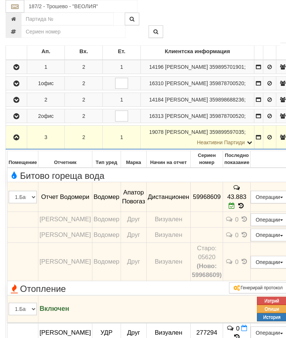
click at [14, 140] on icon "button" at bounding box center [16, 137] width 9 height 5
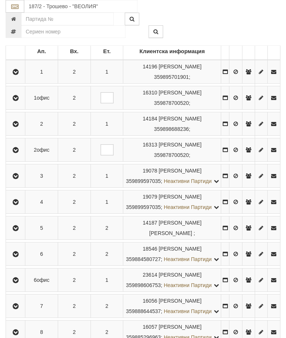
click at [20, 205] on icon "button" at bounding box center [15, 202] width 9 height 5
